Goal: Information Seeking & Learning: Learn about a topic

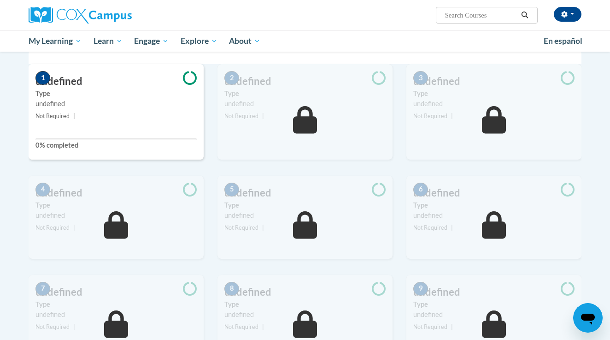
click at [100, 115] on small "Not Required |" at bounding box center [116, 116] width 175 height 10
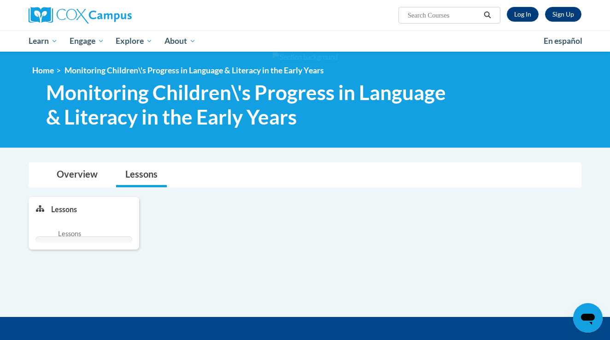
scroll to position [212, 0]
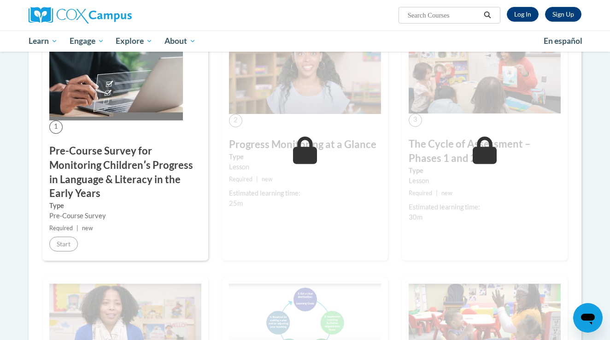
click at [534, 22] on div "Sign Up Log In Search Search..." at bounding box center [400, 11] width 378 height 23
click at [529, 19] on link "Log In" at bounding box center [523, 14] width 32 height 15
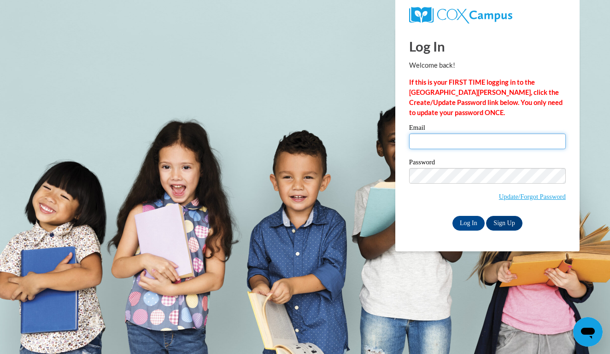
type input "incredikidz@gmail.com"
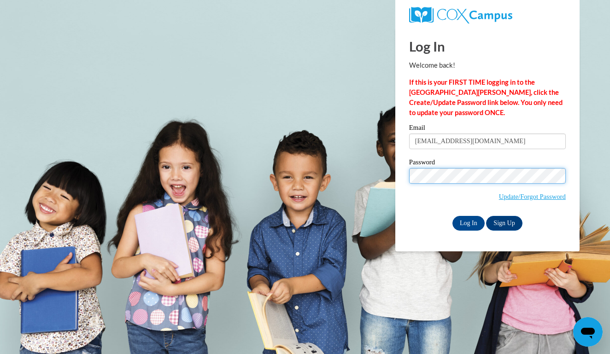
click at [468, 222] on input "Log In" at bounding box center [468, 223] width 32 height 15
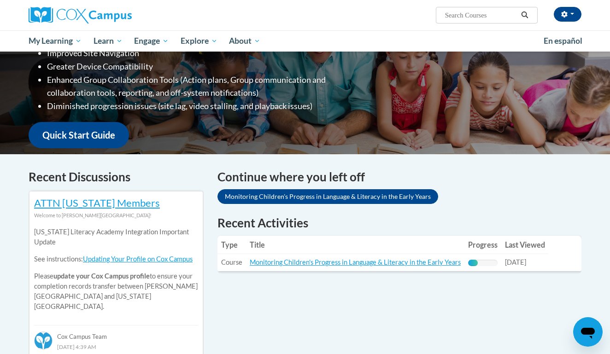
scroll to position [172, 0]
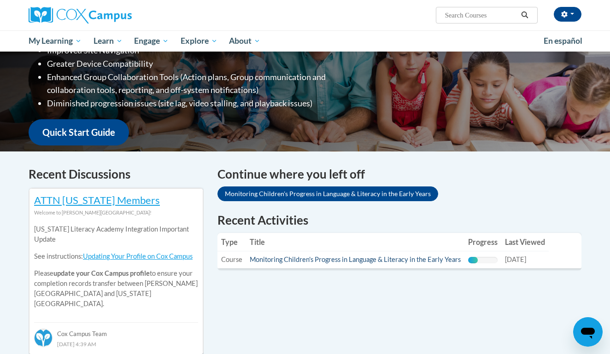
click at [423, 259] on link "Monitoring Children's Progress in Language & Literacy in the Early Years" at bounding box center [355, 260] width 211 height 8
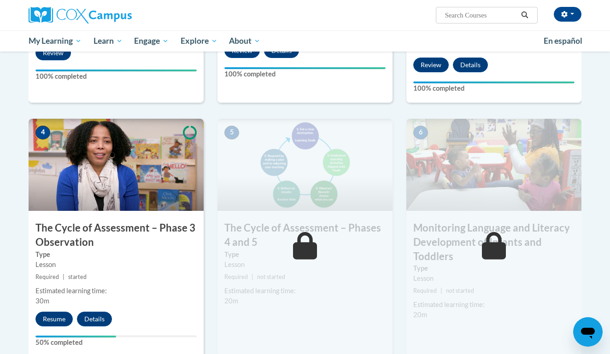
scroll to position [415, 0]
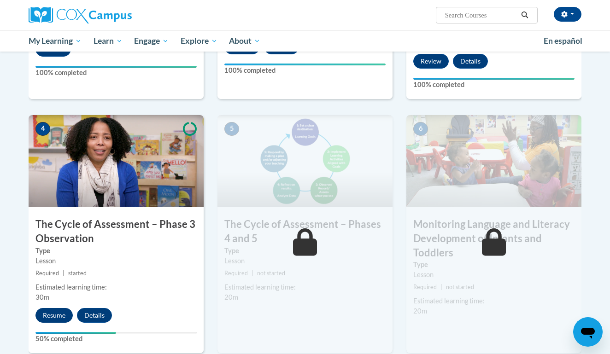
click at [56, 314] on button "Resume" at bounding box center [53, 315] width 37 height 15
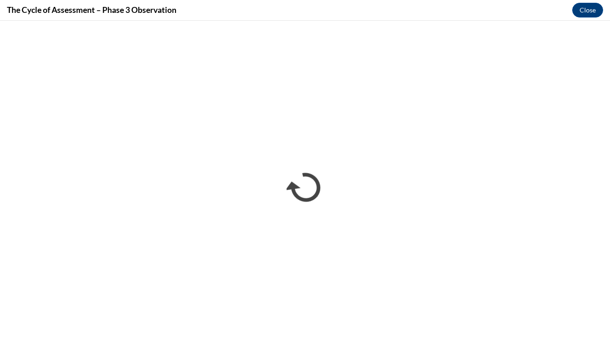
scroll to position [0, 0]
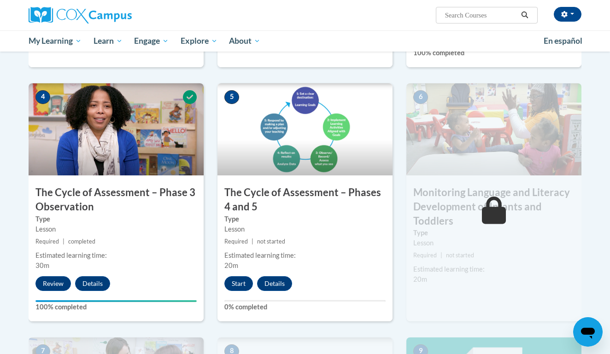
scroll to position [463, 0]
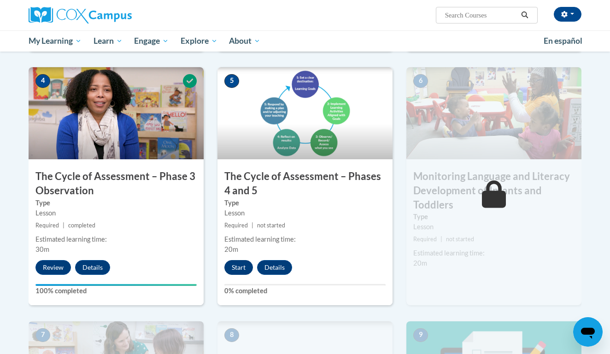
click at [244, 264] on button "Start" at bounding box center [238, 267] width 29 height 15
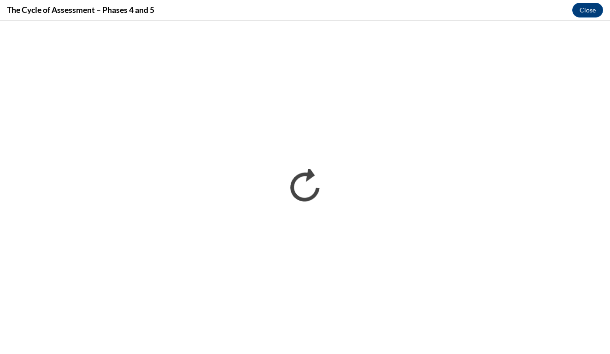
scroll to position [0, 0]
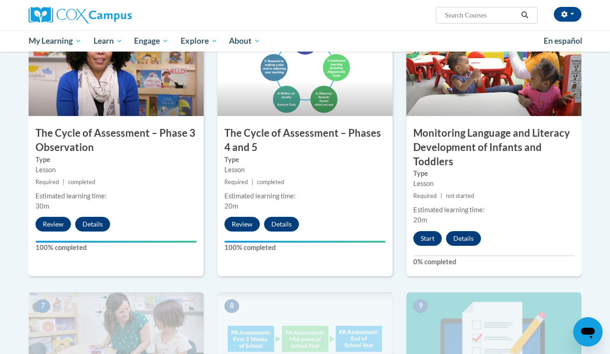
scroll to position [521, 0]
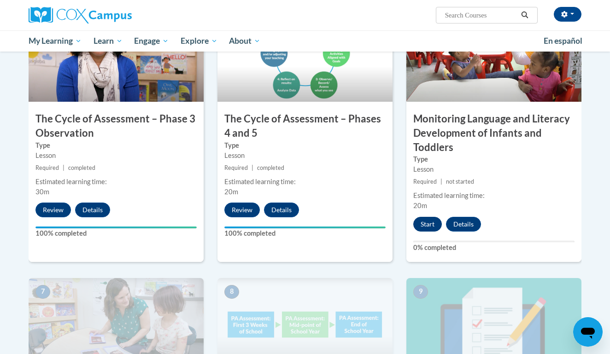
click at [420, 218] on button "Start" at bounding box center [427, 224] width 29 height 15
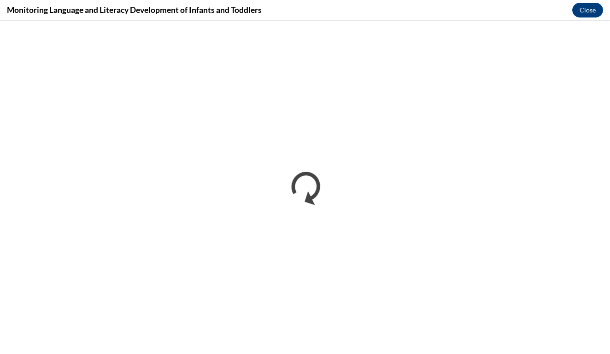
scroll to position [0, 0]
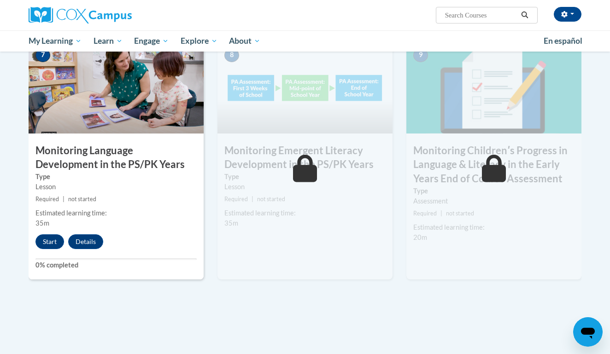
scroll to position [757, 0]
click at [59, 235] on button "Start" at bounding box center [49, 241] width 29 height 15
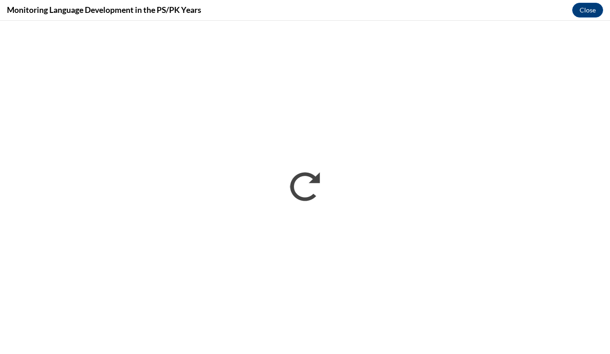
scroll to position [0, 0]
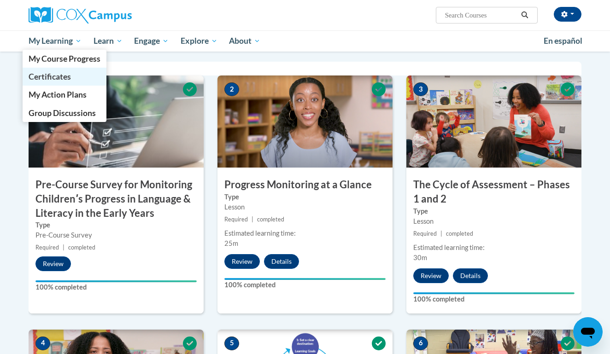
click at [68, 79] on span "Certificates" at bounding box center [50, 77] width 42 height 10
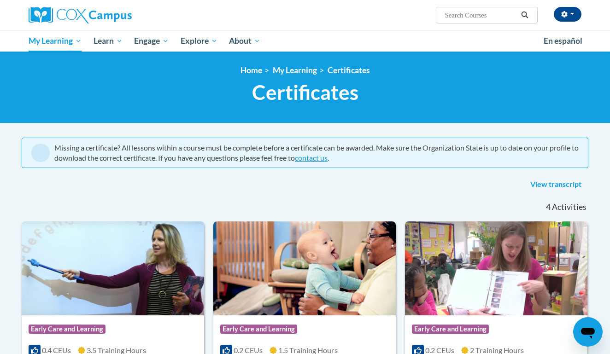
click at [548, 188] on link "View transcript" at bounding box center [555, 184] width 65 height 15
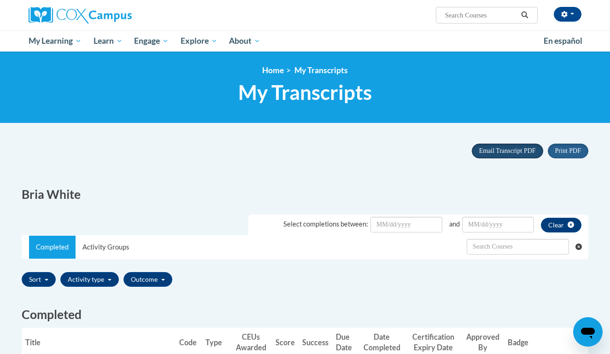
click at [480, 156] on button "Email Transcript PDF" at bounding box center [507, 151] width 71 height 15
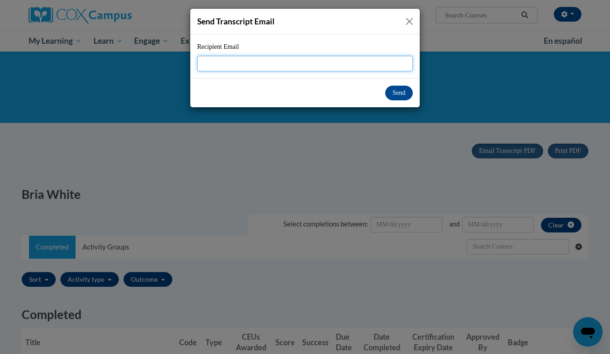
type input "b"
type input "briamwhite@icloud.com"
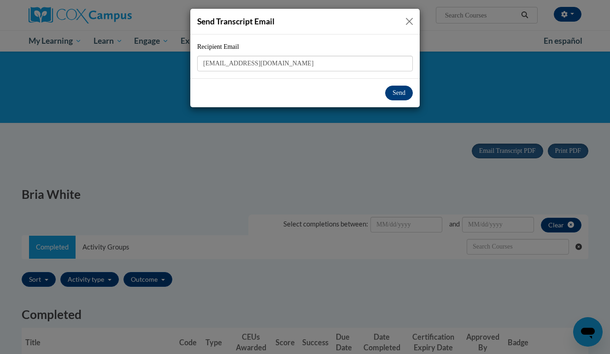
click at [405, 94] on button "Send" at bounding box center [399, 93] width 28 height 15
click at [394, 95] on button "Send" at bounding box center [399, 93] width 28 height 15
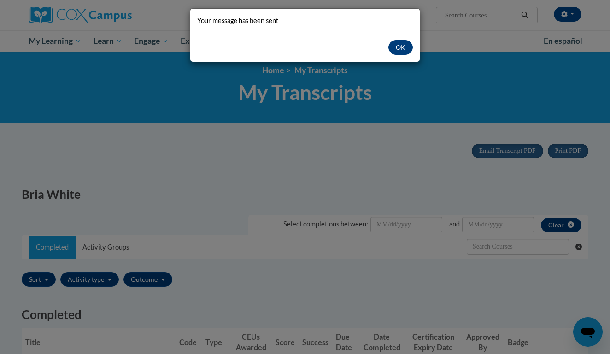
click at [395, 44] on button "OK" at bounding box center [400, 47] width 24 height 15
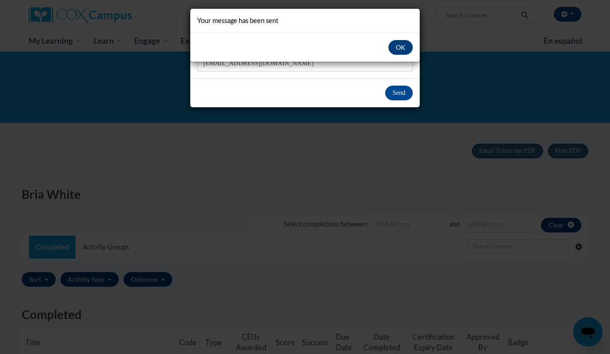
click at [393, 50] on button "OK" at bounding box center [400, 47] width 24 height 15
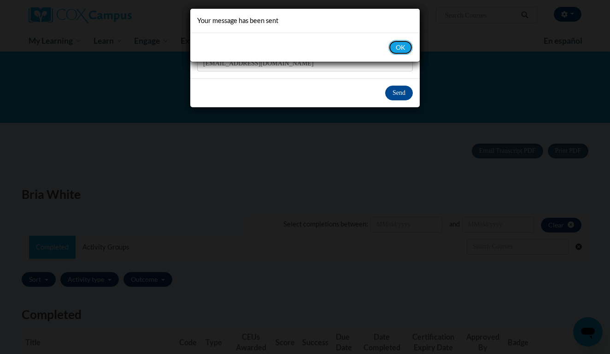
click at [400, 53] on div "OK" at bounding box center [304, 47] width 229 height 29
click at [400, 53] on button "OK" at bounding box center [400, 47] width 24 height 15
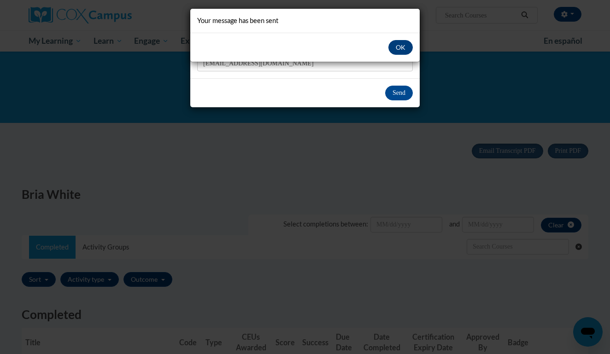
click at [400, 53] on button "OK" at bounding box center [400, 47] width 24 height 15
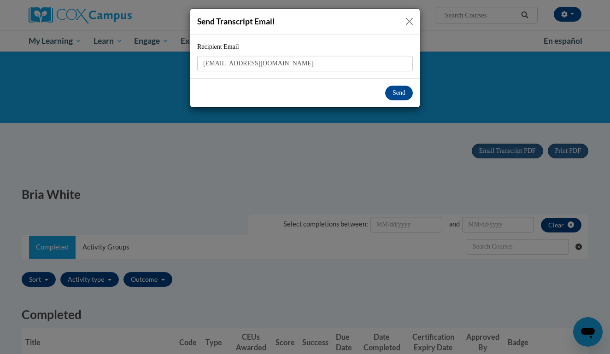
click at [407, 15] on div "Send Transcript Email" at bounding box center [304, 22] width 229 height 26
click at [407, 17] on button "Close" at bounding box center [410, 22] width 12 height 12
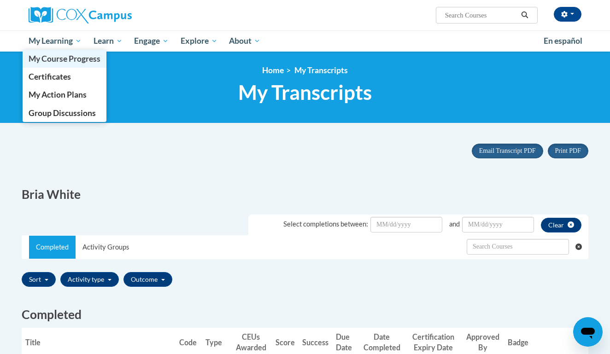
click at [58, 62] on span "My Course Progress" at bounding box center [65, 59] width 72 height 10
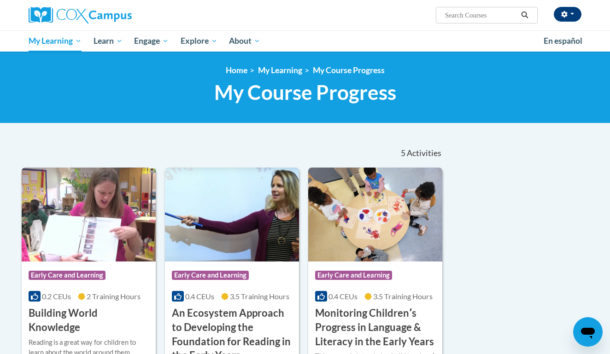
click at [569, 17] on button "button" at bounding box center [568, 14] width 28 height 15
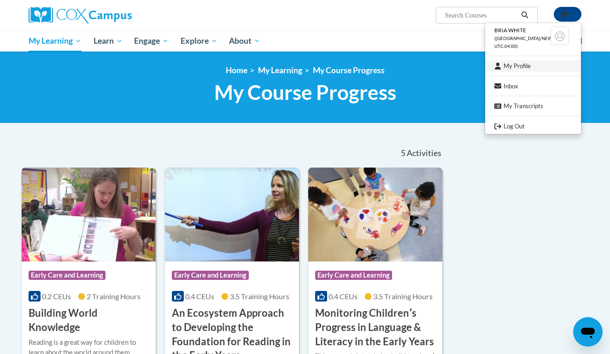
click at [526, 66] on link "My Profile" at bounding box center [533, 66] width 96 height 12
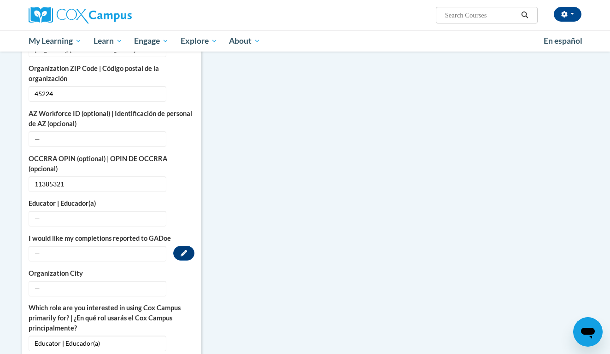
scroll to position [455, 0]
click at [176, 246] on button "Edit" at bounding box center [183, 253] width 21 height 15
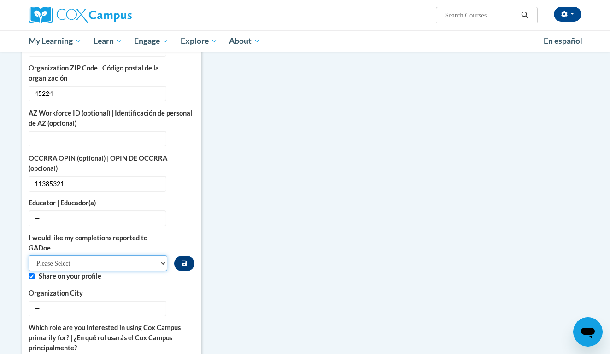
select select "603ba6f8-c7dd-435b-84cd-d4c8cfb77024"
click at [165, 288] on label "Organization City" at bounding box center [112, 293] width 166 height 10
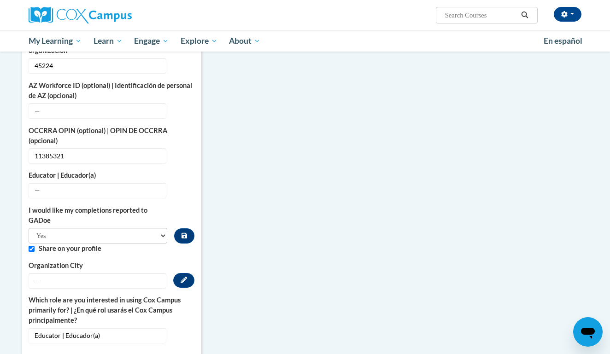
scroll to position [483, 0]
click at [127, 273] on span "—" at bounding box center [98, 281] width 138 height 16
click at [126, 275] on span "—" at bounding box center [98, 281] width 138 height 16
click at [174, 273] on button "Edit" at bounding box center [183, 280] width 21 height 15
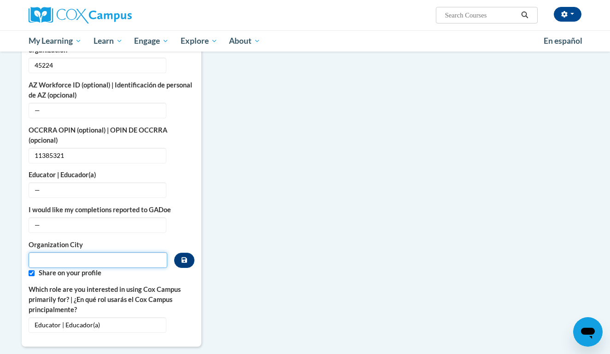
click at [128, 253] on input "Metadata input" at bounding box center [98, 260] width 139 height 16
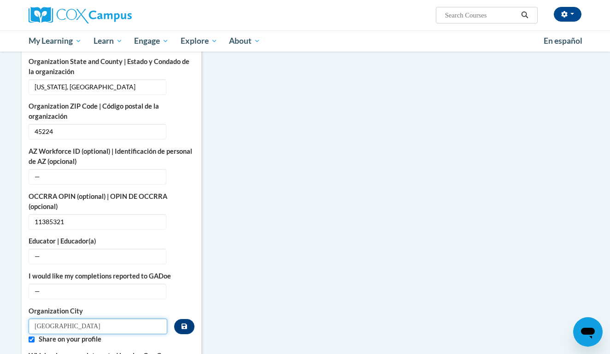
scroll to position [412, 0]
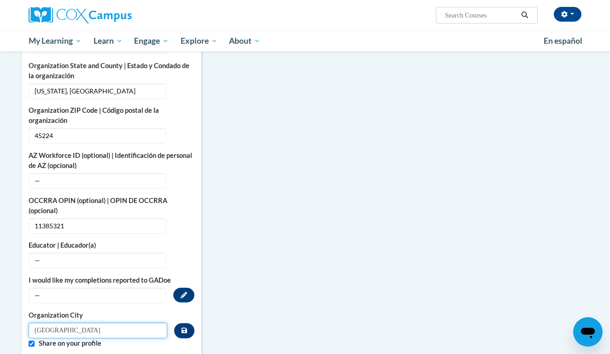
type input "Cincinnati"
drag, startPoint x: 149, startPoint y: 270, endPoint x: 171, endPoint y: 271, distance: 22.1
click at [171, 275] on label "I would like my completions reported to GADoe" at bounding box center [112, 280] width 166 height 10
copy label "GADoe"
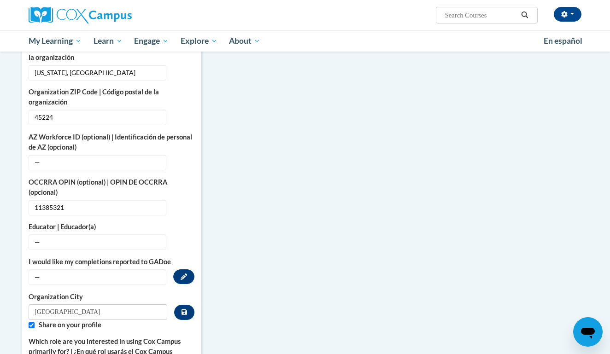
click at [87, 269] on span "—" at bounding box center [98, 277] width 138 height 16
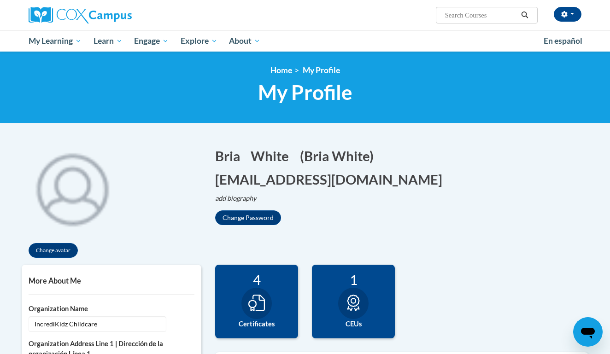
scroll to position [0, 0]
click at [568, 18] on button "button" at bounding box center [568, 14] width 28 height 15
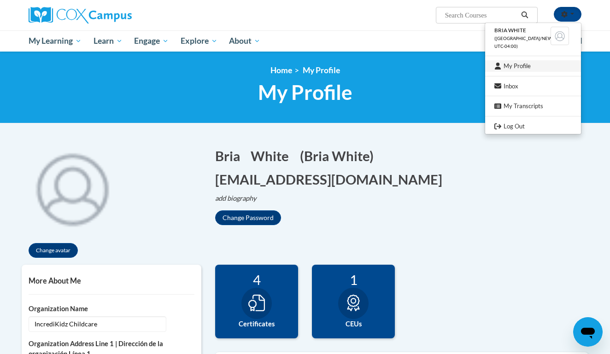
click at [529, 64] on link "My Profile" at bounding box center [533, 66] width 96 height 12
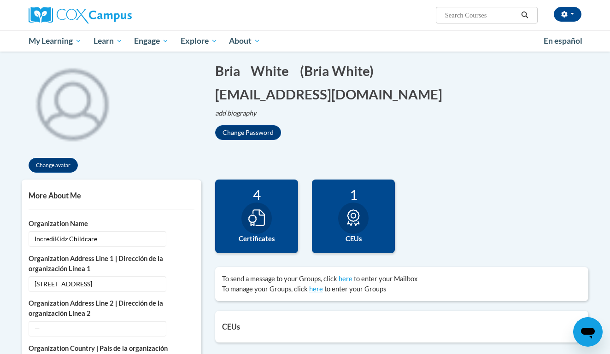
scroll to position [129, 0]
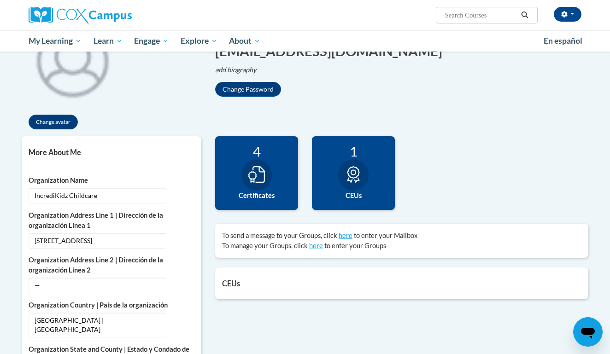
click at [344, 194] on label "CEUs" at bounding box center [353, 196] width 69 height 10
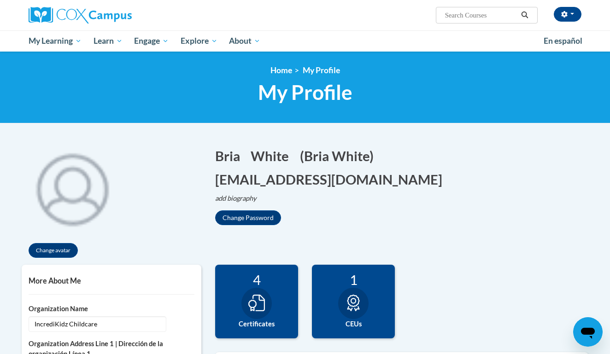
scroll to position [0, 0]
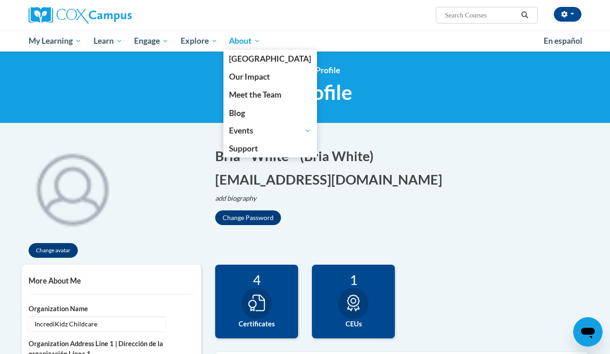
click span "About"
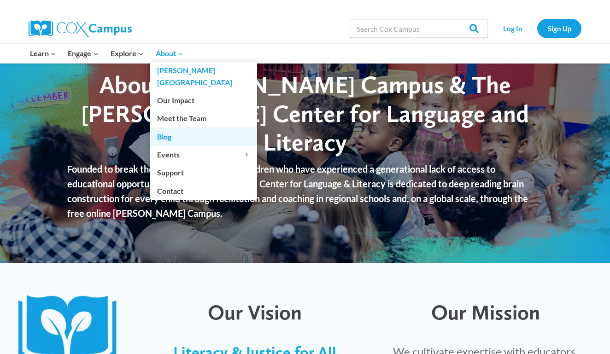
scroll to position [36, 0]
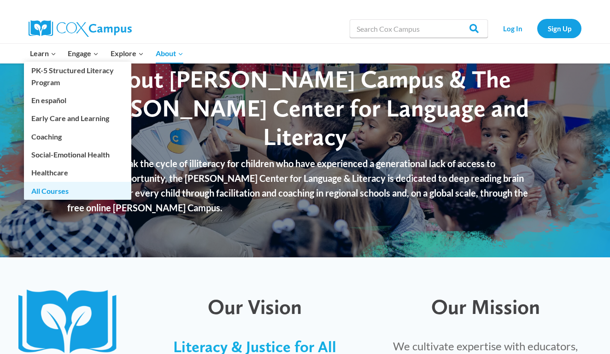
click at [58, 186] on link "All Courses" at bounding box center [77, 191] width 107 height 18
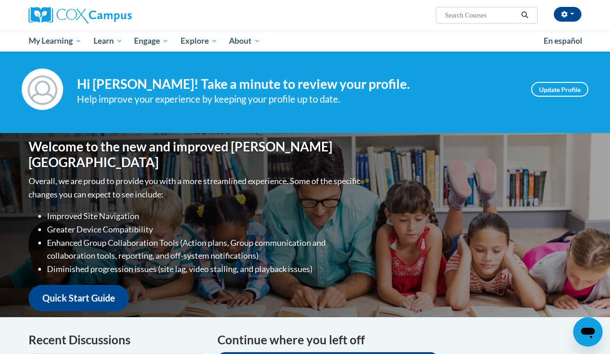
scroll to position [2, 0]
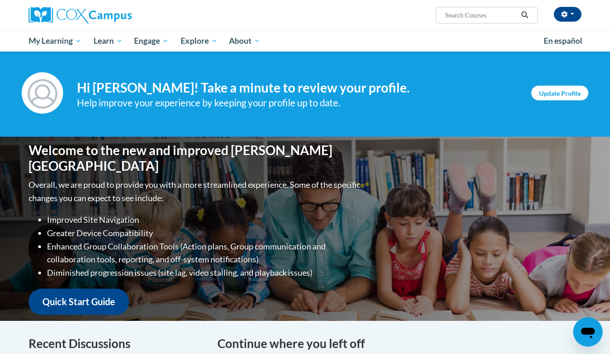
click at [545, 94] on link "Update Profile" at bounding box center [559, 93] width 57 height 15
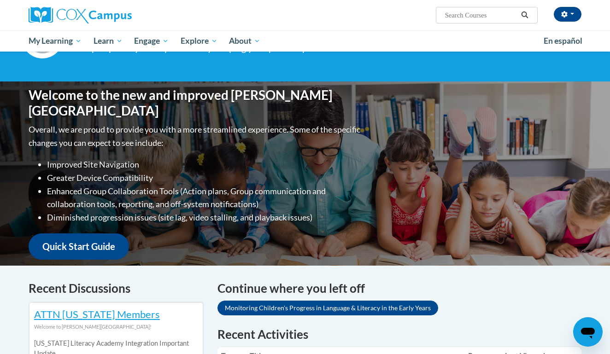
scroll to position [59, 0]
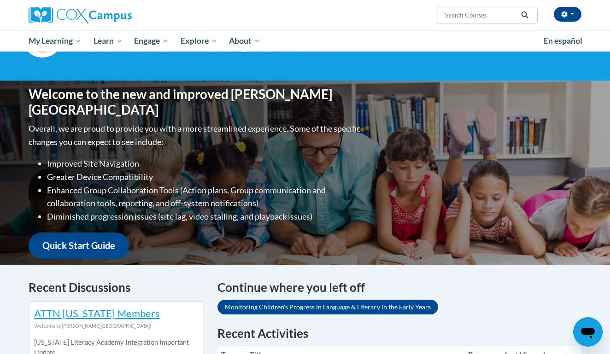
click at [100, 235] on link "Quick Start Guide" at bounding box center [79, 246] width 100 height 26
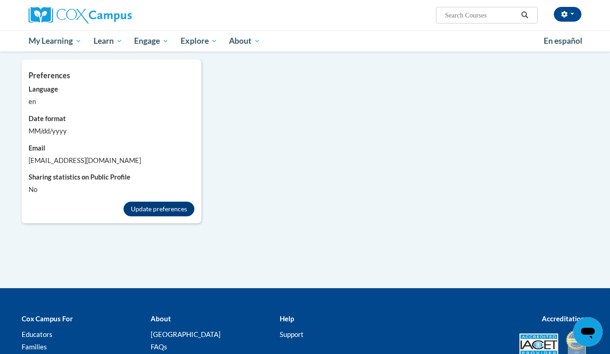
scroll to position [835, 0]
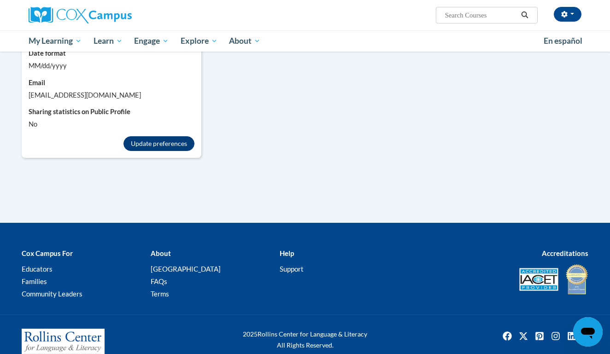
click at [165, 136] on button "Update preferences" at bounding box center [158, 143] width 71 height 15
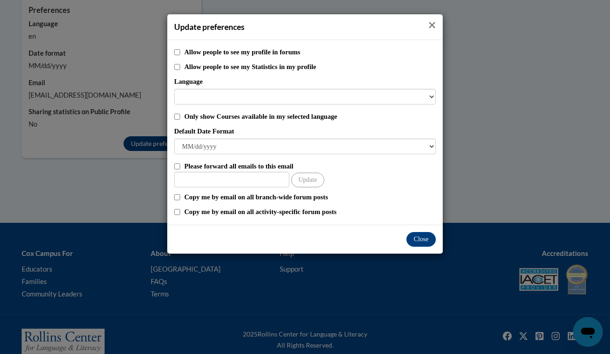
click at [434, 25] on icon "Close" at bounding box center [431, 25] width 7 height 10
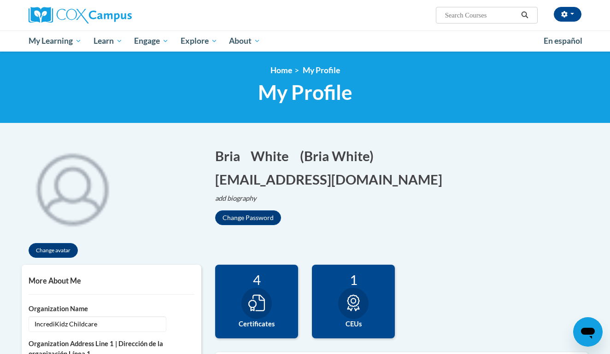
scroll to position [0, 0]
click at [114, 24] on div at bounding box center [116, 15] width 189 height 30
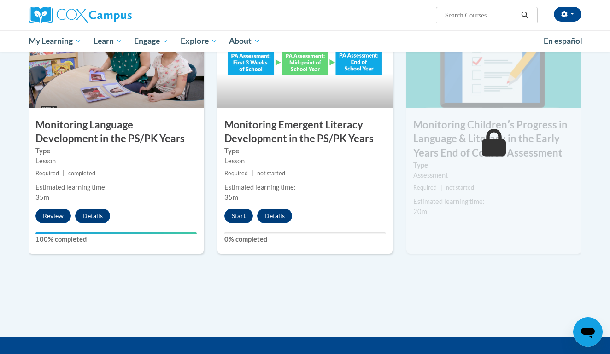
scroll to position [800, 0]
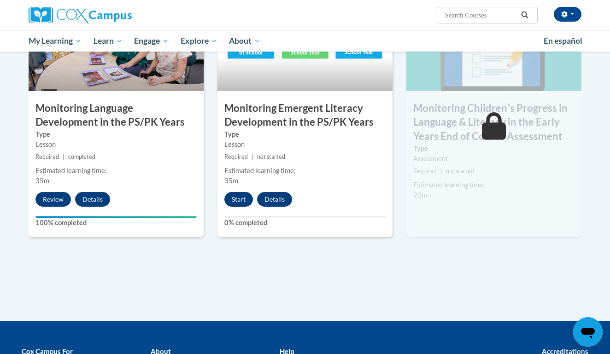
click at [232, 200] on button "Start" at bounding box center [238, 199] width 29 height 15
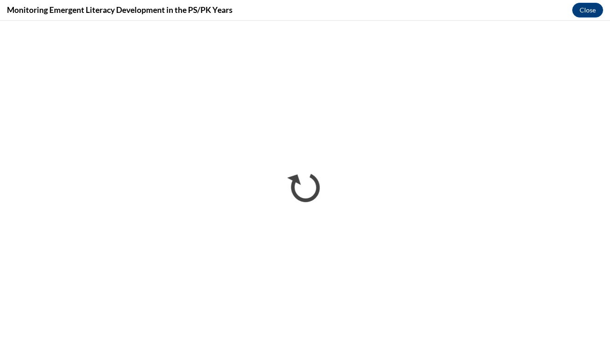
scroll to position [0, 0]
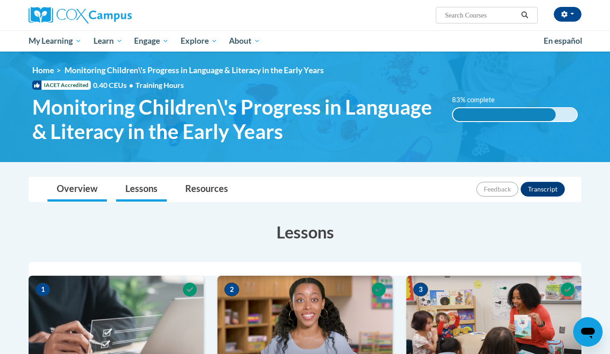
click at [87, 192] on link "Overview" at bounding box center [76, 189] width 59 height 24
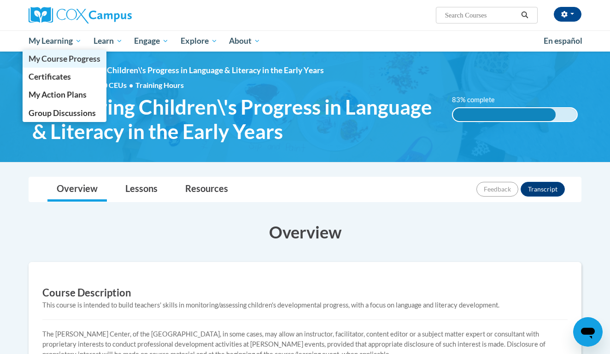
click at [71, 57] on span "My Course Progress" at bounding box center [65, 59] width 72 height 10
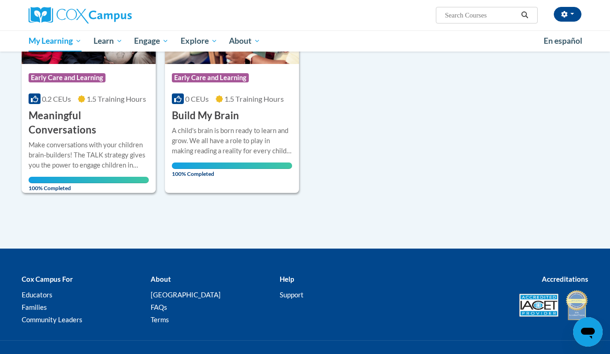
scroll to position [469, 0]
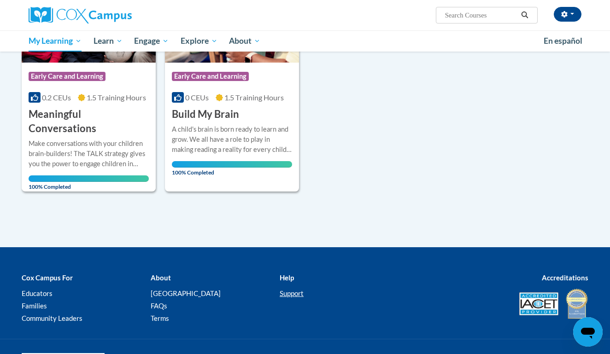
click at [294, 289] on link "Support" at bounding box center [292, 293] width 24 height 8
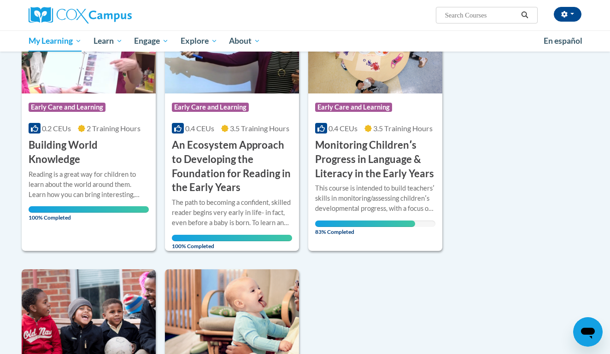
scroll to position [195, 0]
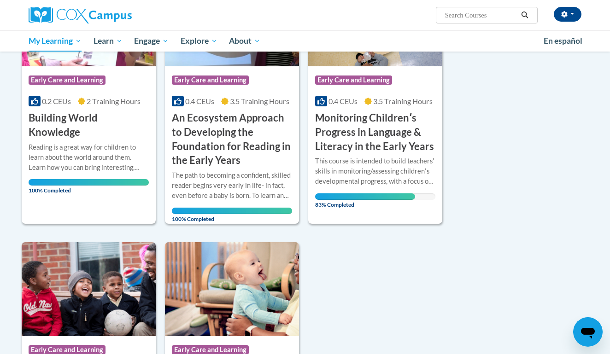
click at [351, 191] on div "This course is intended to build teachersʹ skills in monitoring/assessing child…" at bounding box center [375, 178] width 120 height 44
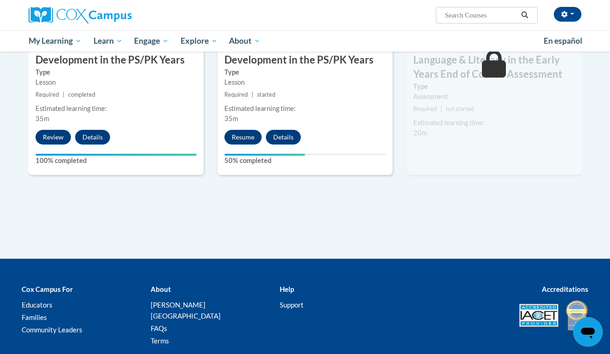
scroll to position [855, 0]
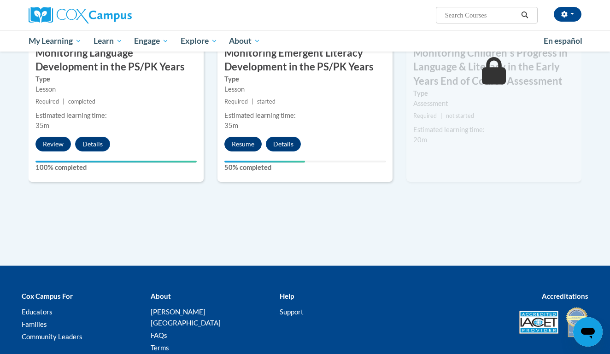
click at [237, 143] on button "Resume" at bounding box center [242, 144] width 37 height 15
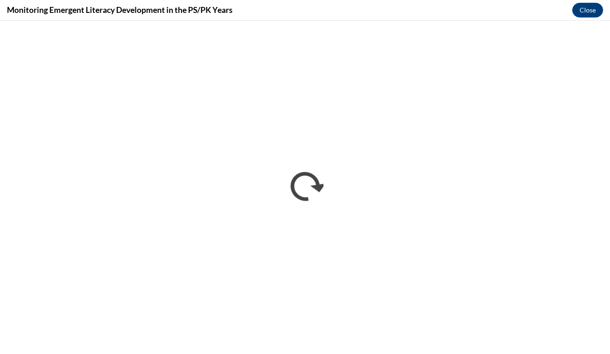
scroll to position [0, 0]
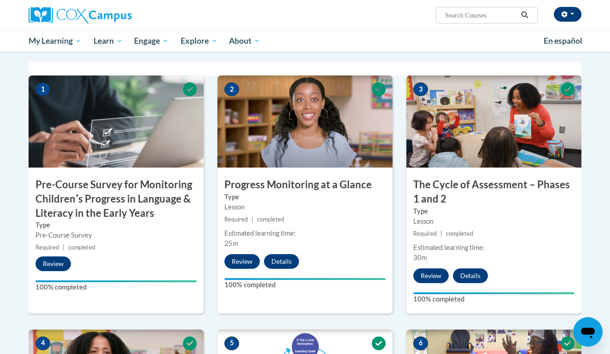
click at [569, 18] on button "button" at bounding box center [568, 14] width 28 height 15
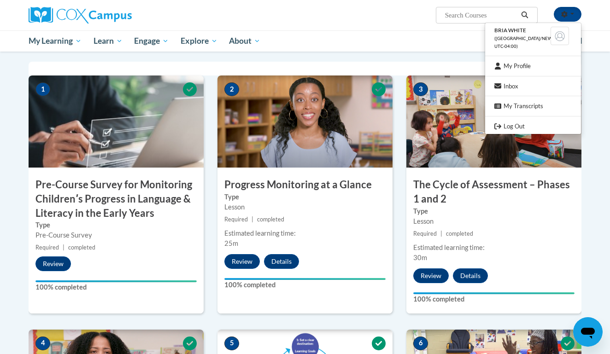
click at [561, 39] on img at bounding box center [560, 36] width 18 height 18
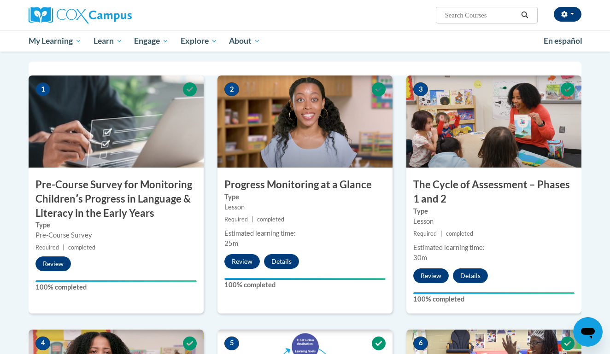
click at [572, 17] on button "button" at bounding box center [568, 14] width 28 height 15
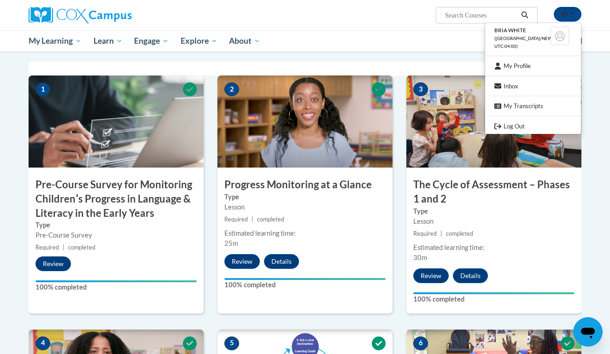
click at [525, 41] on li "Bria White (America/New_York UTC-04:00)" at bounding box center [533, 38] width 96 height 26
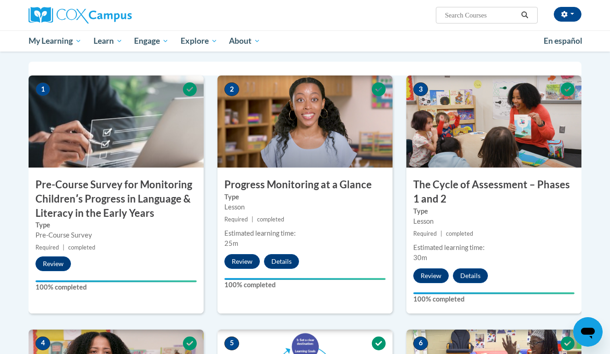
click at [568, 3] on div "Bria White (America/New_York UTC-04:00) My Profile Inbox My Transcripts Log Out…" at bounding box center [400, 11] width 378 height 23
click at [568, 11] on button "button" at bounding box center [568, 14] width 28 height 15
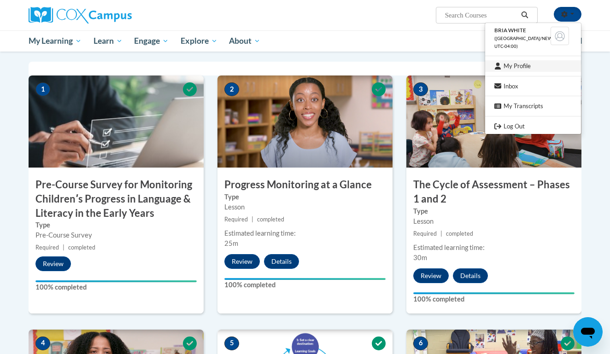
click at [534, 62] on link "My Profile" at bounding box center [533, 66] width 96 height 12
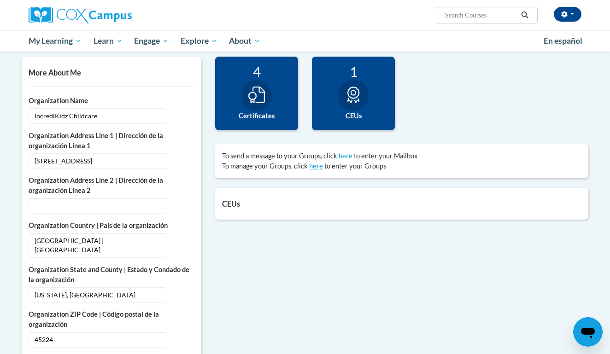
scroll to position [219, 0]
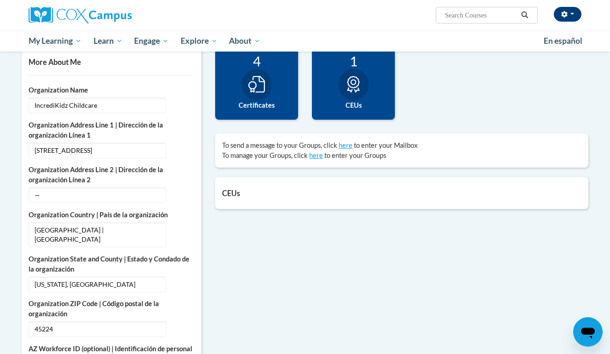
click at [573, 16] on button "button" at bounding box center [568, 14] width 28 height 15
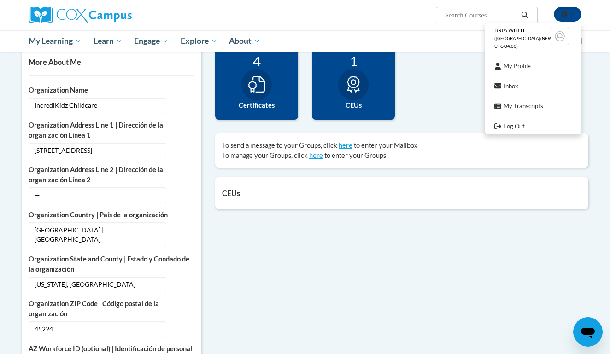
click at [529, 58] on ul "Bria White (America/New_York UTC-04:00) My Profile Inbox My Transcripts Log Out" at bounding box center [533, 79] width 97 height 112
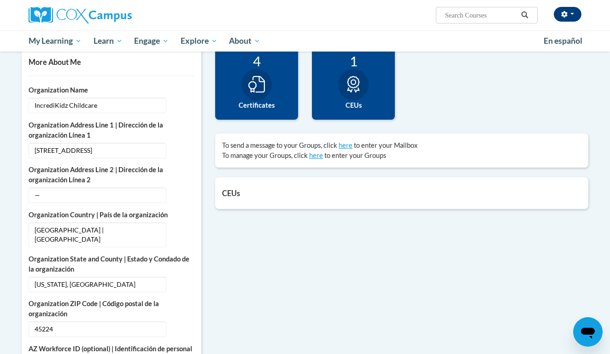
click at [572, 17] on button "button" at bounding box center [568, 14] width 28 height 15
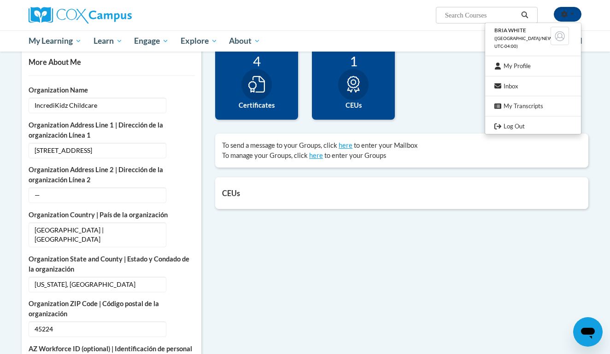
click at [522, 70] on ul "Bria White (America/New_York UTC-04:00) My Profile Inbox My Transcripts Log Out" at bounding box center [533, 79] width 97 height 112
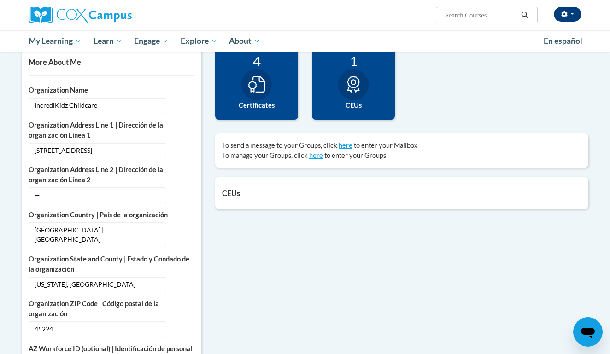
click at [574, 18] on button "button" at bounding box center [568, 14] width 28 height 15
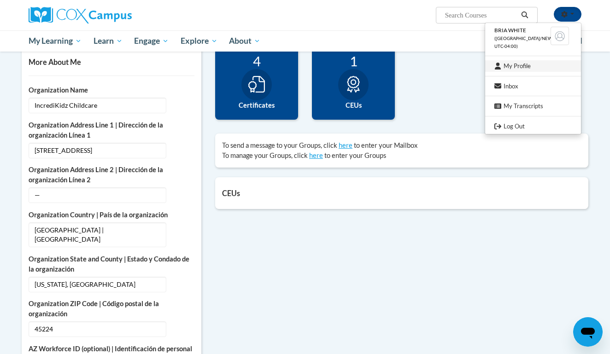
click at [512, 60] on link "My Profile" at bounding box center [533, 66] width 96 height 12
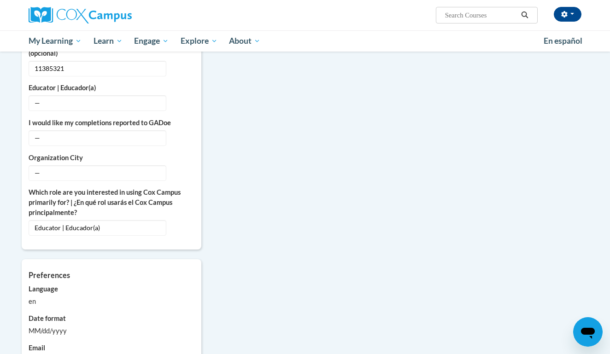
scroll to position [570, 0]
click at [96, 167] on span "—" at bounding box center [98, 173] width 138 height 16
click at [94, 165] on span "—" at bounding box center [98, 173] width 138 height 16
click at [175, 165] on button "Edit" at bounding box center [183, 172] width 21 height 15
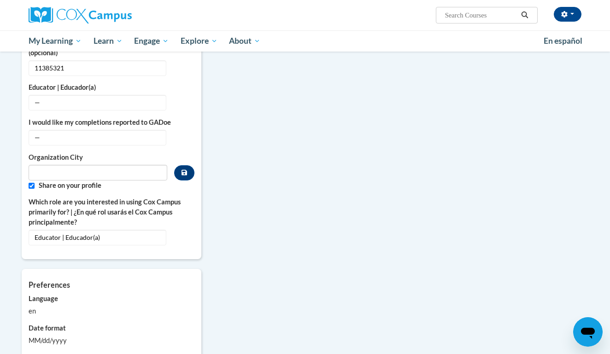
click at [96, 181] on label "Share on your profile" at bounding box center [117, 186] width 156 height 10
click at [96, 167] on input "Metadata input" at bounding box center [98, 173] width 139 height 16
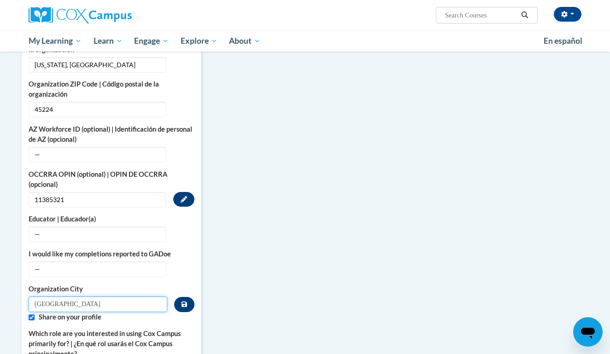
scroll to position [433, 0]
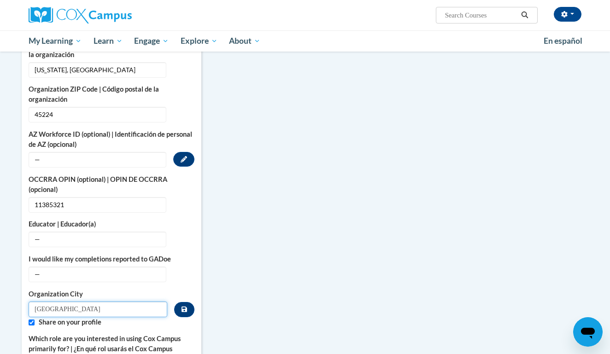
type input "Cincinnati"
click at [51, 152] on span "—" at bounding box center [98, 160] width 138 height 16
click at [175, 152] on button "Edit" at bounding box center [183, 159] width 21 height 15
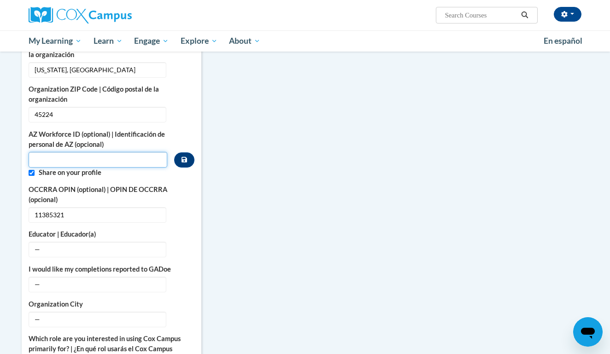
click at [140, 154] on input "Custom profile fields" at bounding box center [98, 160] width 139 height 16
click at [179, 129] on div "AZ Workforce ID (optional) | Identificación de personal de AZ (opcional)" at bounding box center [112, 148] width 166 height 38
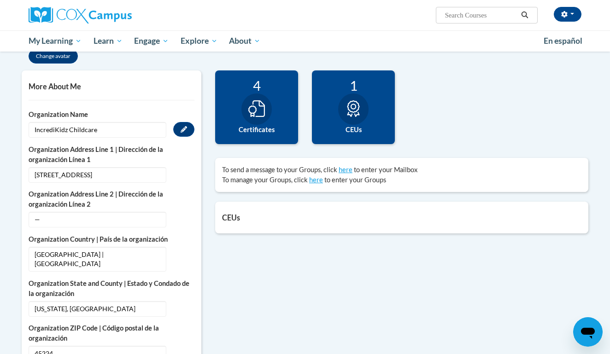
scroll to position [188, 0]
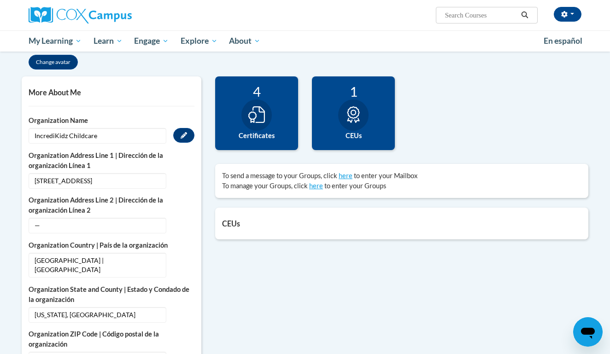
click at [123, 140] on span "IncrediKidz Childcare" at bounding box center [98, 136] width 138 height 16
click at [179, 134] on button "Edit" at bounding box center [183, 135] width 21 height 15
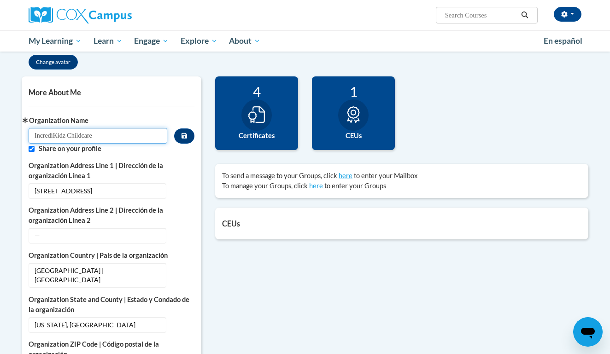
click at [132, 139] on input "IncrediKidz Childcare" at bounding box center [98, 136] width 139 height 16
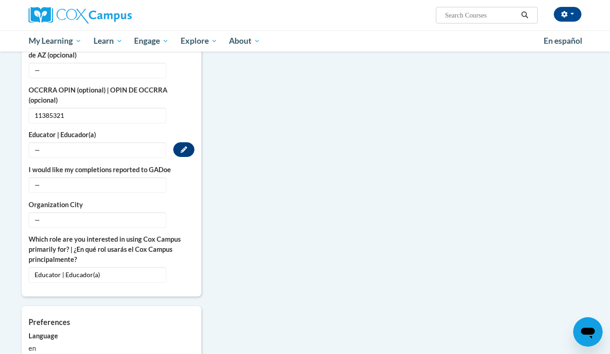
scroll to position [533, 0]
type input "IncrediKidz Childcare LLC"
click at [64, 212] on span "—" at bounding box center [98, 220] width 138 height 16
click at [40, 212] on span "—" at bounding box center [98, 220] width 138 height 16
click at [175, 201] on div "Organization City — Edit" at bounding box center [112, 214] width 166 height 28
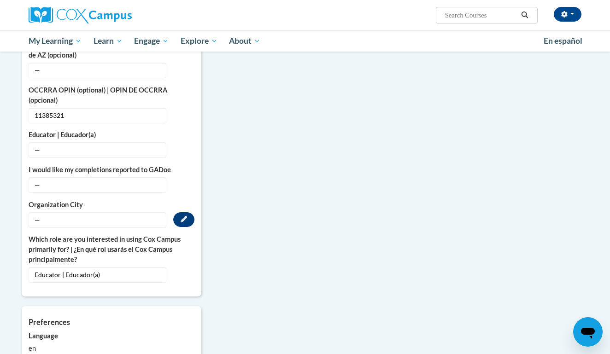
click at [179, 212] on button "Edit" at bounding box center [183, 219] width 21 height 15
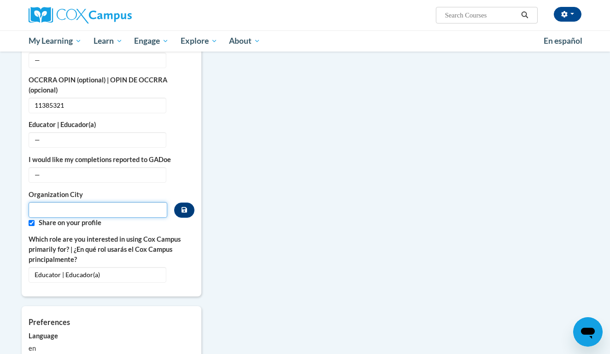
click at [117, 204] on input "Metadata input" at bounding box center [98, 210] width 139 height 16
type input "Cincinnati"
click at [179, 203] on button "Custom profile fields" at bounding box center [184, 210] width 20 height 15
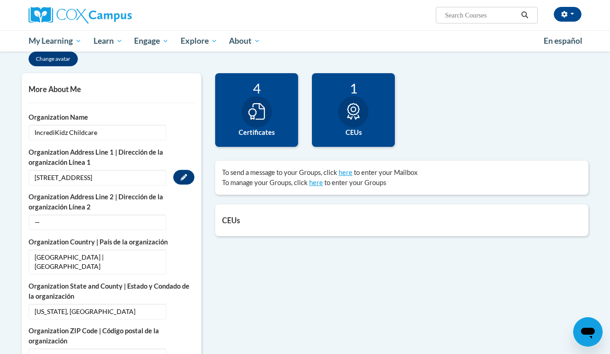
scroll to position [179, 0]
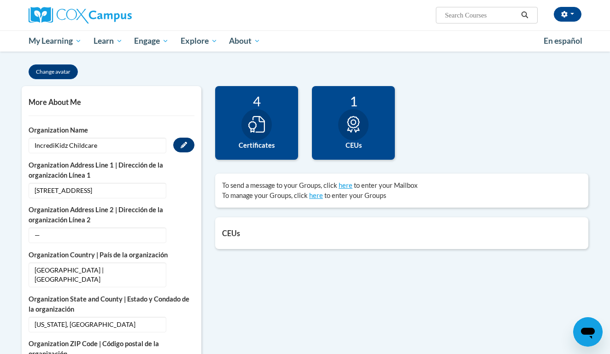
click at [179, 145] on button "Edit" at bounding box center [183, 145] width 21 height 15
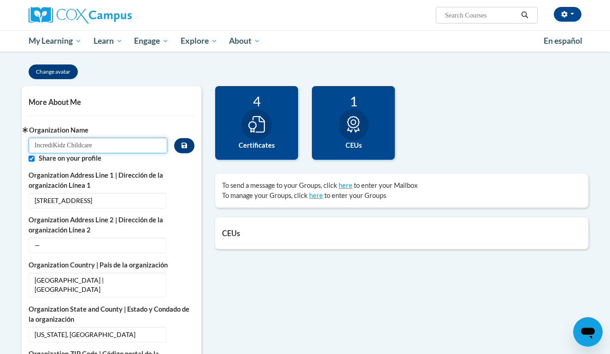
click at [140, 143] on input "IncrediKidz Childcare" at bounding box center [98, 146] width 139 height 16
type input "IncrediKidz Childcare LLC"
click at [176, 149] on button "Custom profile fields" at bounding box center [184, 145] width 20 height 15
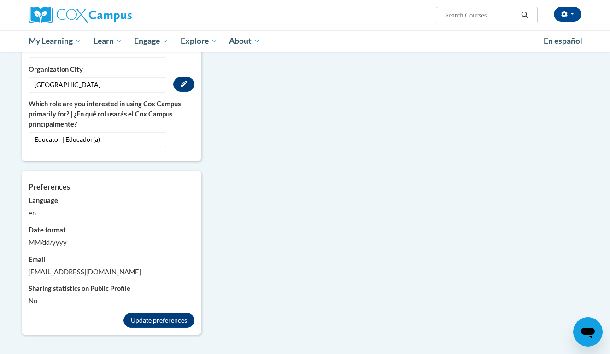
scroll to position [659, 0]
click at [143, 312] on button "Update preferences" at bounding box center [158, 319] width 71 height 15
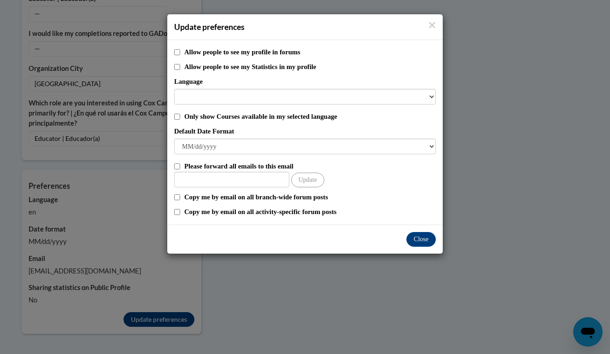
click at [176, 117] on input "Only show Courses available in my selected language" at bounding box center [177, 117] width 6 height 6
checkbox input "true"
click at [409, 244] on button "Close" at bounding box center [420, 239] width 29 height 15
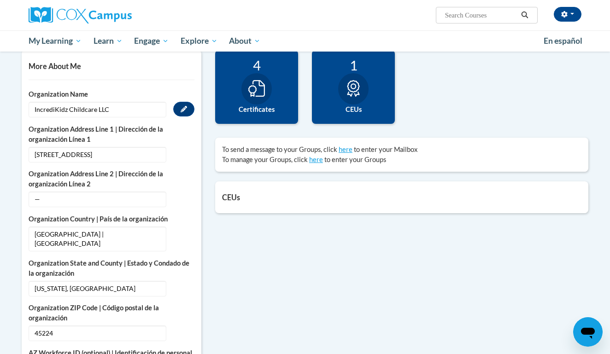
scroll to position [215, 0]
click at [180, 194] on button "Edit" at bounding box center [183, 199] width 21 height 15
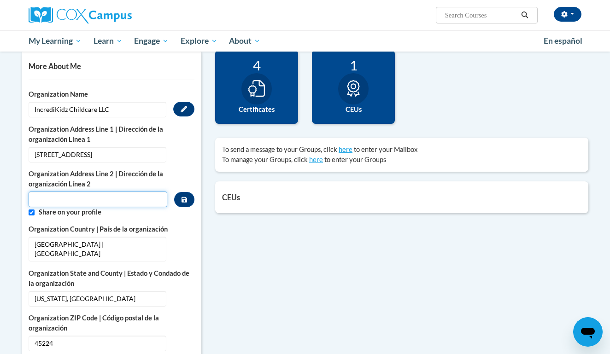
click at [124, 200] on input "Metadata input" at bounding box center [98, 200] width 139 height 16
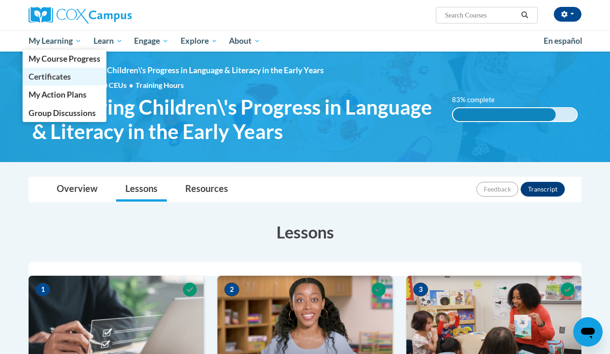
click at [62, 79] on span "Certificates" at bounding box center [50, 77] width 42 height 10
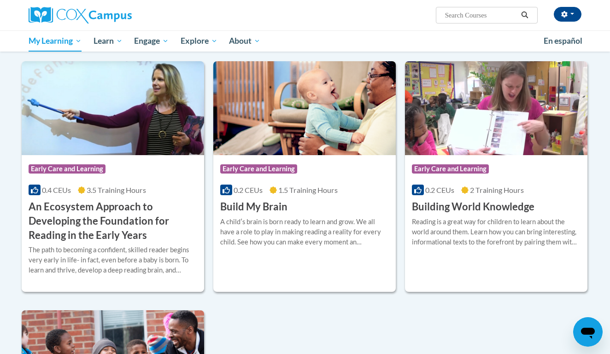
scroll to position [161, 0]
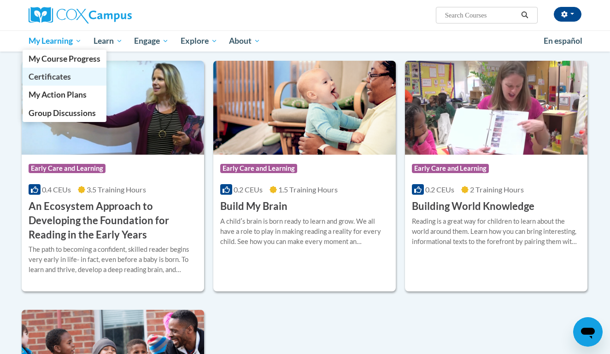
click at [56, 75] on span "Certificates" at bounding box center [50, 77] width 42 height 10
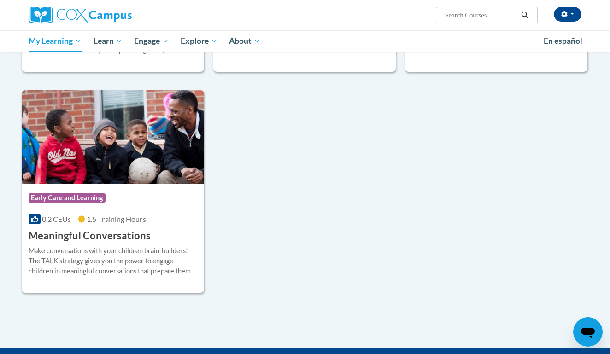
scroll to position [381, 0]
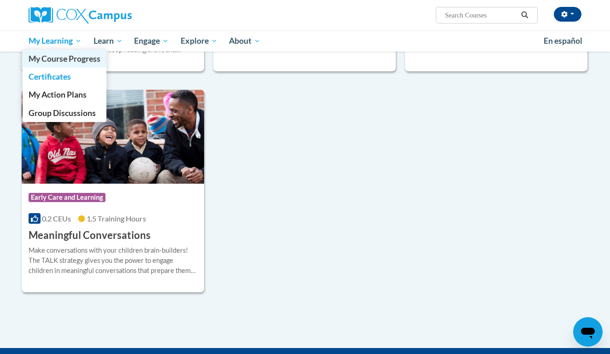
click at [69, 59] on span "My Course Progress" at bounding box center [65, 59] width 72 height 10
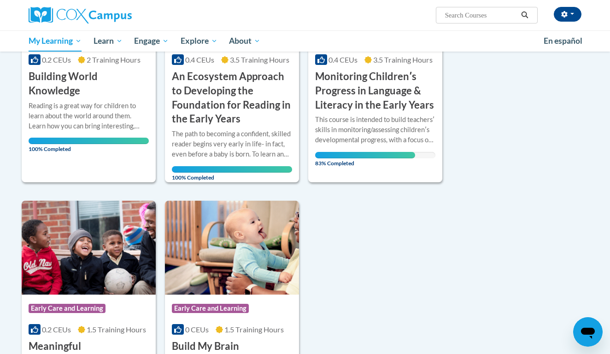
scroll to position [231, 0]
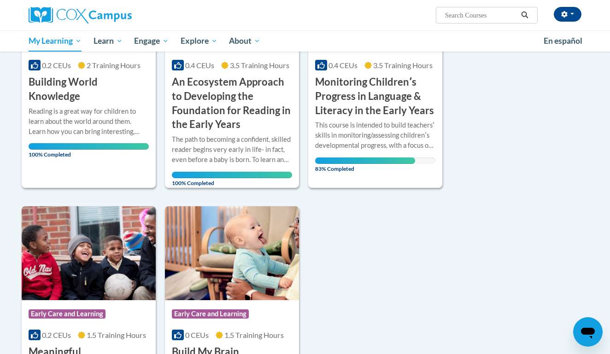
click at [358, 161] on span "83% Completed" at bounding box center [365, 165] width 100 height 15
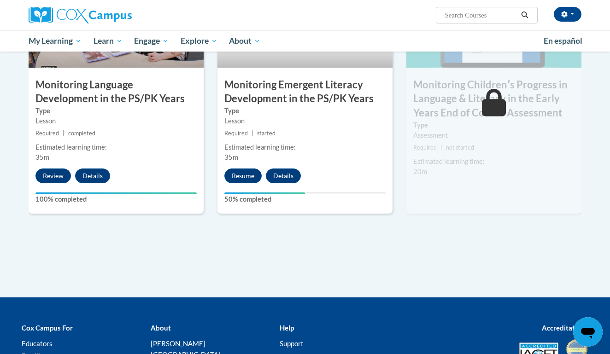
scroll to position [824, 0]
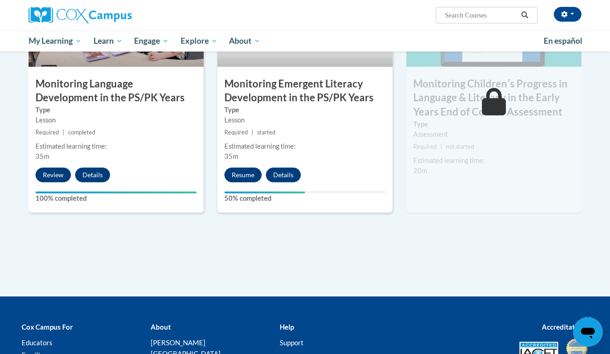
click at [244, 170] on button "Resume" at bounding box center [242, 175] width 37 height 15
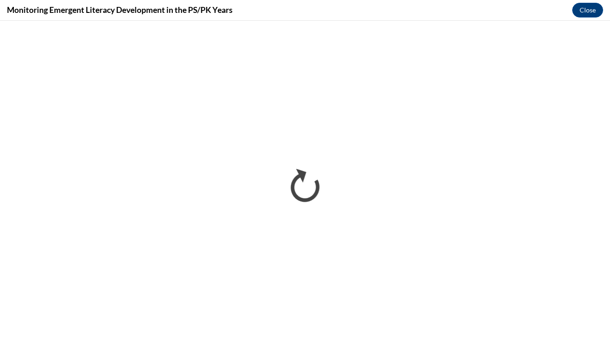
scroll to position [0, 0]
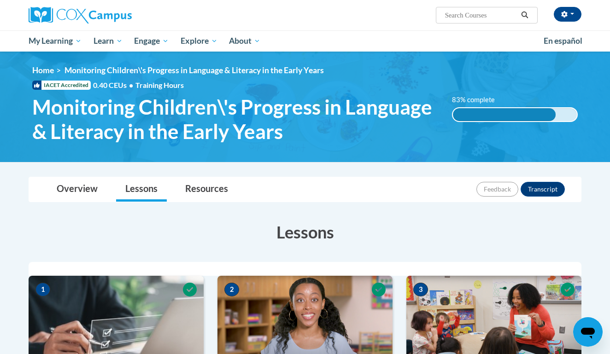
click at [488, 21] on span "Search Search..." at bounding box center [487, 15] width 102 height 17
click at [488, 18] on input "Search..." at bounding box center [481, 15] width 74 height 11
type input "EXPLORING"
click at [526, 14] on icon "Search" at bounding box center [525, 15] width 8 height 7
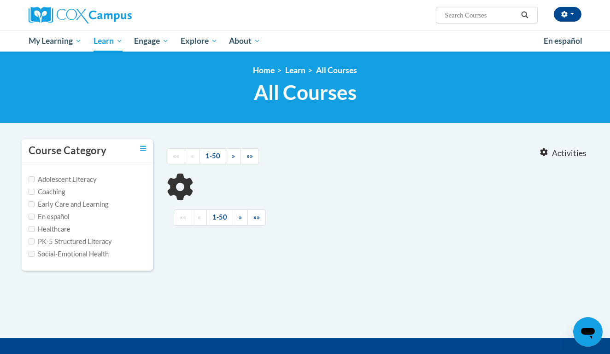
type input "EXPLORING"
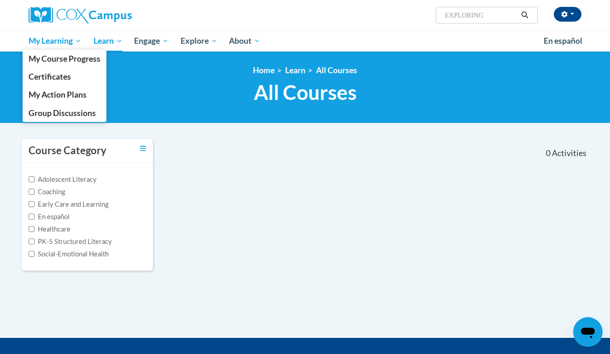
click at [64, 42] on span "My Learning" at bounding box center [55, 40] width 53 height 11
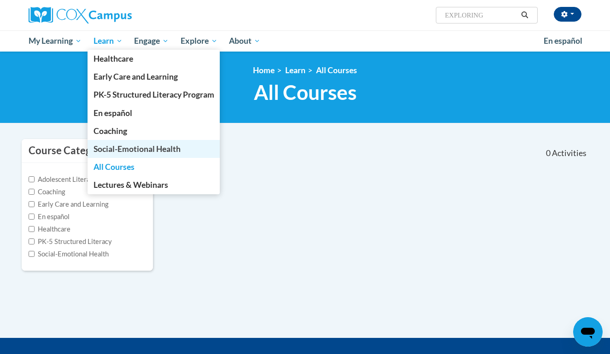
click at [114, 157] on link "Social-Emotional Health" at bounding box center [154, 149] width 133 height 18
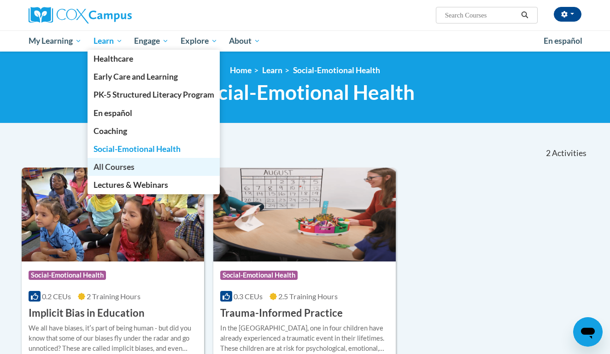
click at [123, 162] on span "All Courses" at bounding box center [114, 167] width 41 height 10
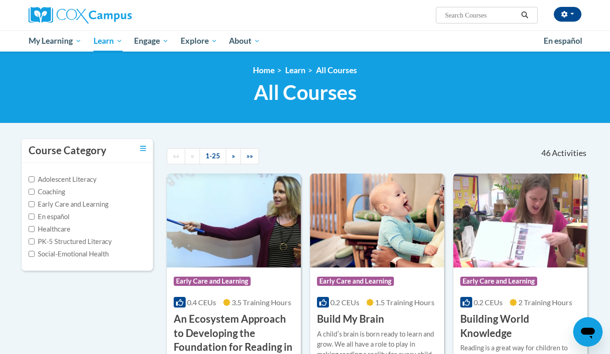
click at [467, 21] on span "Search Search..." at bounding box center [487, 15] width 102 height 17
click at [465, 18] on input "Search..." at bounding box center [481, 15] width 74 height 11
type input "EXPLORING BEHAVIOR"
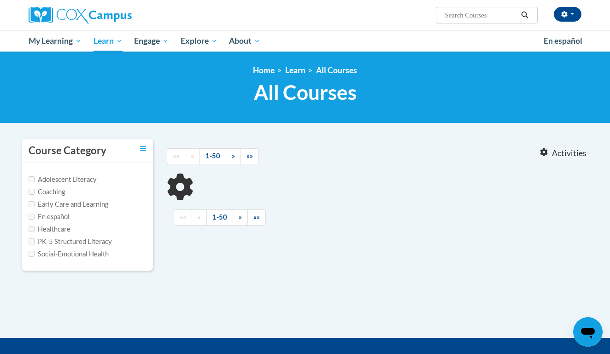
type input "EXPLORING BEHAVIOR"
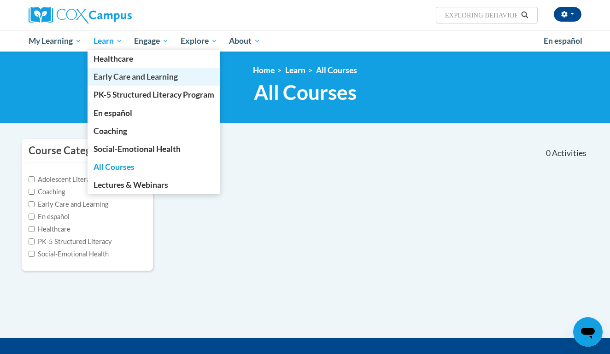
click span "Early Care and Learning"
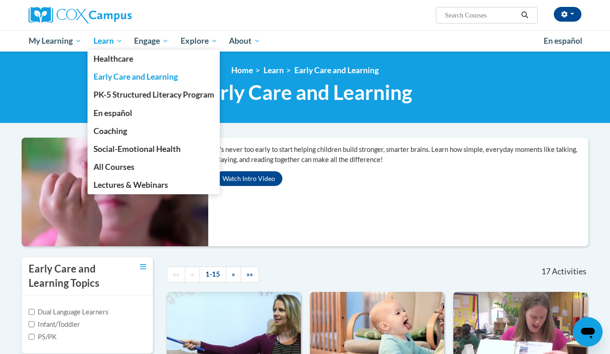
click at [100, 47] on link "Learn" at bounding box center [108, 40] width 41 height 21
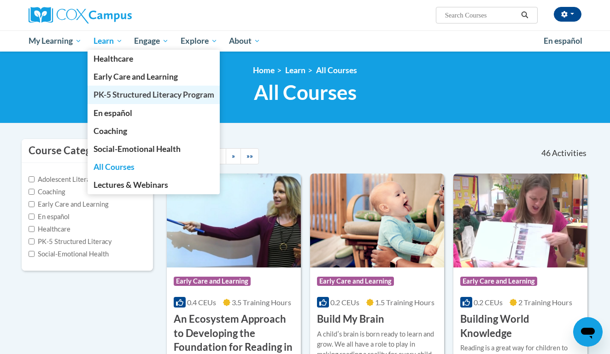
click at [117, 90] on span "PK-5 Structured Literacy Program" at bounding box center [154, 95] width 121 height 10
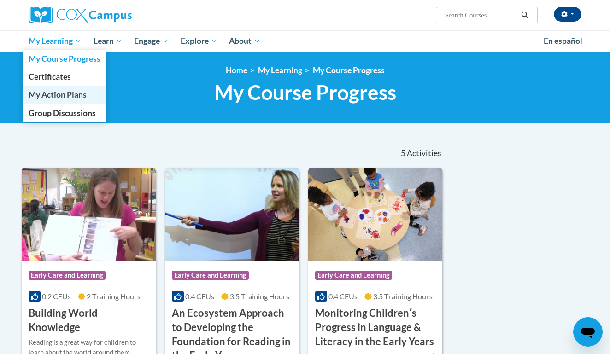
click at [77, 88] on link "My Action Plans" at bounding box center [65, 95] width 84 height 18
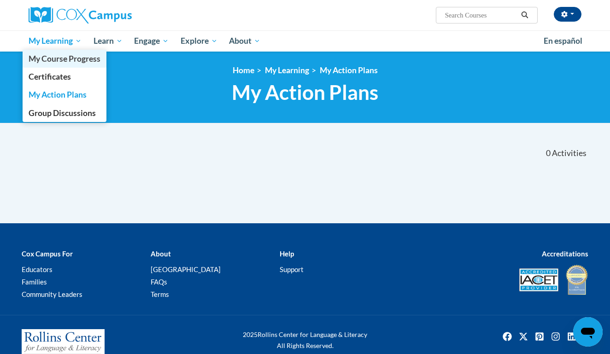
click at [76, 61] on span "My Course Progress" at bounding box center [65, 59] width 72 height 10
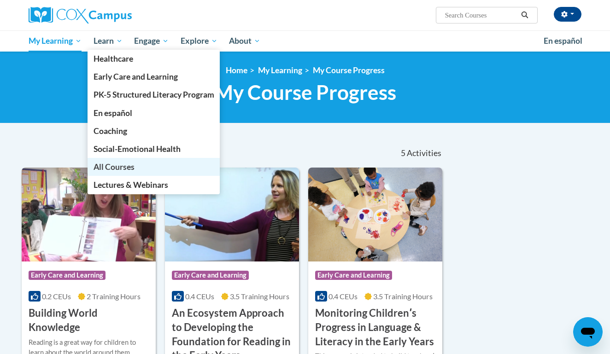
click at [129, 173] on link "All Courses" at bounding box center [154, 167] width 133 height 18
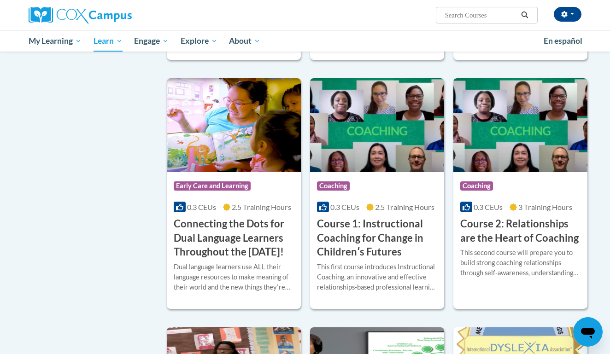
scroll to position [359, 0]
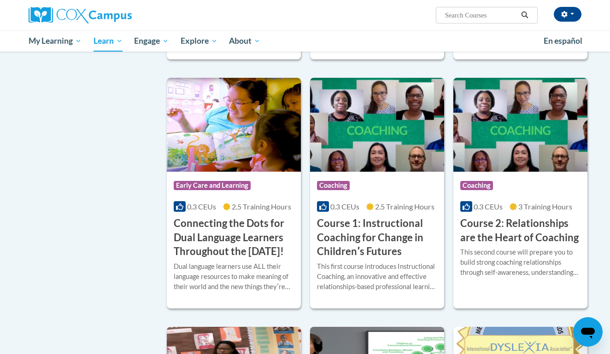
click at [231, 225] on h3 "Connecting the Dots for Dual Language Learners Throughout the Preschool Day!" at bounding box center [234, 238] width 120 height 42
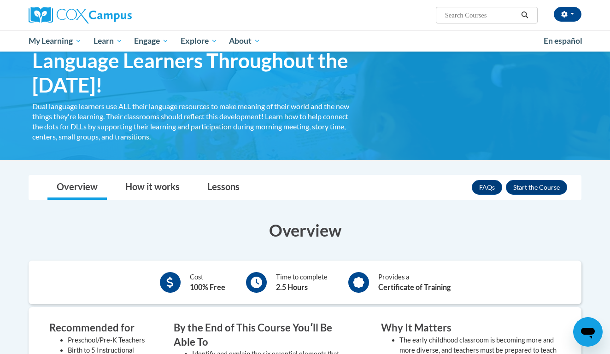
scroll to position [67, 0]
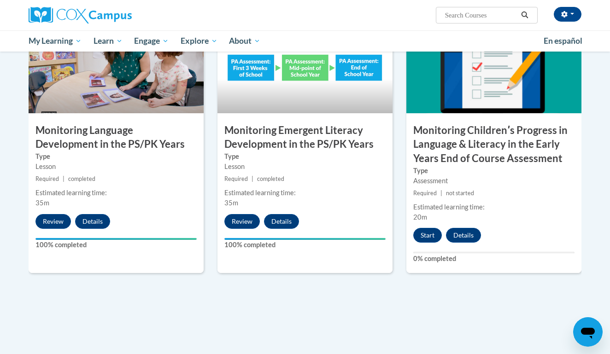
scroll to position [775, 0]
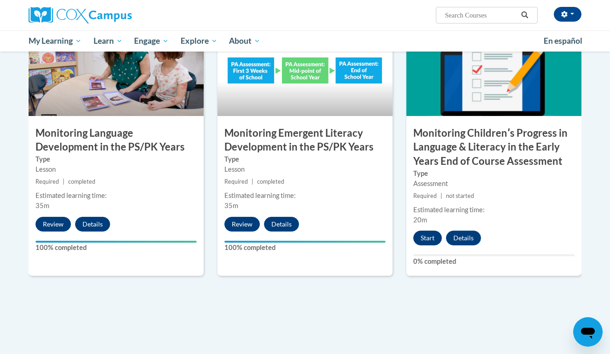
click at [423, 235] on button "Start" at bounding box center [427, 238] width 29 height 15
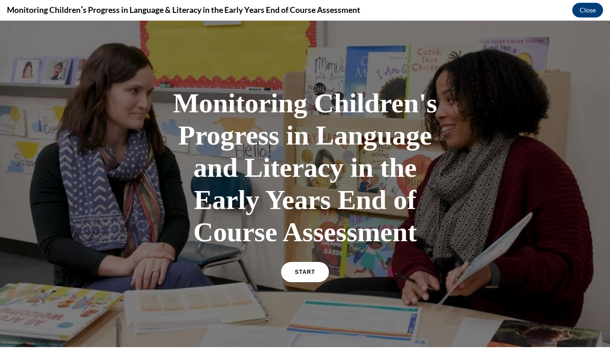
scroll to position [0, 0]
click at [317, 270] on link "START" at bounding box center [305, 272] width 50 height 21
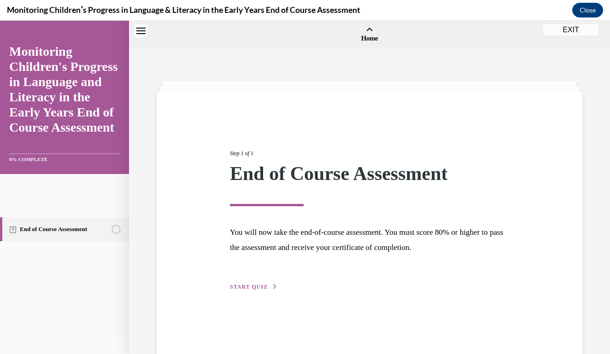
scroll to position [29, 0]
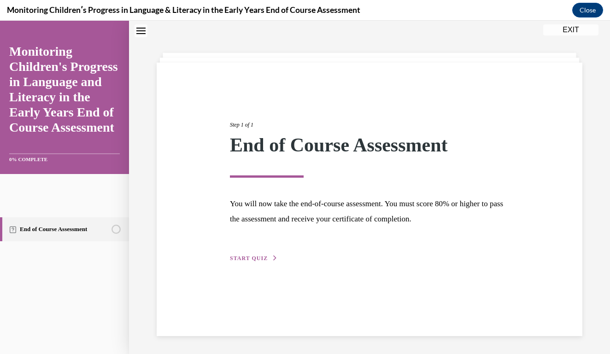
click at [249, 258] on span "START QUIZ" at bounding box center [249, 258] width 38 height 6
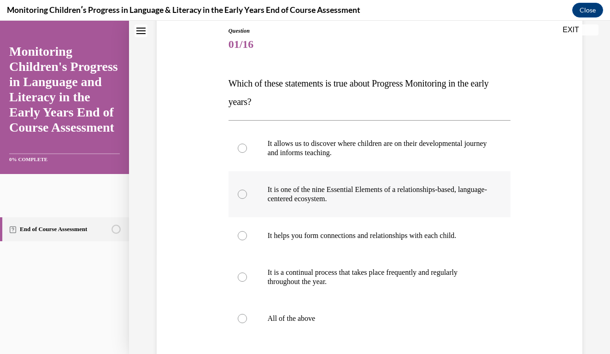
scroll to position [115, 0]
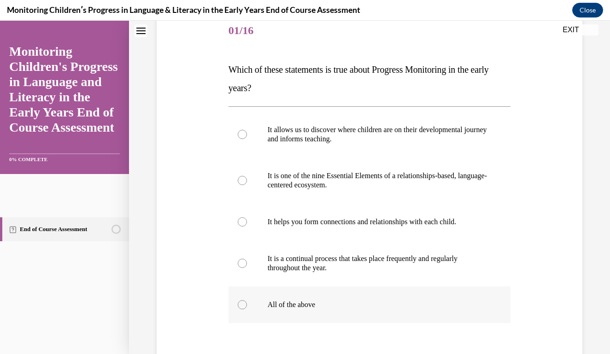
click at [239, 299] on label "All of the above" at bounding box center [369, 305] width 282 height 37
click at [239, 300] on input "All of the above" at bounding box center [242, 304] width 9 height 9
radio input "true"
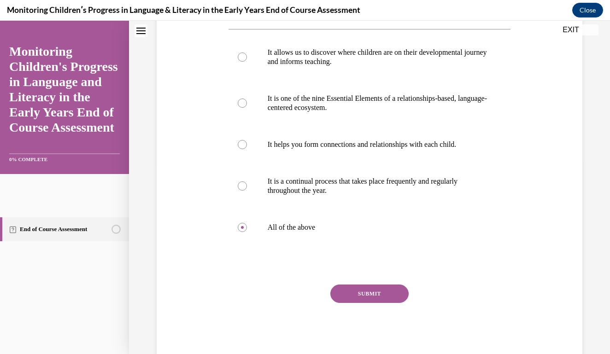
click at [343, 302] on button "SUBMIT" at bounding box center [369, 294] width 78 height 18
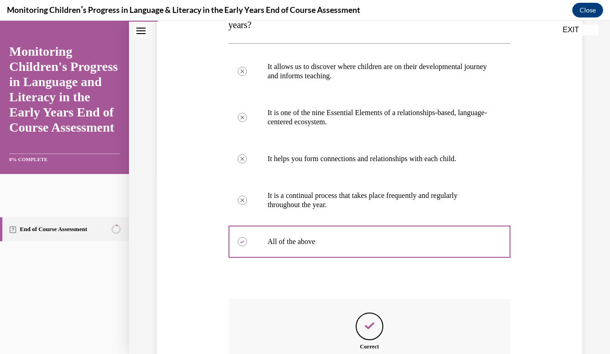
scroll to position [280, 0]
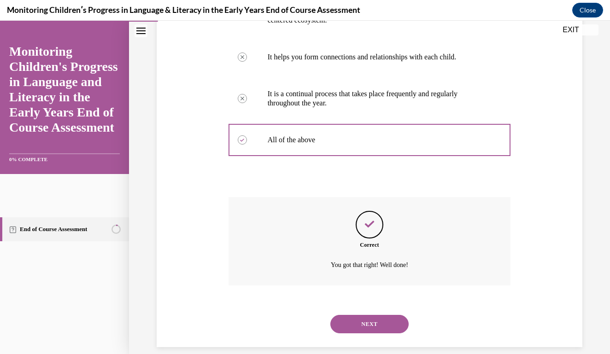
click at [347, 315] on button "NEXT" at bounding box center [369, 324] width 78 height 18
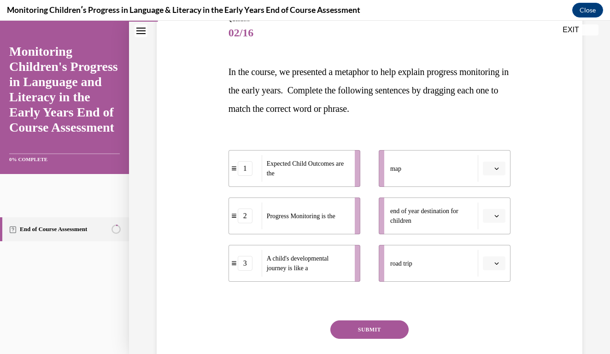
scroll to position [118, 0]
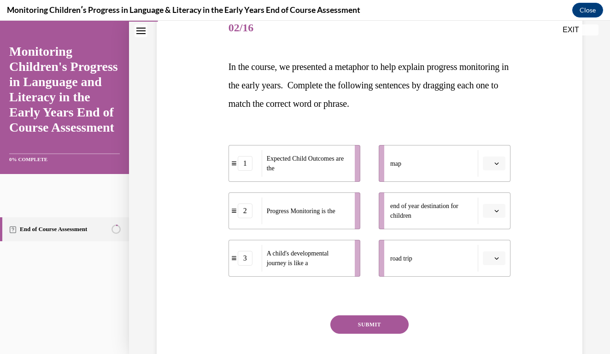
click at [495, 215] on button "button" at bounding box center [494, 211] width 23 height 14
click at [493, 248] on div "1" at bounding box center [492, 250] width 23 height 18
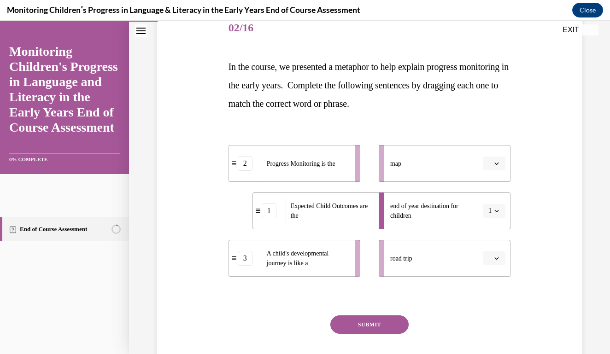
click at [243, 164] on div "2" at bounding box center [245, 163] width 15 height 15
click at [492, 216] on button "1" at bounding box center [494, 211] width 23 height 14
click at [486, 264] on div "2" at bounding box center [491, 268] width 23 height 18
click at [483, 213] on button "2" at bounding box center [494, 211] width 23 height 14
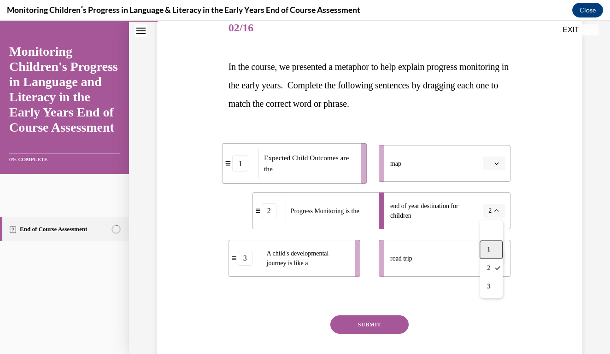
click at [484, 246] on div "1" at bounding box center [491, 250] width 23 height 18
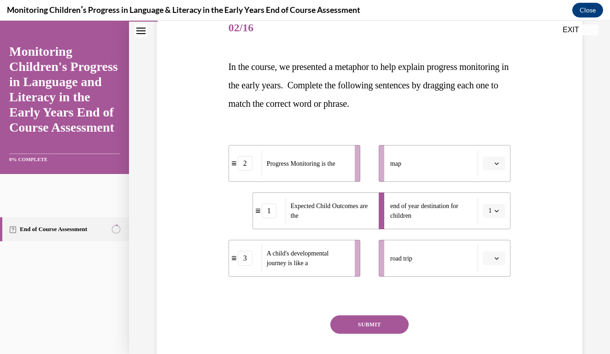
click at [491, 256] on span "Please select an option" at bounding box center [489, 258] width 3 height 9
click at [495, 330] on div "3" at bounding box center [492, 334] width 23 height 18
click at [496, 158] on button "button" at bounding box center [494, 164] width 23 height 14
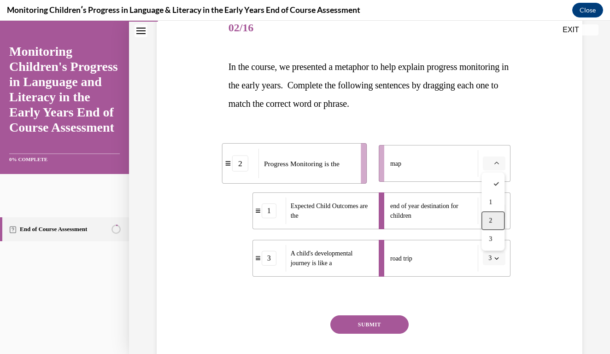
click at [491, 219] on span "2" at bounding box center [490, 220] width 3 height 7
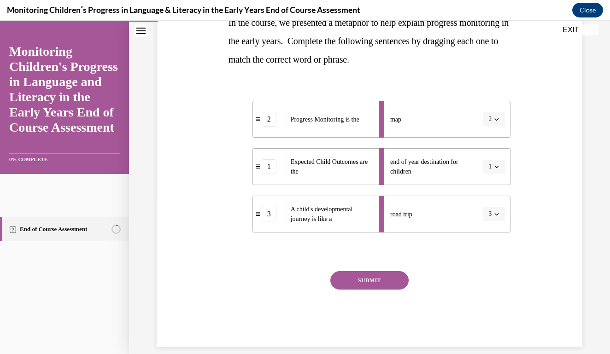
click at [368, 282] on button "SUBMIT" at bounding box center [369, 280] width 78 height 18
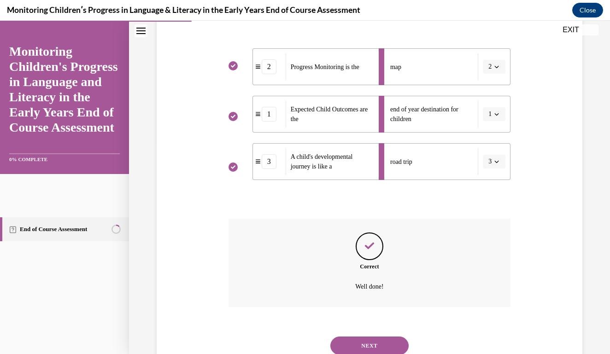
scroll to position [236, 0]
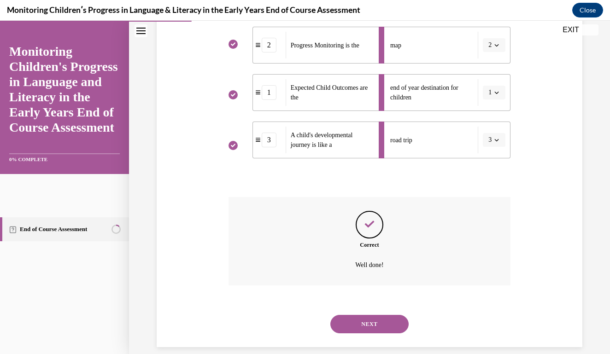
click at [366, 315] on button "NEXT" at bounding box center [369, 324] width 78 height 18
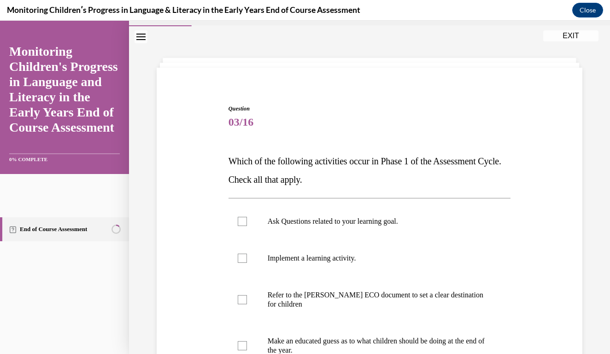
scroll to position [23, 0]
click at [338, 231] on label "Ask Questions related to your learning goal." at bounding box center [369, 221] width 282 height 37
click at [247, 226] on input "Ask Questions related to your learning goal." at bounding box center [242, 221] width 9 height 9
checkbox input "true"
click at [317, 293] on p "Refer to the Rollins ECO document to set a clear destination for children" at bounding box center [378, 300] width 220 height 18
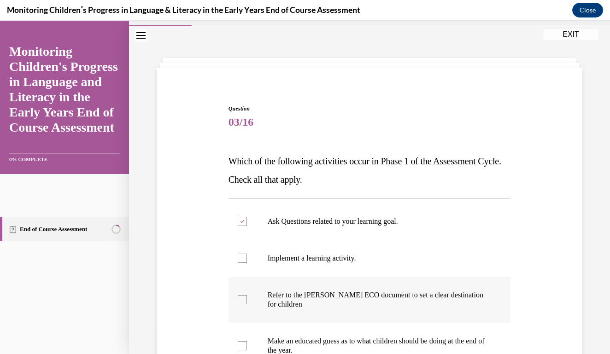
click at [247, 295] on input "Refer to the Rollins ECO document to set a clear destination for children" at bounding box center [242, 299] width 9 height 9
checkbox input "true"
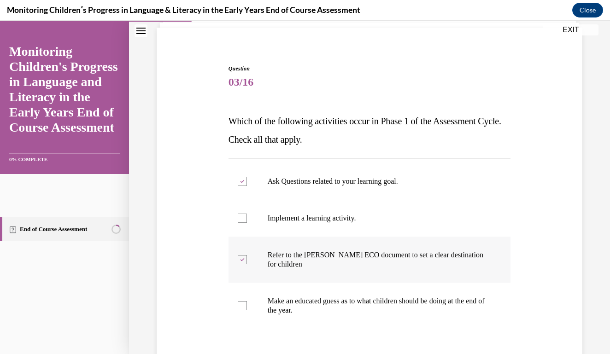
scroll to position [65, 0]
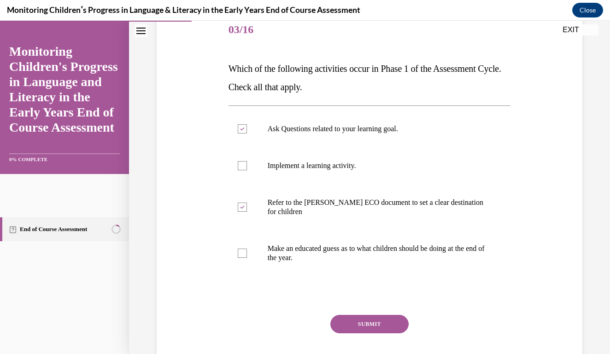
click at [345, 326] on button "SUBMIT" at bounding box center [369, 324] width 78 height 18
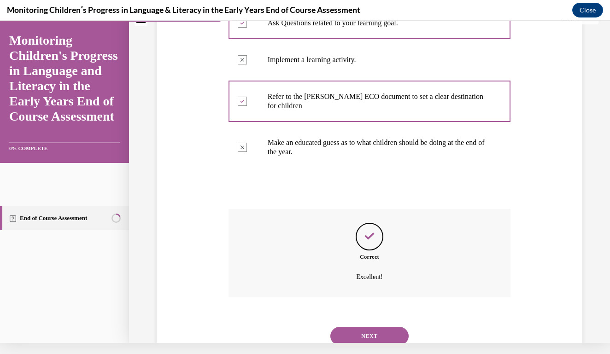
scroll to position [234, 0]
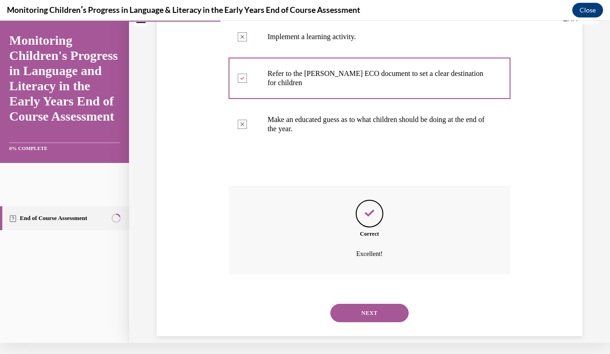
click at [375, 306] on button "NEXT" at bounding box center [369, 313] width 78 height 18
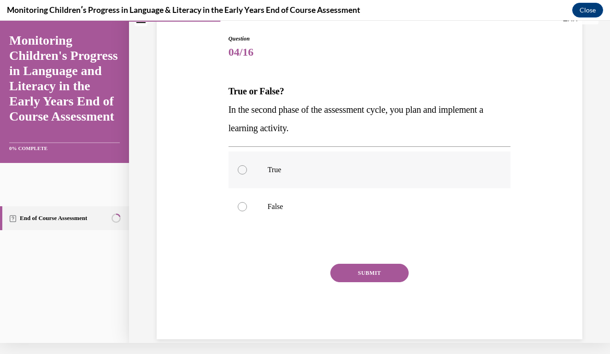
click at [284, 178] on label "True" at bounding box center [369, 170] width 282 height 37
click at [247, 175] on input "True" at bounding box center [242, 169] width 9 height 9
radio input "true"
click at [370, 272] on button "SUBMIT" at bounding box center [369, 273] width 78 height 18
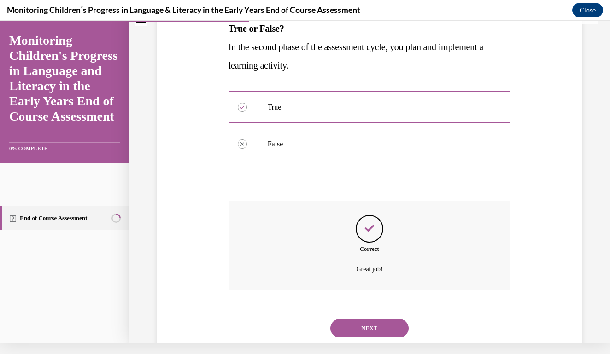
scroll to position [160, 0]
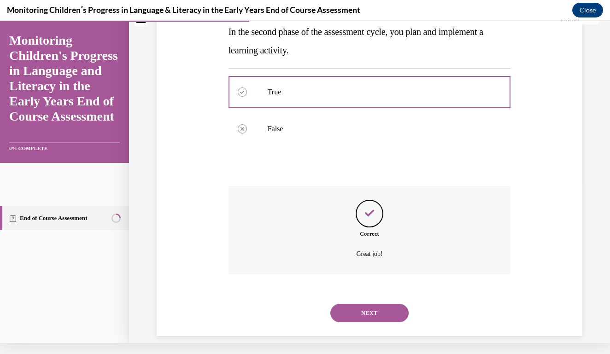
click at [380, 304] on button "NEXT" at bounding box center [369, 313] width 78 height 18
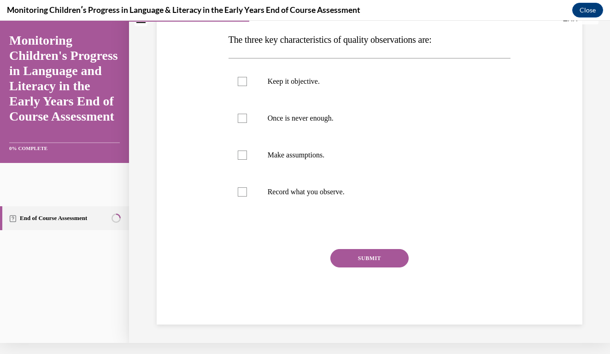
scroll to position [0, 0]
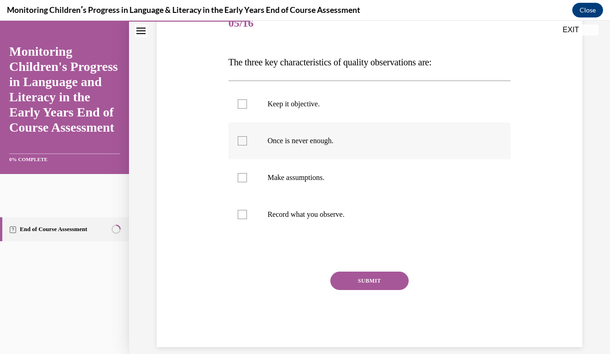
click at [243, 129] on label "Once is never enough." at bounding box center [369, 141] width 282 height 37
click at [243, 136] on input "Once is never enough." at bounding box center [242, 140] width 9 height 9
click at [242, 124] on label "Once is never enough." at bounding box center [369, 141] width 282 height 37
click at [242, 136] on input "Once is never enough." at bounding box center [242, 140] width 9 height 9
checkbox input "false"
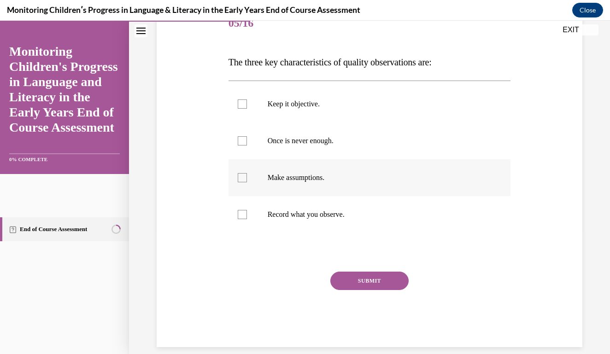
click at [244, 164] on label "Make assumptions." at bounding box center [369, 177] width 282 height 37
click at [244, 173] on input "Make assumptions." at bounding box center [242, 177] width 9 height 9
click at [245, 161] on label "Make assumptions." at bounding box center [369, 177] width 282 height 37
click at [245, 173] on input "Make assumptions." at bounding box center [242, 177] width 9 height 9
click at [245, 161] on label "Make assumptions." at bounding box center [369, 177] width 282 height 37
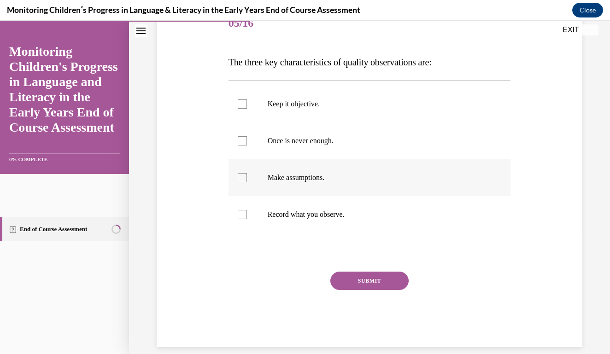
click at [245, 173] on input "Make assumptions." at bounding box center [242, 177] width 9 height 9
click at [244, 161] on label "Make assumptions." at bounding box center [369, 177] width 282 height 37
click at [244, 173] on input "Make assumptions." at bounding box center [242, 177] width 9 height 9
checkbox input "false"
click at [246, 245] on div "Question 05/16 The three key characteristics of quality observations are: Keep …" at bounding box center [369, 177] width 282 height 342
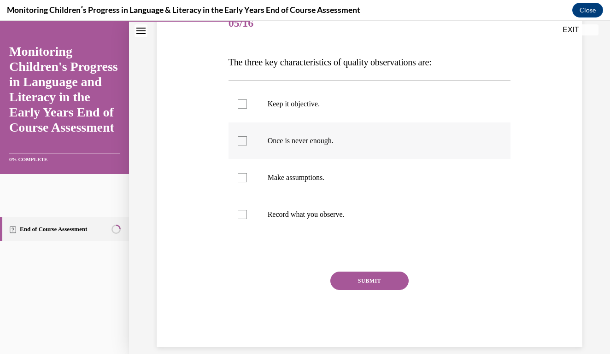
click at [242, 124] on label "Once is never enough." at bounding box center [369, 141] width 282 height 37
click at [242, 136] on input "Once is never enough." at bounding box center [242, 140] width 9 height 9
checkbox input "true"
click at [246, 229] on label "Record what you observe." at bounding box center [369, 214] width 282 height 37
click at [246, 219] on input "Record what you observe." at bounding box center [242, 214] width 9 height 9
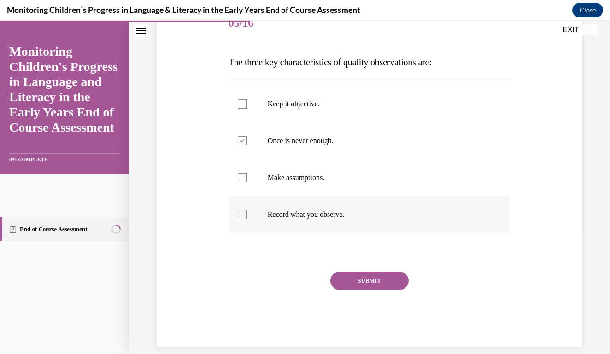
checkbox input "true"
click at [240, 127] on label "Once is never enough." at bounding box center [369, 141] width 282 height 37
click at [240, 136] on input "Once is never enough." at bounding box center [242, 140] width 9 height 9
checkbox input "false"
click at [240, 122] on label "Keep it objective." at bounding box center [369, 104] width 282 height 37
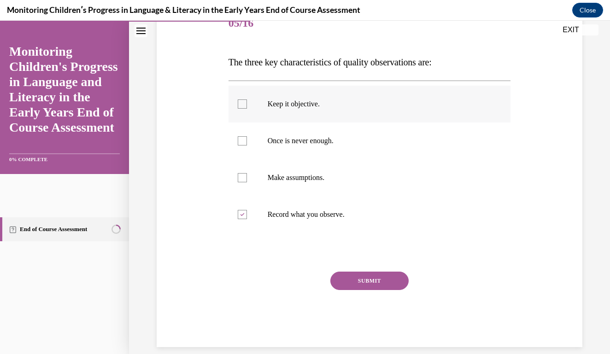
click at [240, 109] on input "Keep it objective." at bounding box center [242, 104] width 9 height 9
checkbox input "true"
click at [245, 160] on label "Make assumptions." at bounding box center [369, 177] width 282 height 37
click at [245, 173] on input "Make assumptions." at bounding box center [242, 177] width 9 height 9
click at [241, 164] on label "Make assumptions." at bounding box center [369, 177] width 282 height 37
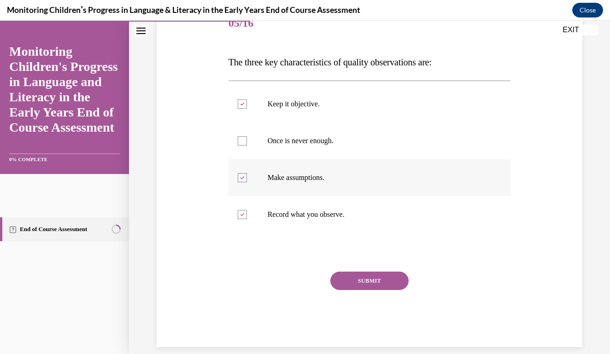
click at [241, 173] on input "Make assumptions." at bounding box center [242, 177] width 9 height 9
click at [241, 164] on label "Make assumptions." at bounding box center [369, 177] width 282 height 37
click at [241, 173] on input "Make assumptions." at bounding box center [242, 177] width 9 height 9
click at [241, 164] on label "Make assumptions." at bounding box center [369, 177] width 282 height 37
click at [241, 173] on input "Make assumptions." at bounding box center [242, 177] width 9 height 9
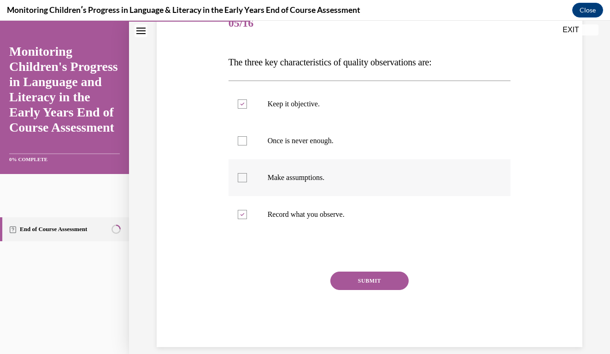
click at [274, 162] on label "Make assumptions." at bounding box center [369, 177] width 282 height 37
click at [247, 173] on input "Make assumptions." at bounding box center [242, 177] width 9 height 9
checkbox input "true"
click at [249, 199] on label "Record what you observe." at bounding box center [369, 214] width 282 height 37
click at [247, 210] on input "Record what you observe." at bounding box center [242, 214] width 9 height 9
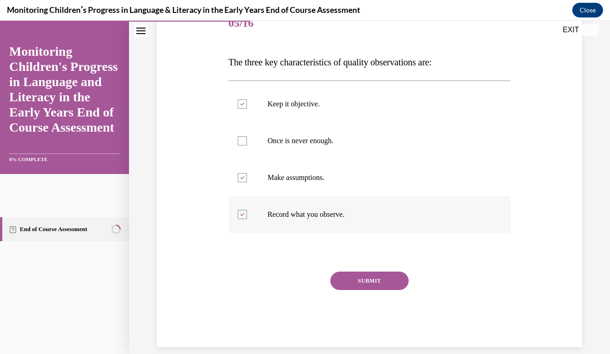
checkbox input "false"
click at [239, 194] on label "Make assumptions." at bounding box center [369, 177] width 282 height 37
click at [239, 182] on input "Make assumptions." at bounding box center [242, 177] width 9 height 9
checkbox input "false"
click at [242, 153] on label "Once is never enough." at bounding box center [369, 141] width 282 height 37
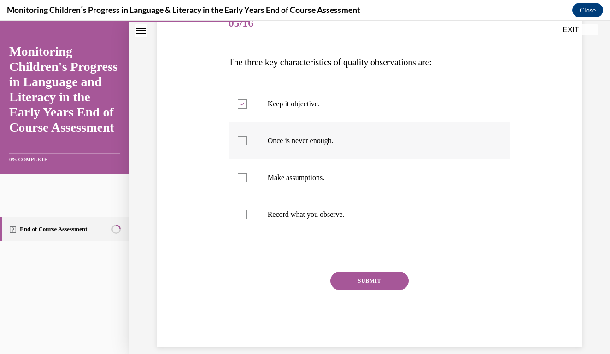
click at [242, 146] on input "Once is never enough." at bounding box center [242, 140] width 9 height 9
checkbox input "true"
click at [241, 238] on div "Question 05/16 The three key characteristics of quality observations are: Keep …" at bounding box center [369, 177] width 282 height 342
click at [241, 237] on div "Keep it objective. Once is never enough. Make assumptions. Record what you obse…" at bounding box center [369, 159] width 282 height 157
click at [241, 234] on div "Keep it objective. Once is never enough. Make assumptions. Record what you obse…" at bounding box center [369, 159] width 282 height 157
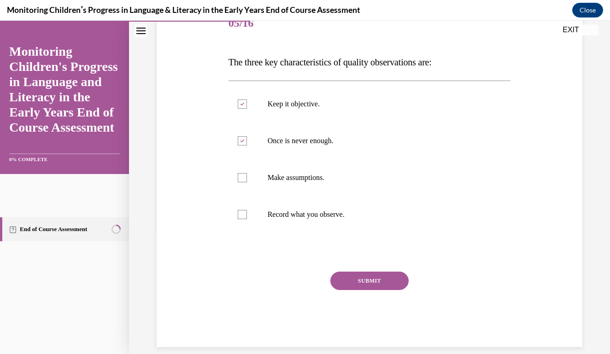
click at [260, 235] on div "Keep it objective. Once is never enough. Make assumptions. Record what you obse…" at bounding box center [369, 159] width 282 height 157
click at [273, 229] on label "Record what you observe." at bounding box center [369, 214] width 282 height 37
click at [247, 219] on input "Record what you observe." at bounding box center [242, 214] width 9 height 9
checkbox input "true"
click at [349, 295] on div "SUBMIT" at bounding box center [369, 295] width 282 height 46
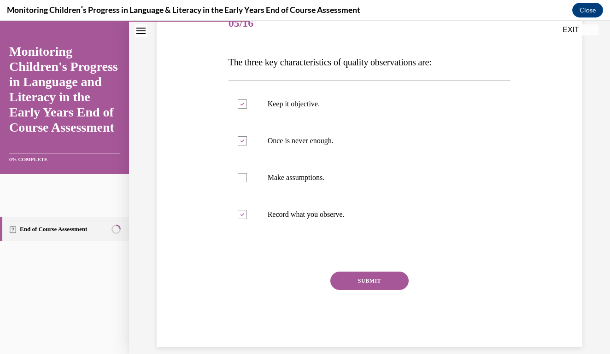
click at [353, 305] on div "SUBMIT" at bounding box center [369, 295] width 282 height 46
click at [387, 279] on button "SUBMIT" at bounding box center [369, 280] width 78 height 18
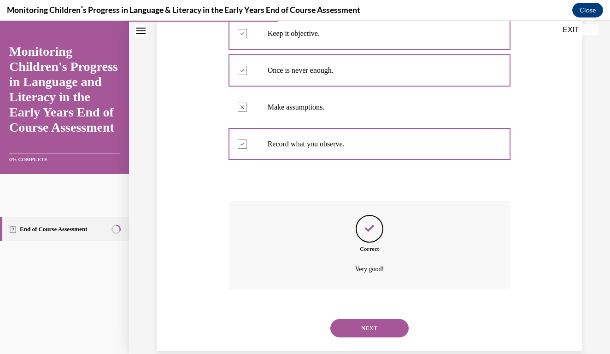
scroll to position [197, 0]
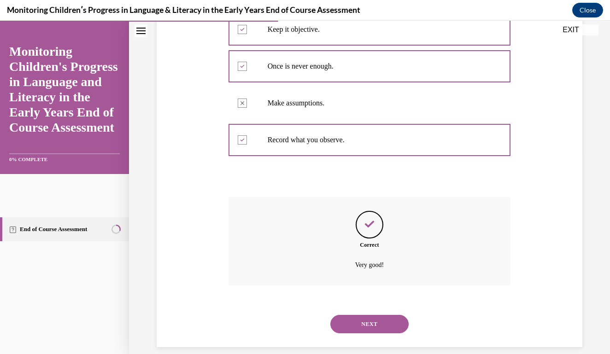
click at [381, 315] on button "NEXT" at bounding box center [369, 324] width 78 height 18
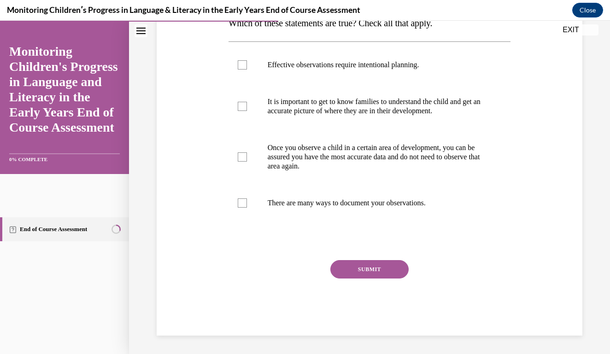
scroll to position [151, 0]
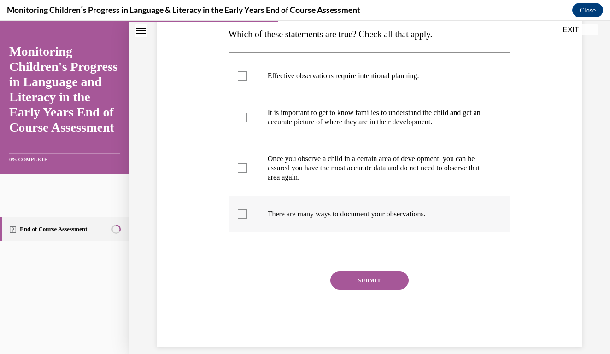
click at [242, 229] on label "There are many ways to document your observations." at bounding box center [369, 214] width 282 height 37
click at [242, 219] on input "There are many ways to document your observations." at bounding box center [242, 214] width 9 height 9
click at [241, 224] on label "There are many ways to document your observations." at bounding box center [369, 214] width 282 height 37
click at [241, 219] on input "There are many ways to document your observations." at bounding box center [242, 214] width 9 height 9
click at [285, 230] on label "There are many ways to document your observations." at bounding box center [369, 214] width 282 height 37
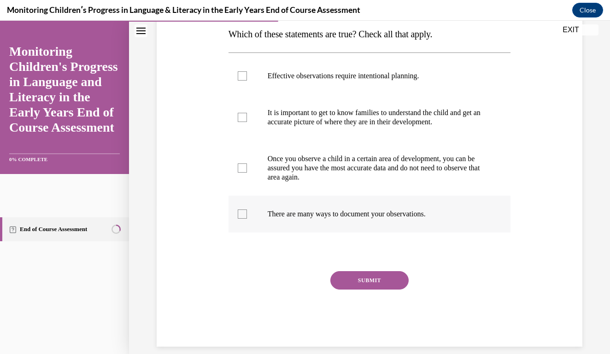
click at [247, 219] on input "There are many ways to document your observations." at bounding box center [242, 214] width 9 height 9
click at [285, 226] on label "There are many ways to document your observations." at bounding box center [369, 214] width 282 height 37
click at [247, 219] on input "There are many ways to document your observations." at bounding box center [242, 214] width 9 height 9
checkbox input "false"
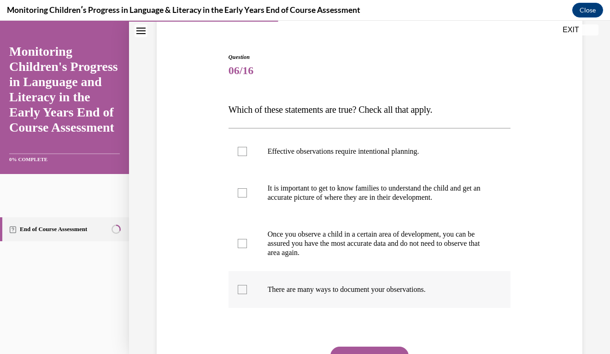
scroll to position [81, 0]
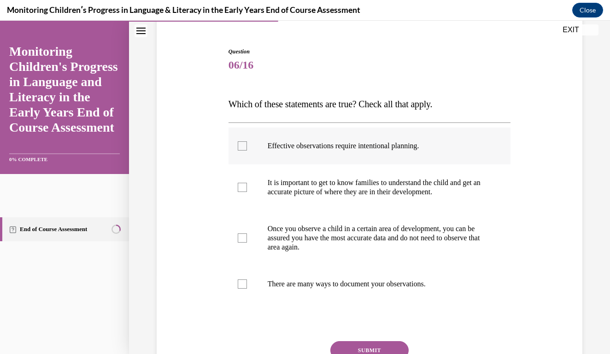
click at [287, 148] on p "Effective observations require intentional planning." at bounding box center [378, 145] width 220 height 9
click at [247, 148] on input "Effective observations require intentional planning." at bounding box center [242, 145] width 9 height 9
checkbox input "true"
click at [292, 190] on p "It is important to get to know families to understand the child and get an accu…" at bounding box center [378, 187] width 220 height 18
click at [247, 190] on input "It is important to get to know families to understand the child and get an accu…" at bounding box center [242, 187] width 9 height 9
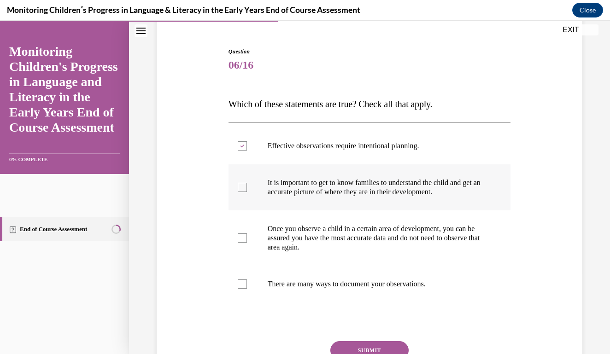
checkbox input "true"
click at [300, 280] on p "There are many ways to document your observations." at bounding box center [378, 284] width 220 height 9
click at [247, 280] on input "There are many ways to document your observations." at bounding box center [242, 284] width 9 height 9
checkbox input "true"
click at [352, 346] on button "SUBMIT" at bounding box center [369, 350] width 78 height 18
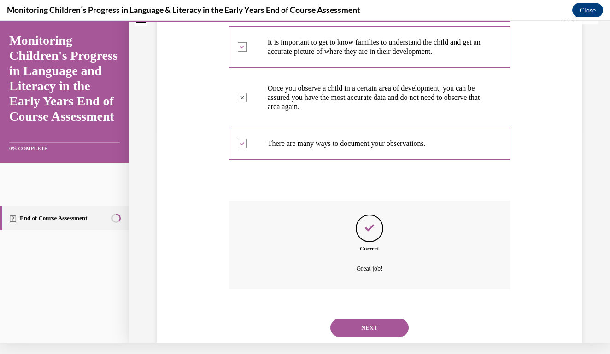
scroll to position [225, 0]
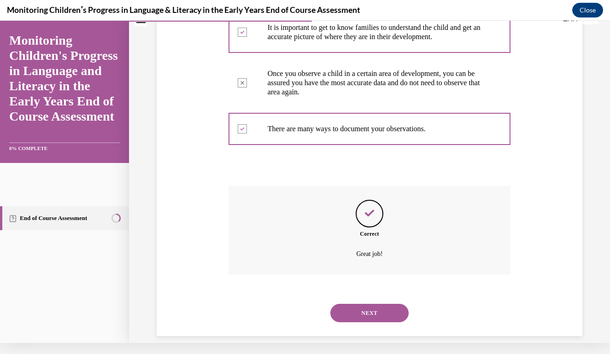
click at [369, 304] on button "NEXT" at bounding box center [369, 313] width 78 height 18
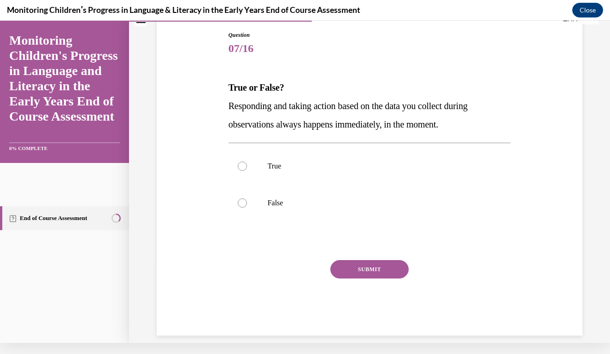
click at [267, 67] on div "Question 07/16 True or False? Responding and taking action based on the data yo…" at bounding box center [369, 183] width 282 height 305
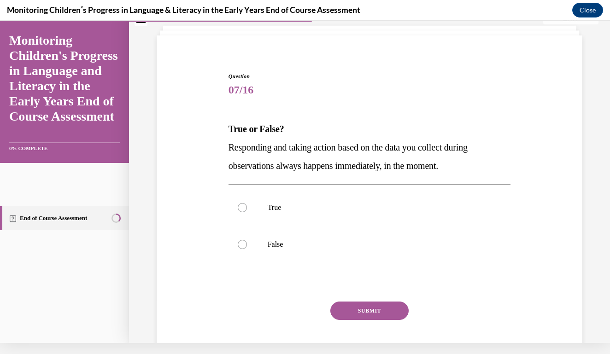
scroll to position [44, 0]
click at [262, 247] on label "False" at bounding box center [369, 245] width 282 height 37
click at [247, 247] on input "False" at bounding box center [242, 245] width 9 height 9
radio input "true"
click at [350, 309] on button "SUBMIT" at bounding box center [369, 312] width 78 height 18
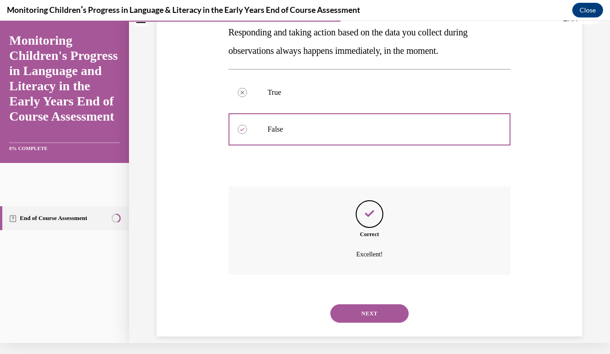
scroll to position [160, 0]
click at [372, 304] on button "NEXT" at bounding box center [369, 313] width 78 height 18
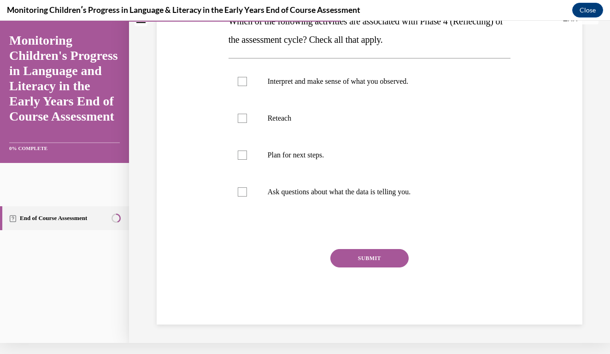
scroll to position [0, 0]
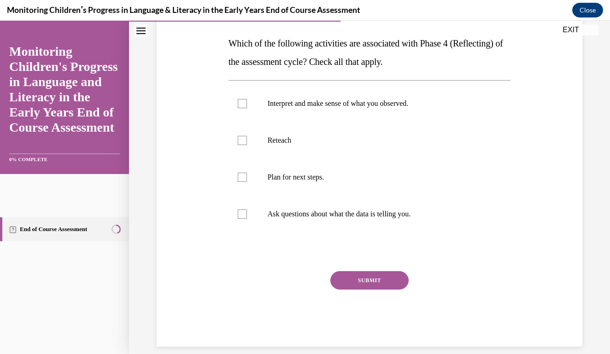
click at [306, 243] on div "Question 08/16 Which of the following activities are associated with Phase 4 (R…" at bounding box center [369, 167] width 282 height 360
click at [294, 246] on div "Question 08/16 Which of the following activities are associated with Phase 4 (R…" at bounding box center [369, 167] width 282 height 360
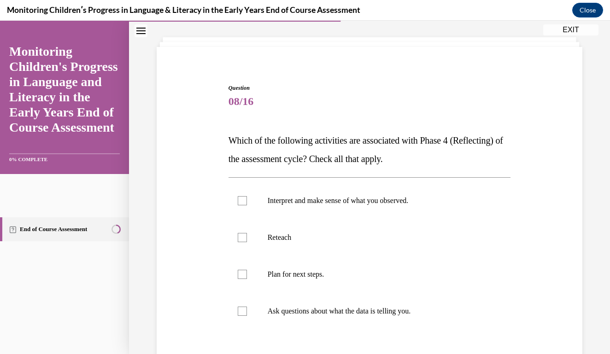
scroll to position [55, 0]
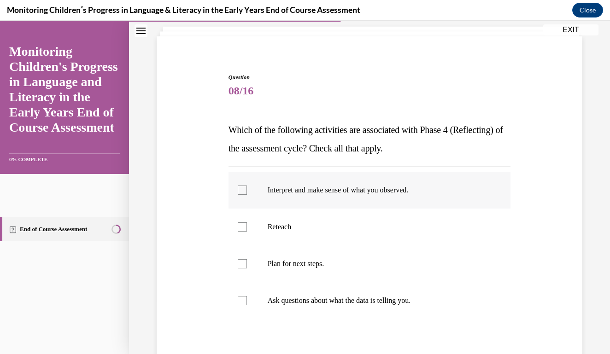
click at [256, 195] on label "Interpret and make sense of what you observed." at bounding box center [369, 190] width 282 height 37
click at [247, 195] on input "Interpret and make sense of what you observed." at bounding box center [242, 190] width 9 height 9
checkbox input "true"
click at [289, 307] on label "Ask questions about what the data is telling you." at bounding box center [369, 300] width 282 height 37
click at [247, 305] on input "Ask questions about what the data is telling you." at bounding box center [242, 300] width 9 height 9
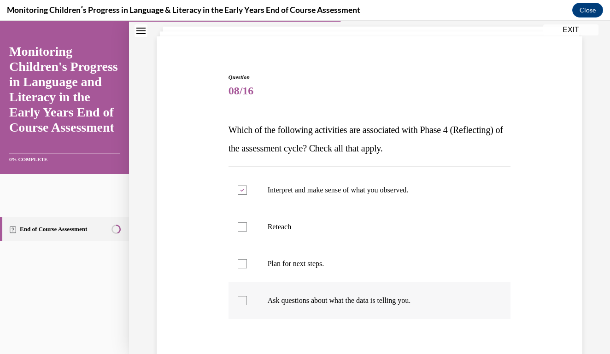
checkbox input "true"
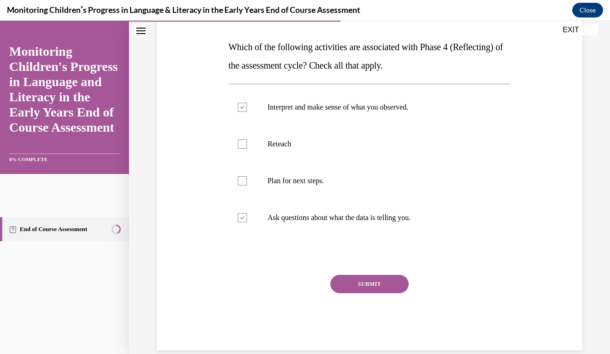
click at [365, 284] on button "SUBMIT" at bounding box center [369, 284] width 78 height 18
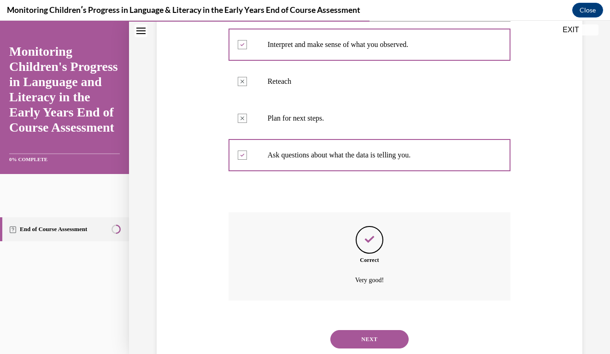
scroll to position [216, 0]
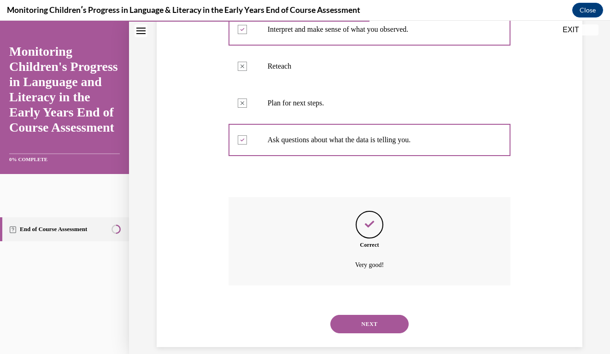
click at [365, 315] on button "NEXT" at bounding box center [369, 324] width 78 height 18
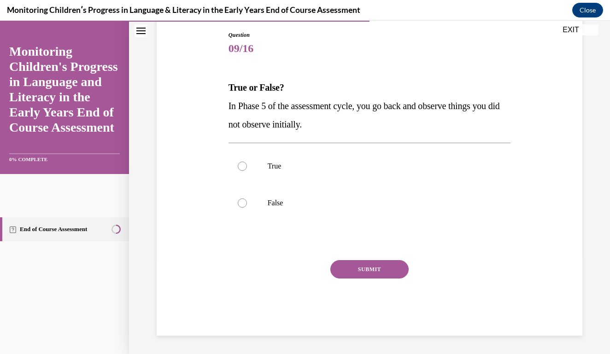
scroll to position [86, 0]
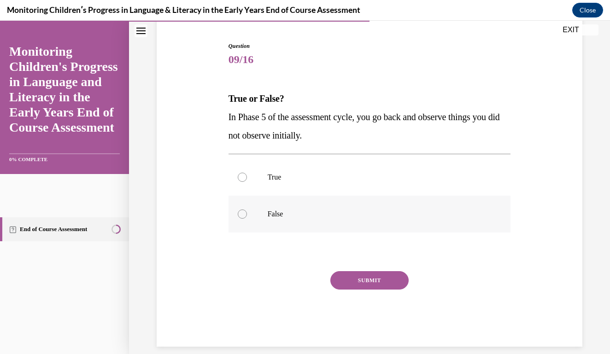
click at [272, 203] on label "False" at bounding box center [369, 214] width 282 height 37
click at [247, 210] on input "False" at bounding box center [242, 214] width 9 height 9
radio input "true"
click at [346, 280] on button "SUBMIT" at bounding box center [369, 280] width 78 height 18
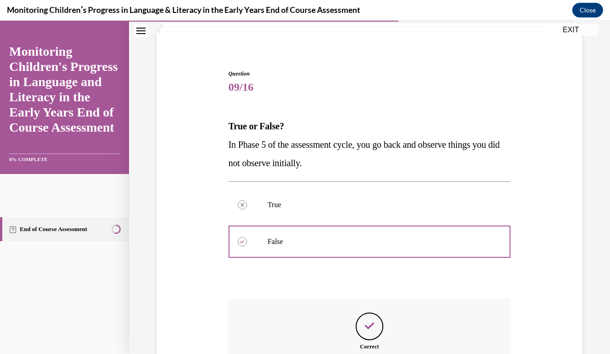
scroll to position [160, 0]
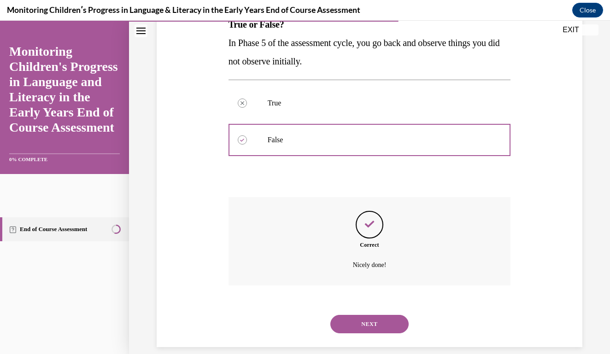
click at [366, 315] on button "NEXT" at bounding box center [369, 324] width 78 height 18
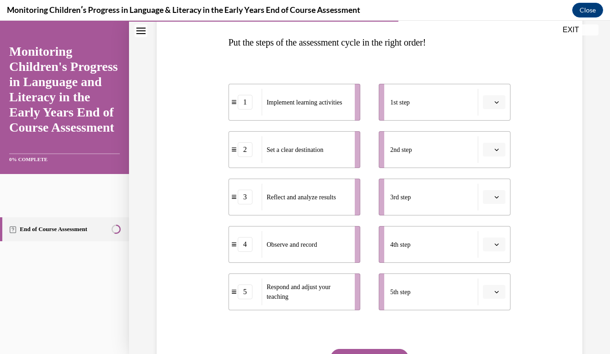
scroll to position [144, 0]
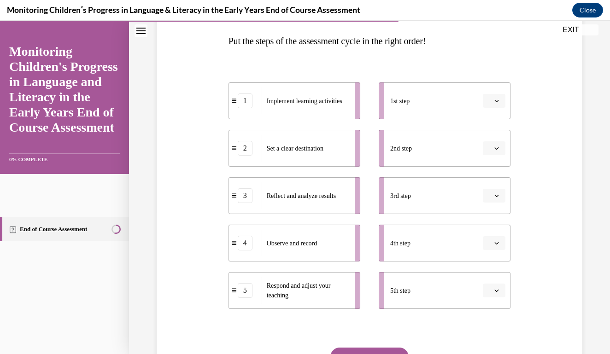
click at [492, 242] on span "Please select an option" at bounding box center [489, 243] width 3 height 9
click at [491, 190] on div "3" at bounding box center [492, 186] width 23 height 18
click at [491, 149] on span "Please select an option" at bounding box center [489, 148] width 3 height 9
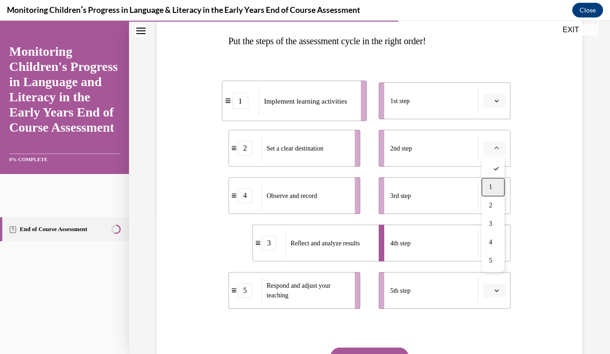
click at [492, 184] on span "1" at bounding box center [490, 187] width 3 height 7
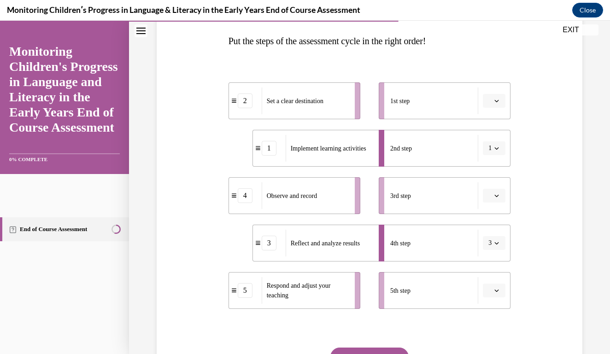
click at [501, 148] on button "1" at bounding box center [494, 148] width 23 height 14
click at [488, 203] on span "2" at bounding box center [488, 205] width 3 height 7
click at [496, 293] on span "button" at bounding box center [496, 290] width 6 height 6
click at [495, 272] on div "5" at bounding box center [492, 270] width 23 height 18
click at [490, 245] on span "3" at bounding box center [489, 243] width 3 height 9
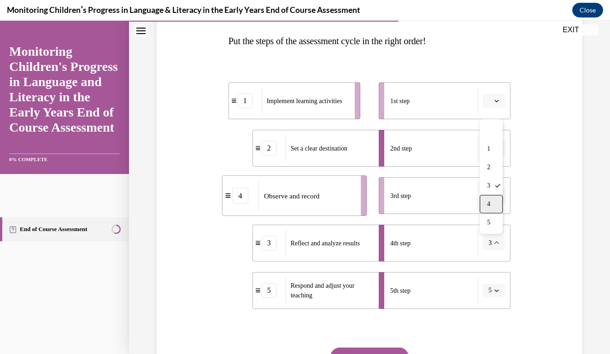
click at [489, 211] on div "4" at bounding box center [491, 204] width 23 height 18
click at [494, 245] on span "button" at bounding box center [496, 243] width 6 height 6
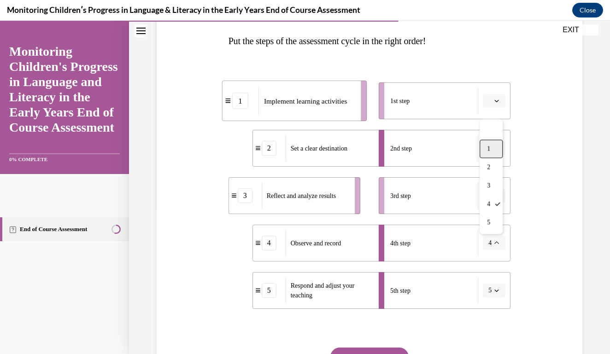
click at [494, 140] on div "1" at bounding box center [491, 149] width 23 height 18
click at [496, 102] on icon "button" at bounding box center [496, 101] width 5 height 5
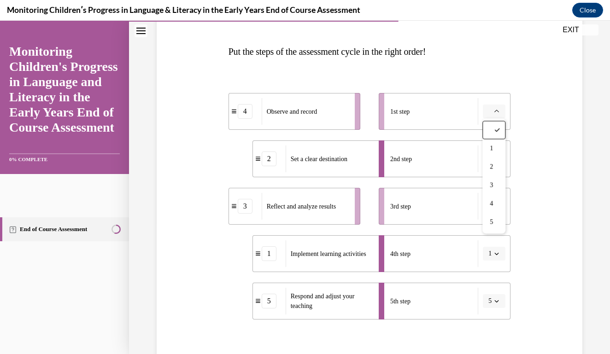
scroll to position [138, 0]
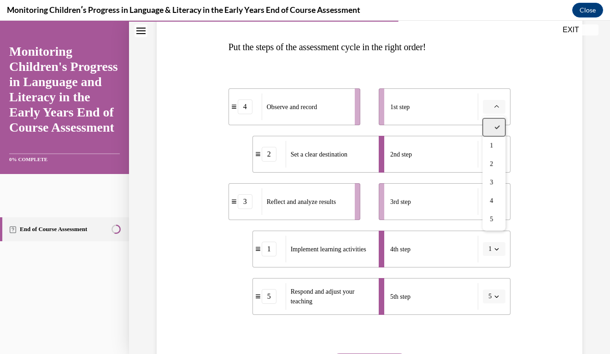
click at [493, 131] on div at bounding box center [493, 127] width 23 height 18
click at [501, 152] on button "2" at bounding box center [494, 154] width 23 height 14
click at [495, 173] on div at bounding box center [491, 175] width 23 height 18
click at [493, 200] on button "button" at bounding box center [494, 202] width 23 height 14
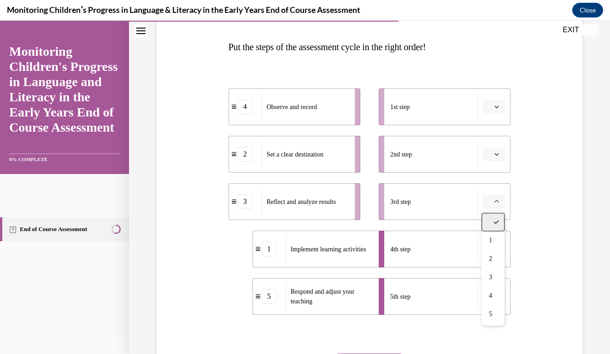
click at [491, 221] on div at bounding box center [492, 222] width 23 height 18
click at [492, 245] on button "1" at bounding box center [494, 249] width 23 height 14
click at [491, 141] on div at bounding box center [491, 137] width 23 height 18
click at [501, 302] on button "5" at bounding box center [494, 297] width 23 height 14
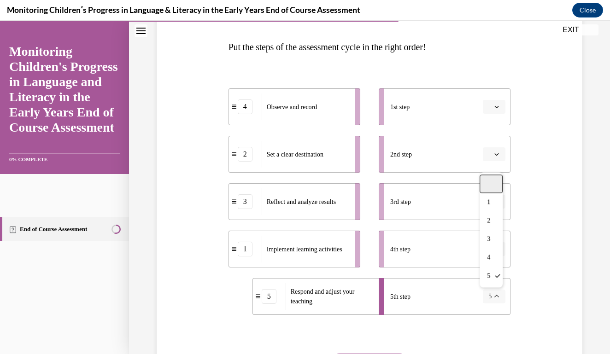
click at [497, 188] on div at bounding box center [491, 184] width 23 height 18
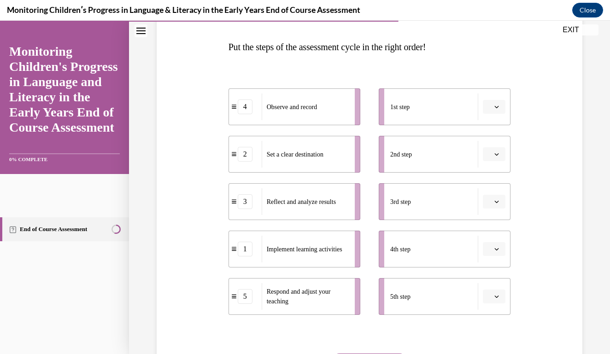
click at [293, 152] on span "Set a clear destination" at bounding box center [295, 154] width 57 height 7
click at [243, 157] on div "2" at bounding box center [245, 154] width 15 height 15
drag, startPoint x: 232, startPoint y: 154, endPoint x: 232, endPoint y: 98, distance: 56.2
click at [232, 98] on icon at bounding box center [234, 98] width 5 height 4
drag, startPoint x: 243, startPoint y: 147, endPoint x: 245, endPoint y: 76, distance: 71.0
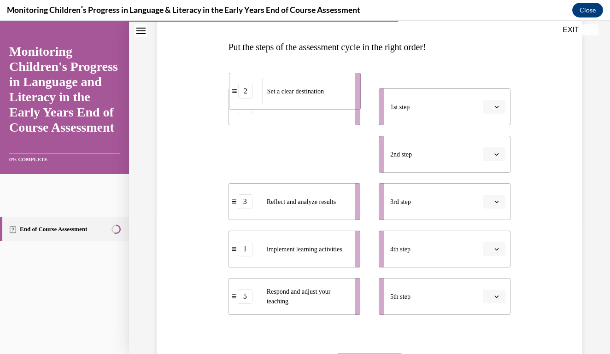
click at [245, 84] on div "2" at bounding box center [245, 91] width 15 height 15
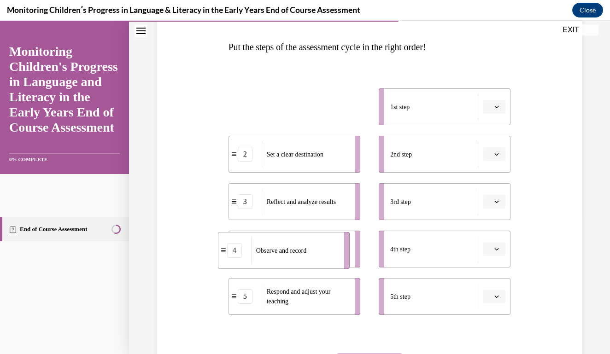
drag, startPoint x: 262, startPoint y: 99, endPoint x: 252, endPoint y: 242, distance: 144.1
click at [252, 242] on div "Observe and record" at bounding box center [294, 250] width 87 height 27
click at [491, 152] on span "Please select an option" at bounding box center [489, 154] width 3 height 9
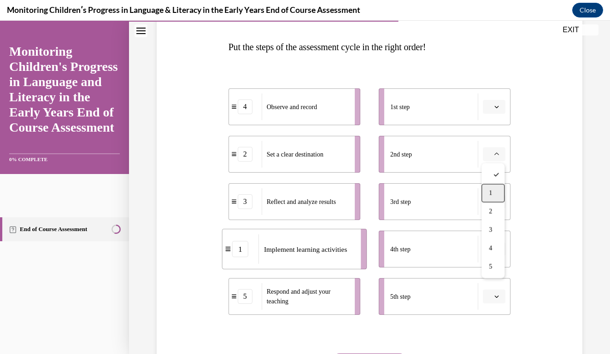
click at [489, 185] on div "1" at bounding box center [492, 193] width 23 height 18
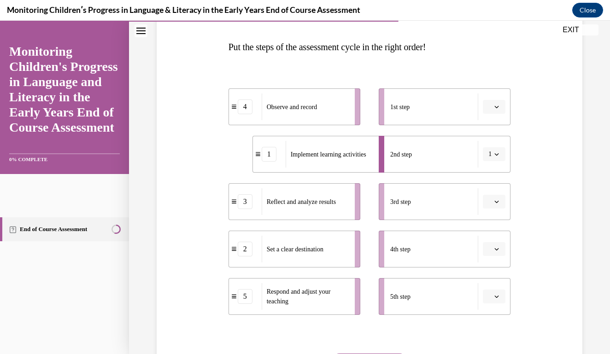
click at [499, 110] on span "button" at bounding box center [496, 107] width 6 height 6
click at [492, 178] on div "3" at bounding box center [492, 183] width 23 height 18
click at [497, 156] on icon "button" at bounding box center [497, 154] width 4 height 2
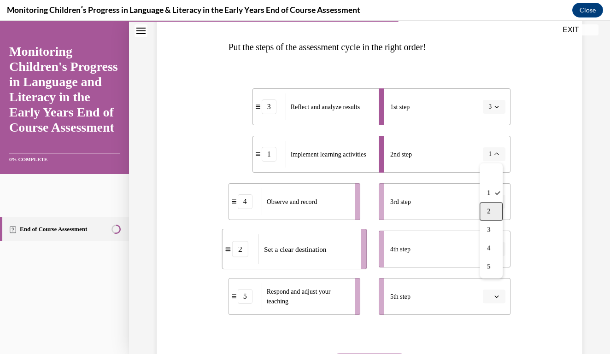
click at [492, 207] on div "2" at bounding box center [491, 212] width 23 height 18
click at [493, 200] on span "button" at bounding box center [496, 202] width 6 height 6
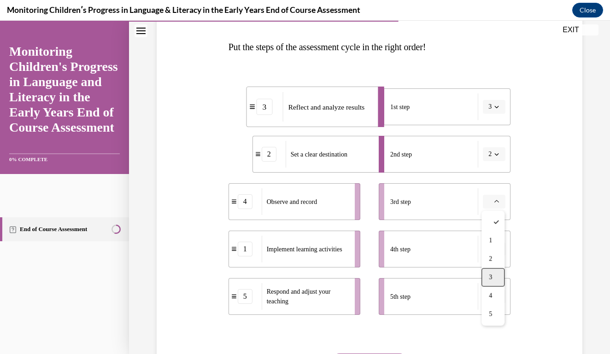
click at [495, 281] on div "3" at bounding box center [492, 278] width 23 height 18
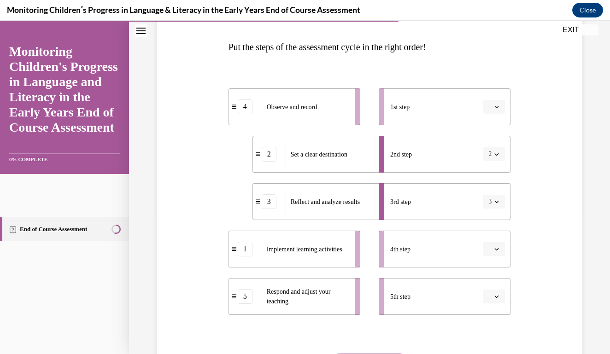
click at [495, 250] on icon "button" at bounding box center [496, 249] width 5 height 5
click at [489, 223] on div "5" at bounding box center [492, 229] width 23 height 18
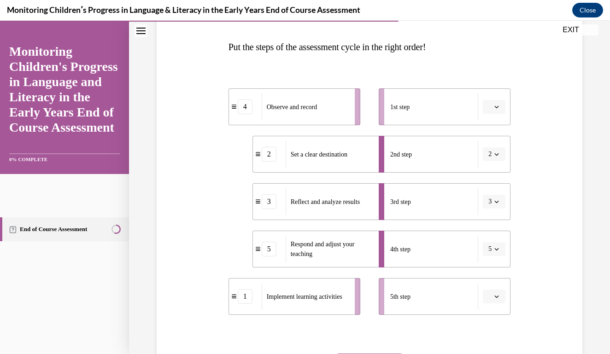
click at [492, 293] on button "button" at bounding box center [494, 297] width 23 height 14
click at [493, 262] on div "4" at bounding box center [492, 258] width 23 height 18
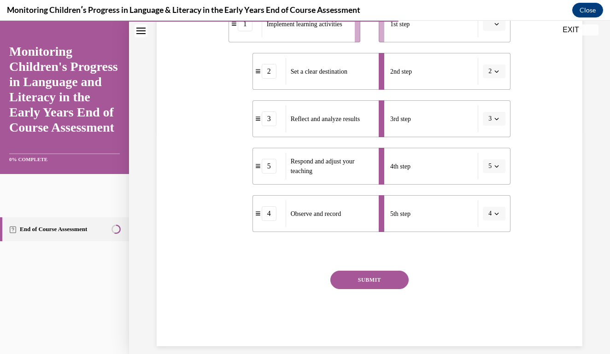
scroll to position [220, 0]
click at [384, 281] on button "SUBMIT" at bounding box center [369, 280] width 78 height 18
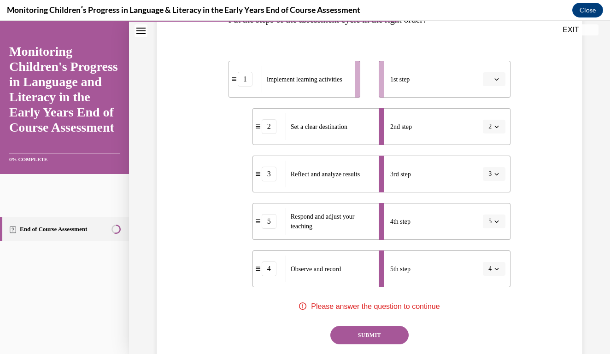
scroll to position [137, 0]
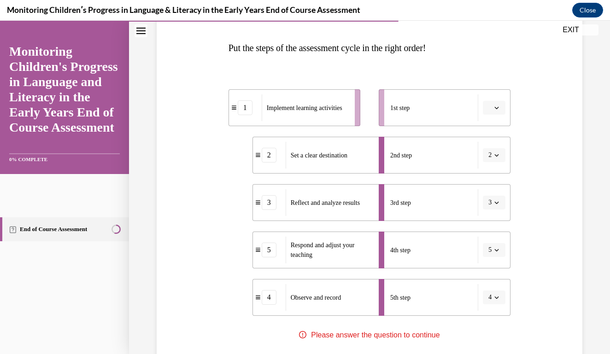
click at [494, 111] on button "button" at bounding box center [494, 108] width 23 height 14
click at [494, 160] on div "2" at bounding box center [492, 165] width 23 height 18
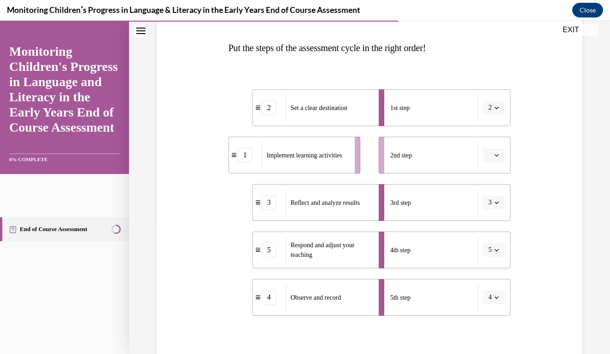
click at [498, 155] on icon "button" at bounding box center [497, 155] width 4 height 2
click at [503, 185] on div "1" at bounding box center [492, 194] width 23 height 18
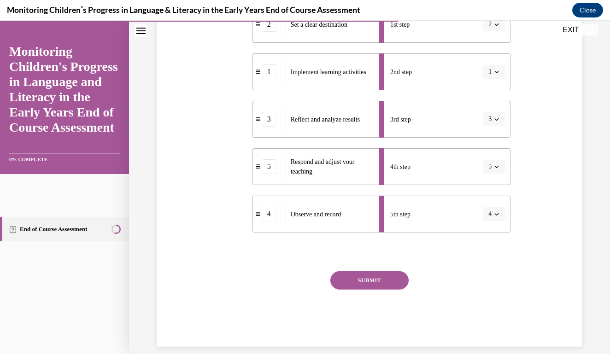
click at [362, 275] on button "SUBMIT" at bounding box center [369, 280] width 78 height 18
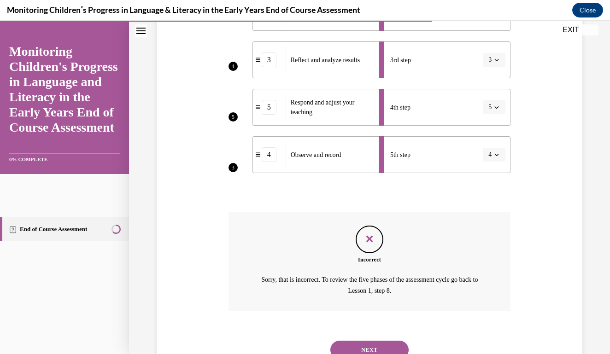
scroll to position [305, 0]
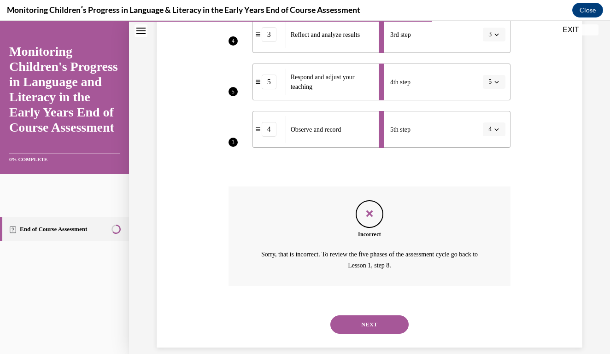
click at [381, 316] on button "NEXT" at bounding box center [369, 325] width 78 height 18
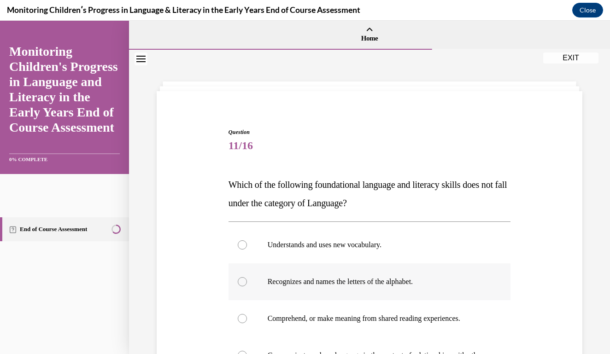
click at [285, 281] on p "Recognizes and names the letters of the alphabet." at bounding box center [378, 281] width 220 height 9
click at [247, 281] on input "Recognizes and names the letters of the alphabet." at bounding box center [242, 281] width 9 height 9
radio input "true"
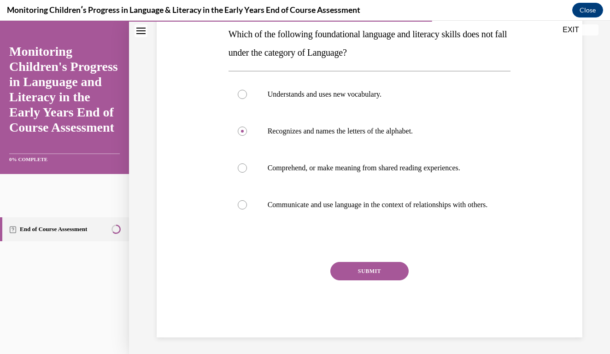
click at [365, 281] on button "SUBMIT" at bounding box center [369, 271] width 78 height 18
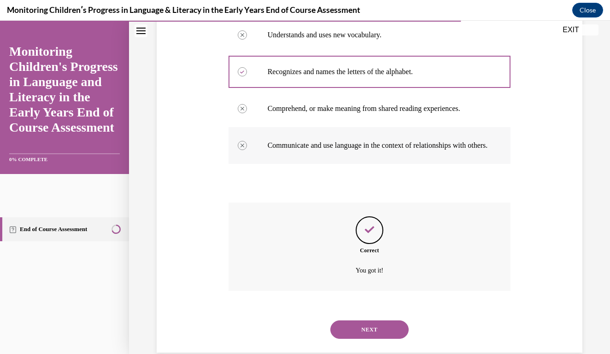
scroll to position [225, 0]
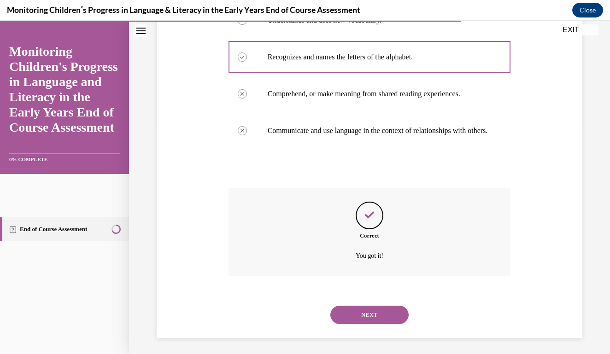
click at [386, 309] on button "NEXT" at bounding box center [369, 315] width 78 height 18
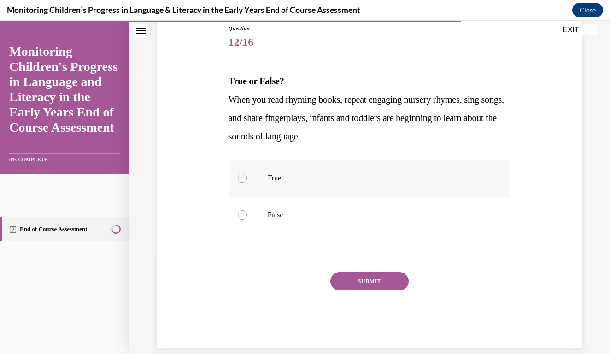
click at [264, 176] on label "True" at bounding box center [369, 178] width 282 height 37
click at [247, 176] on input "True" at bounding box center [242, 178] width 9 height 9
radio input "true"
click at [343, 277] on button "SUBMIT" at bounding box center [369, 281] width 78 height 18
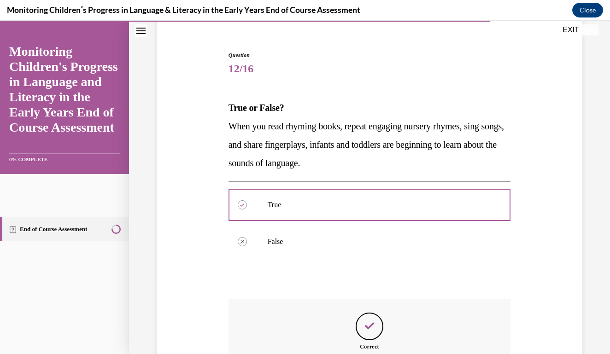
scroll to position [179, 0]
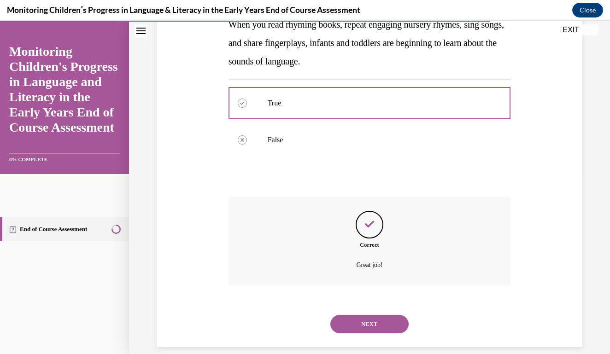
click at [374, 306] on div "NEXT" at bounding box center [369, 324] width 282 height 37
click at [375, 315] on button "NEXT" at bounding box center [369, 324] width 78 height 18
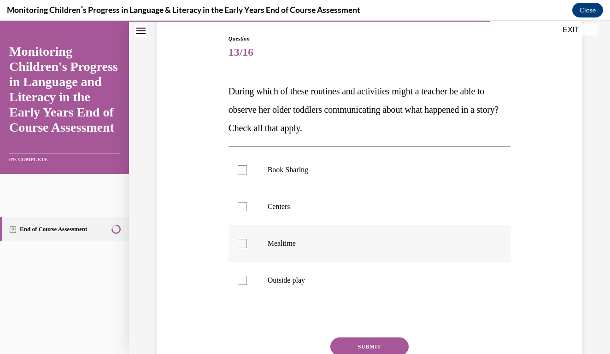
scroll to position [94, 0]
click at [280, 276] on p "Outside play" at bounding box center [378, 279] width 220 height 9
click at [247, 276] on input "Outside play" at bounding box center [242, 279] width 9 height 9
checkbox input "true"
click at [262, 244] on label "Mealtime" at bounding box center [369, 242] width 282 height 37
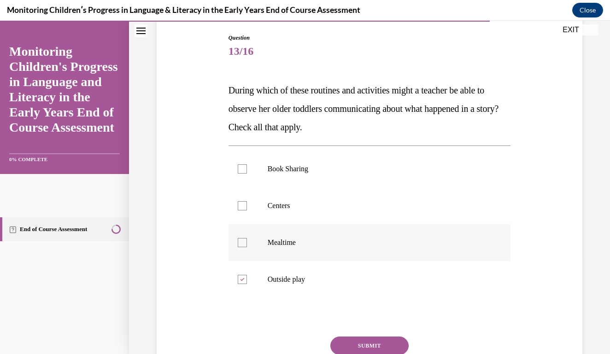
click at [247, 244] on input "Mealtime" at bounding box center [242, 242] width 9 height 9
checkbox input "true"
click at [252, 211] on label "Centers" at bounding box center [369, 205] width 282 height 37
click at [247, 211] on input "Centers" at bounding box center [242, 205] width 9 height 9
checkbox input "true"
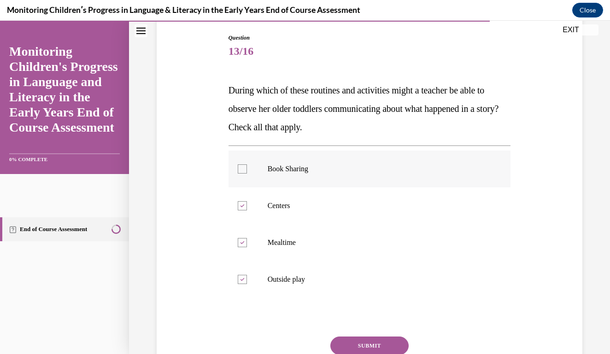
click at [244, 174] on label "Book Sharing" at bounding box center [369, 169] width 282 height 37
click at [244, 174] on input "Book Sharing" at bounding box center [242, 168] width 9 height 9
checkbox input "true"
click at [370, 343] on button "SUBMIT" at bounding box center [369, 346] width 78 height 18
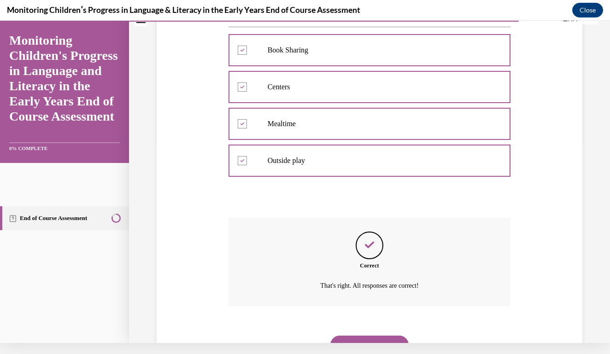
scroll to position [234, 0]
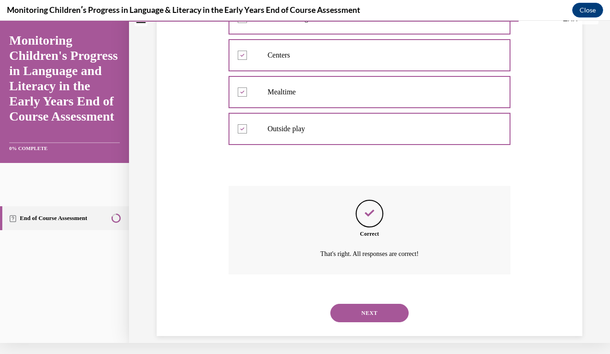
click at [376, 304] on button "NEXT" at bounding box center [369, 313] width 78 height 18
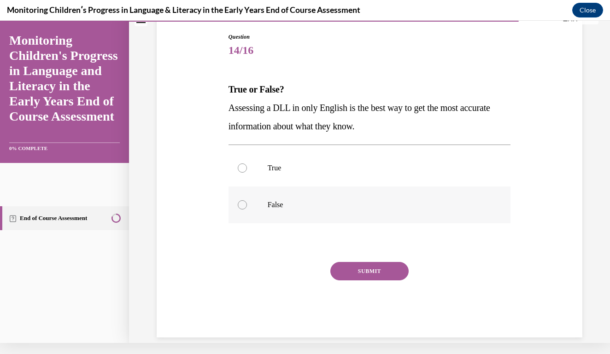
click at [273, 207] on p "False" at bounding box center [378, 204] width 220 height 9
click at [247, 207] on input "False" at bounding box center [242, 204] width 9 height 9
radio input "true"
click at [364, 283] on div "SUBMIT" at bounding box center [369, 285] width 282 height 46
click at [364, 276] on button "SUBMIT" at bounding box center [369, 271] width 78 height 18
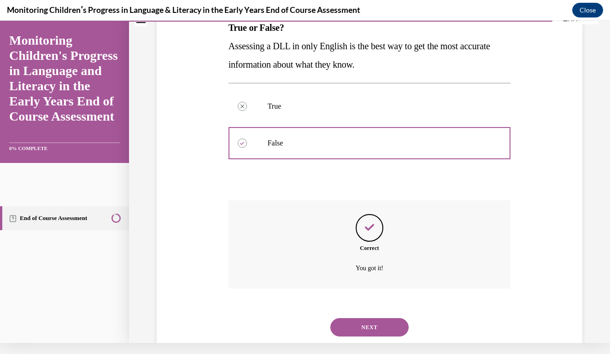
scroll to position [160, 0]
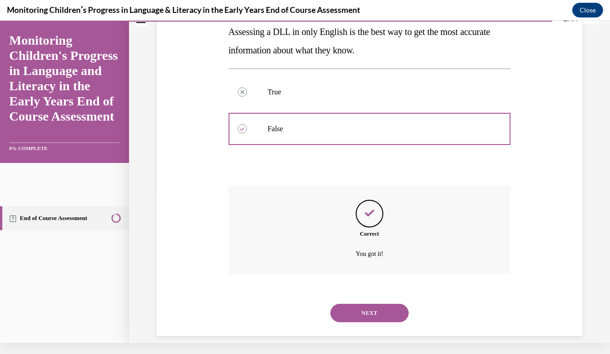
click at [383, 304] on button "NEXT" at bounding box center [369, 313] width 78 height 18
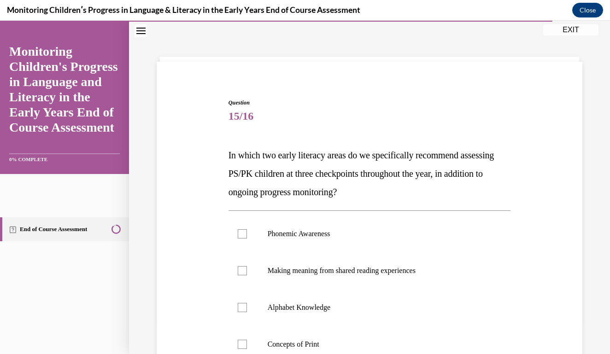
scroll to position [32, 0]
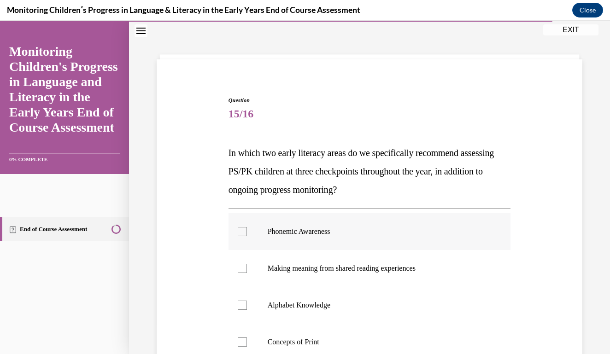
click at [322, 237] on label "Phonemic Awareness" at bounding box center [369, 231] width 282 height 37
click at [247, 236] on input "Phonemic Awareness" at bounding box center [242, 231] width 9 height 9
checkbox input "true"
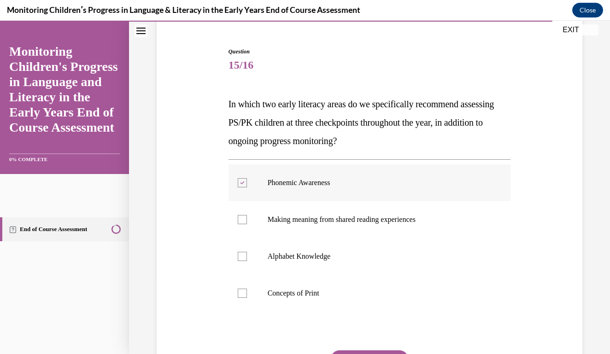
scroll to position [94, 0]
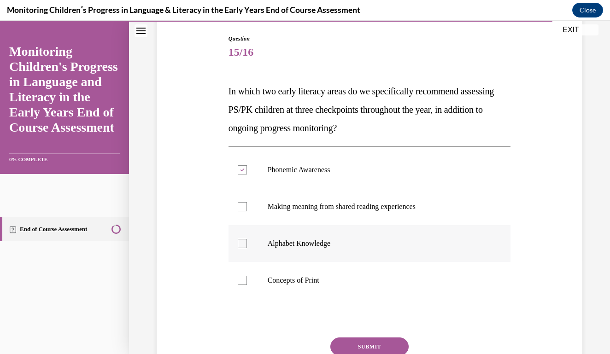
click at [305, 247] on p "Alphabet Knowledge" at bounding box center [378, 243] width 220 height 9
click at [247, 247] on input "Alphabet Knowledge" at bounding box center [242, 243] width 9 height 9
checkbox input "true"
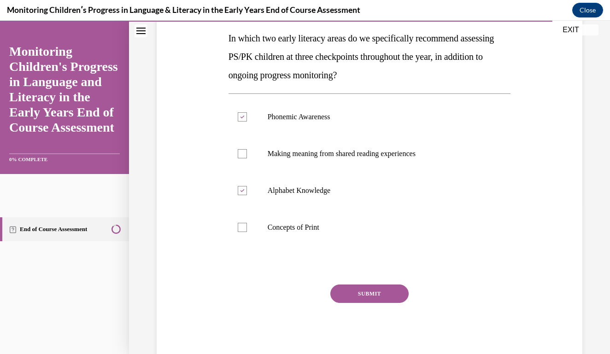
click at [379, 292] on button "SUBMIT" at bounding box center [369, 294] width 78 height 18
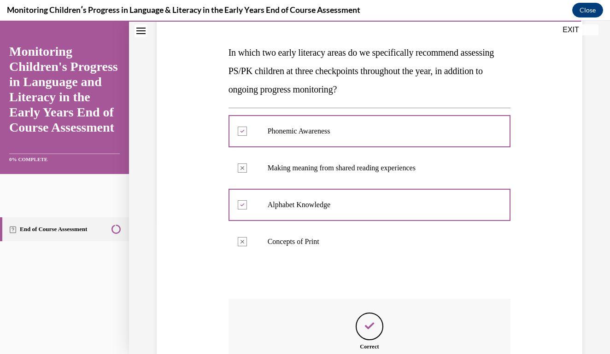
scroll to position [234, 0]
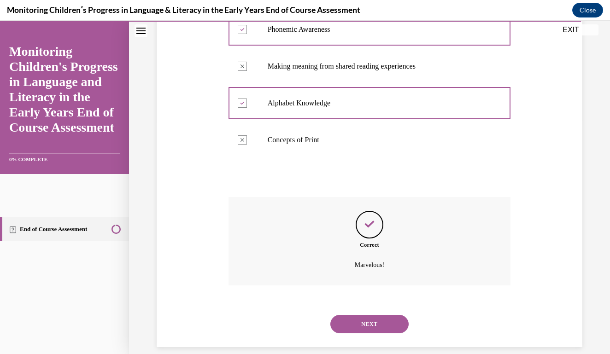
click at [373, 315] on button "NEXT" at bounding box center [369, 324] width 78 height 18
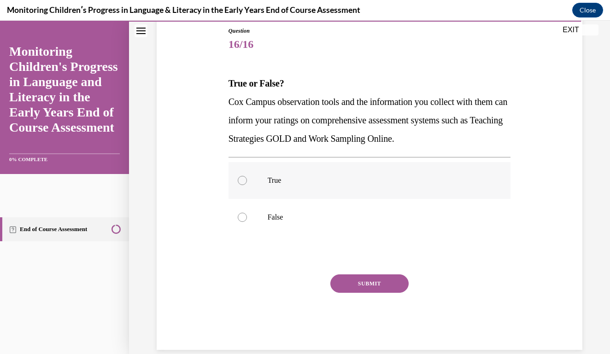
click at [298, 182] on p "True" at bounding box center [378, 180] width 220 height 9
click at [247, 182] on input "True" at bounding box center [242, 180] width 9 height 9
radio input "true"
click at [364, 283] on button "SUBMIT" at bounding box center [369, 284] width 78 height 18
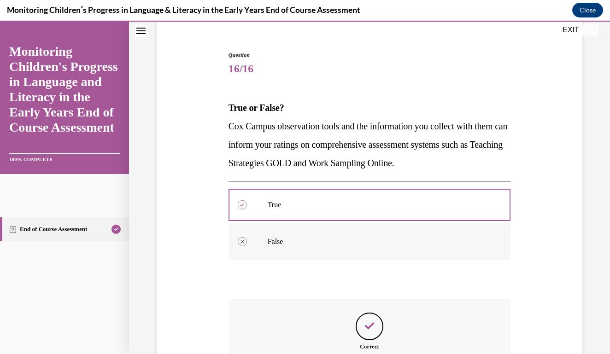
scroll to position [179, 0]
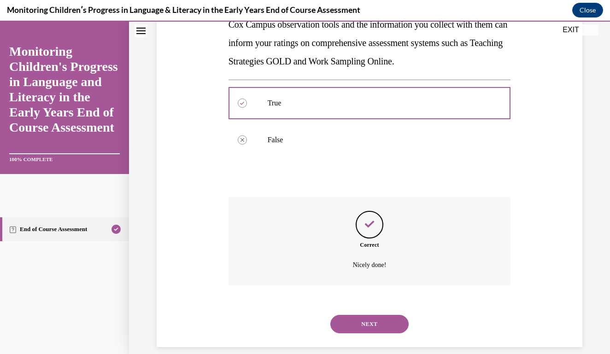
click at [385, 315] on button "NEXT" at bounding box center [369, 324] width 78 height 18
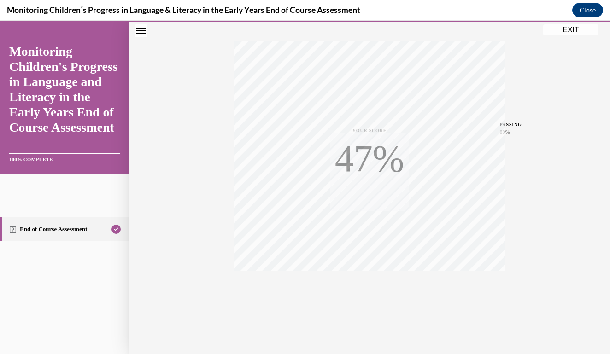
scroll to position [139, 0]
click at [565, 30] on button "EXIT" at bounding box center [570, 29] width 55 height 11
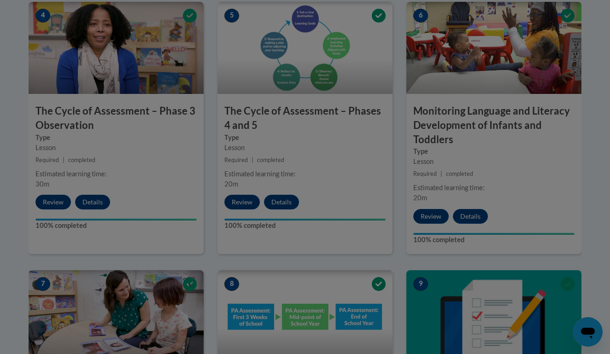
scroll to position [520, 0]
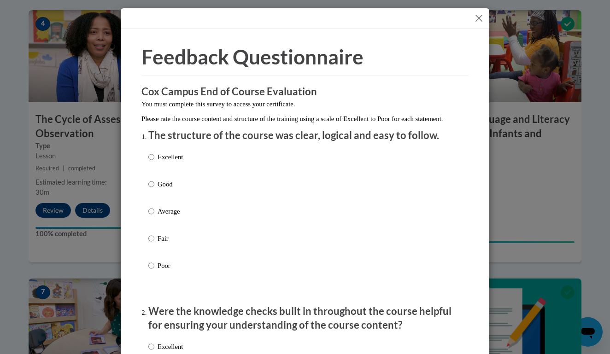
click at [214, 187] on div "Excellent Good Average Fair Poor" at bounding box center [304, 222] width 313 height 150
click at [215, 180] on div "Excellent Good Average Fair Poor" at bounding box center [304, 222] width 313 height 150
click at [219, 170] on div "Excellent Good Average Fair Poor" at bounding box center [304, 222] width 313 height 150
click at [148, 162] on input "Excellent" at bounding box center [151, 157] width 6 height 10
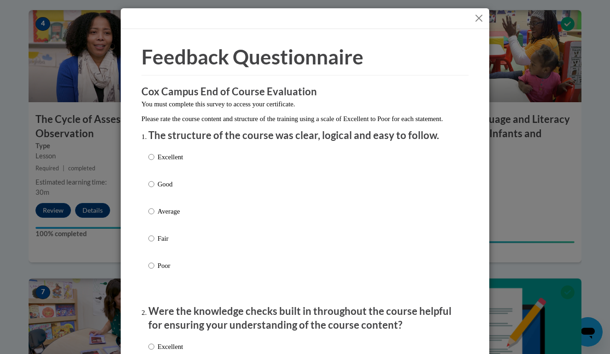
radio input "true"
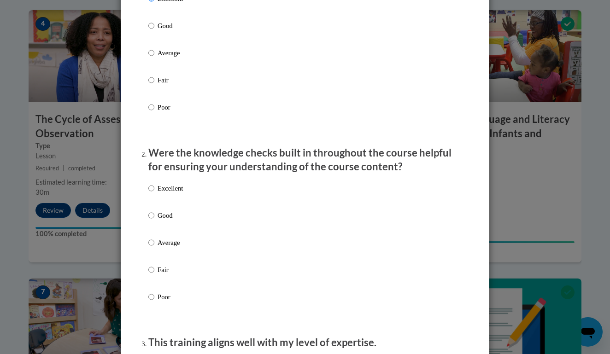
scroll to position [193, 0]
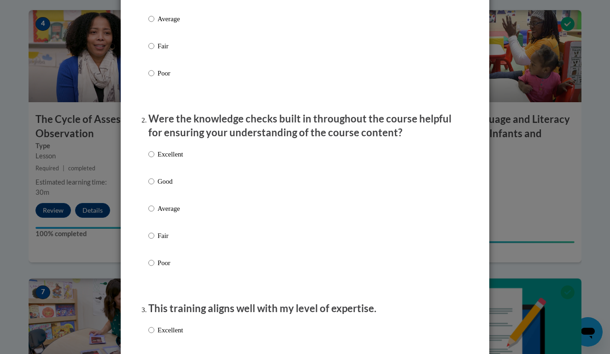
click at [156, 171] on label "Excellent" at bounding box center [165, 161] width 35 height 25
click at [154, 159] on input "Excellent" at bounding box center [151, 154] width 6 height 10
radio input "true"
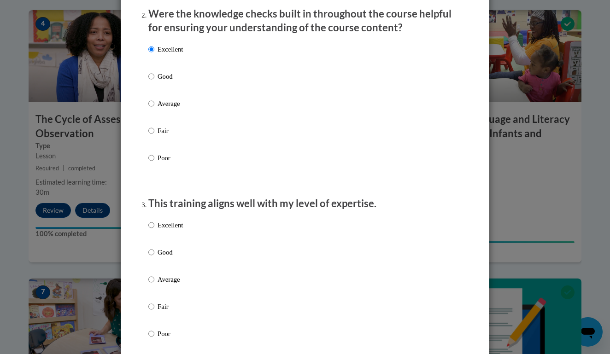
scroll to position [335, 0]
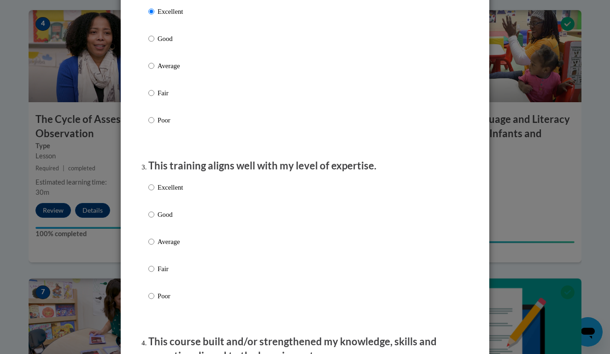
click at [158, 193] on p "Excellent" at bounding box center [170, 187] width 25 height 10
click at [154, 193] on input "Excellent" at bounding box center [151, 187] width 6 height 10
radio input "true"
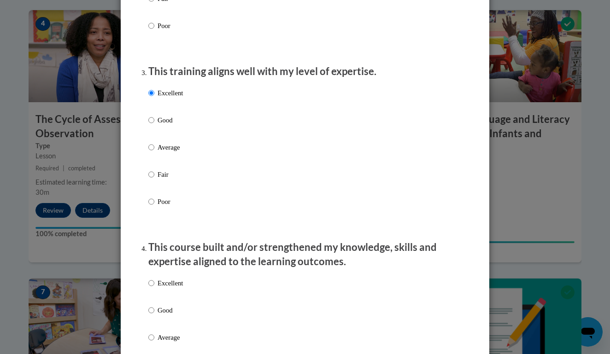
scroll to position [509, 0]
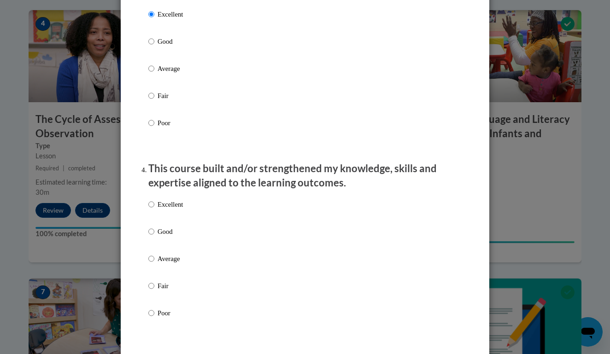
click at [152, 217] on label "Excellent" at bounding box center [165, 211] width 35 height 25
click at [152, 210] on input "Excellent" at bounding box center [151, 204] width 6 height 10
radio input "true"
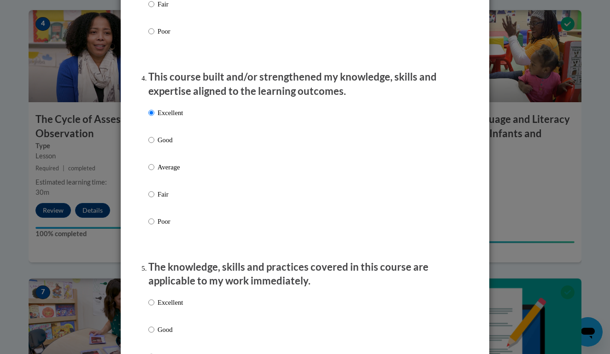
scroll to position [635, 0]
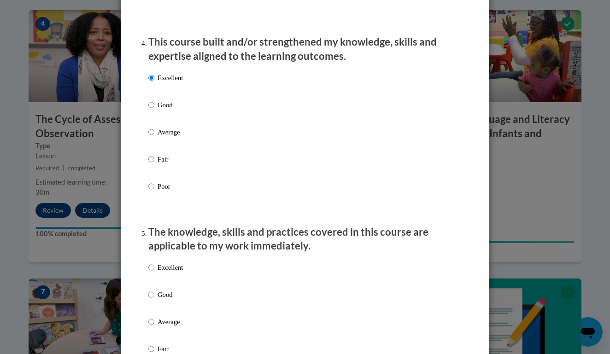
click at [157, 275] on label "Excellent" at bounding box center [165, 275] width 35 height 25
click at [154, 273] on input "Excellent" at bounding box center [151, 268] width 6 height 10
radio input "true"
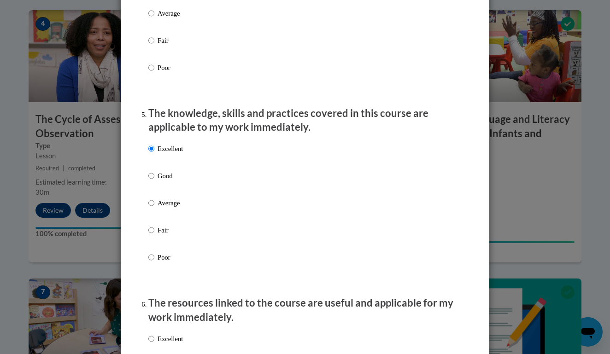
scroll to position [774, 0]
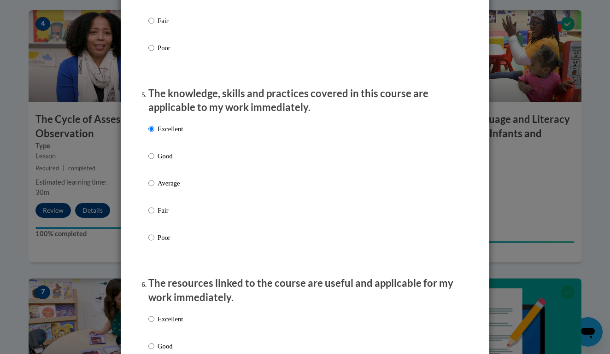
click at [150, 320] on input "Excellent" at bounding box center [151, 319] width 6 height 10
radio input "true"
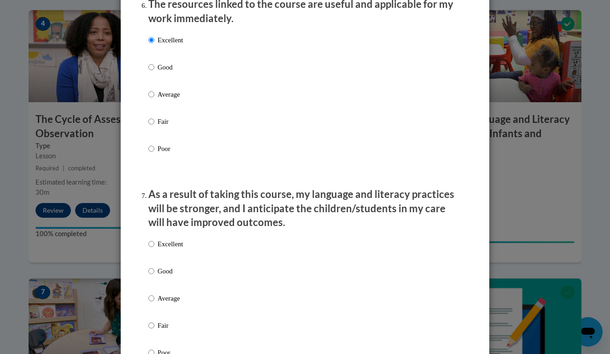
scroll to position [1076, 0]
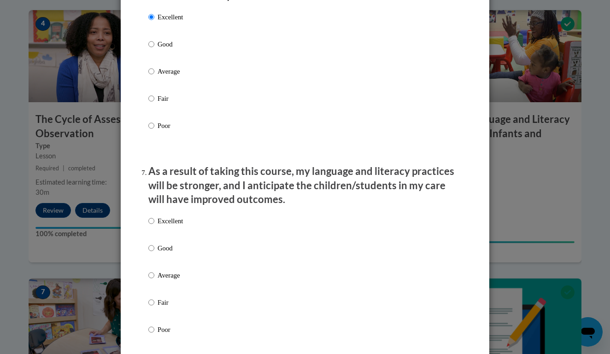
click at [152, 222] on input "Excellent" at bounding box center [151, 221] width 6 height 10
radio input "true"
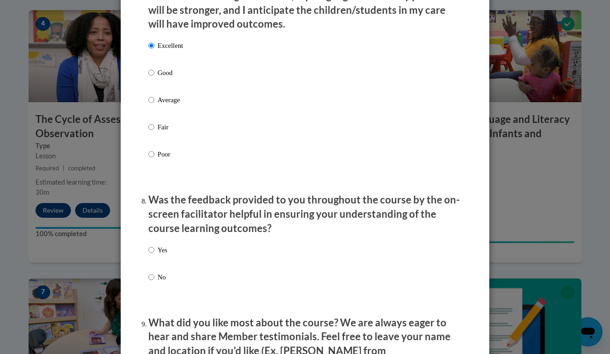
scroll to position [1271, 0]
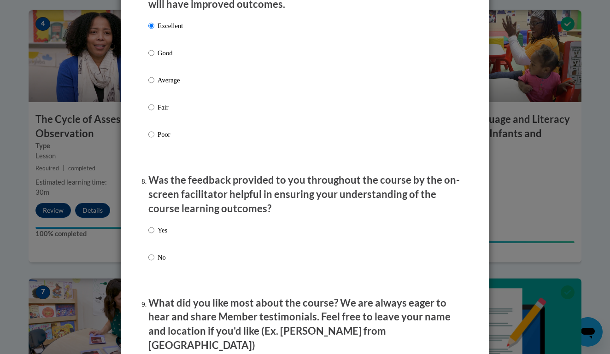
click at [155, 230] on label "Yes" at bounding box center [157, 237] width 19 height 25
click at [154, 230] on input "Yes" at bounding box center [151, 230] width 6 height 10
radio input "true"
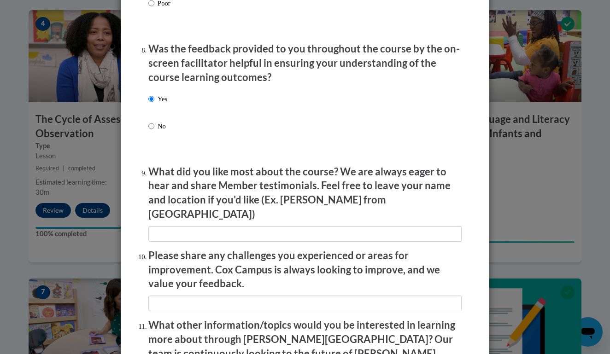
scroll to position [1418, 0]
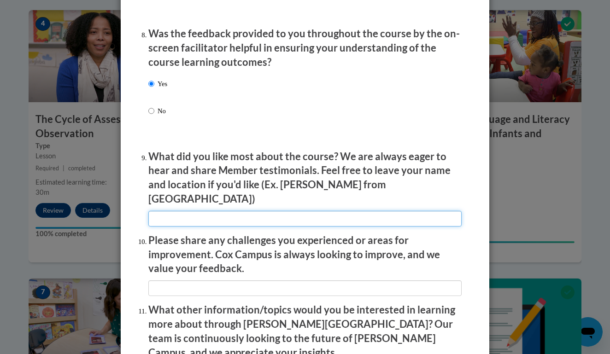
click at [170, 211] on input "textbox" at bounding box center [304, 219] width 313 height 16
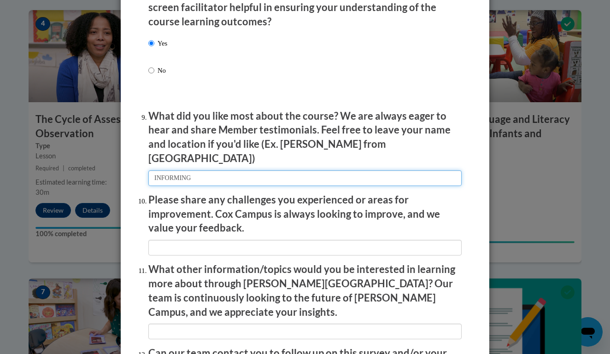
scroll to position [1471, 0]
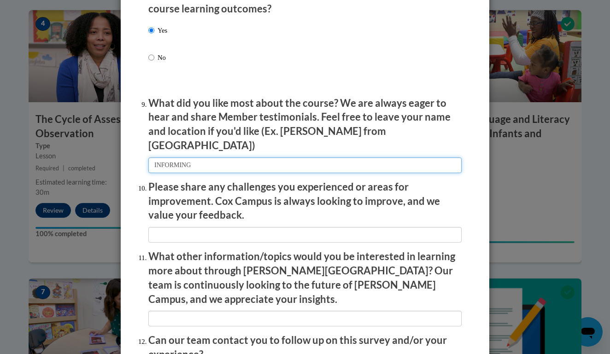
type input "INFORMING"
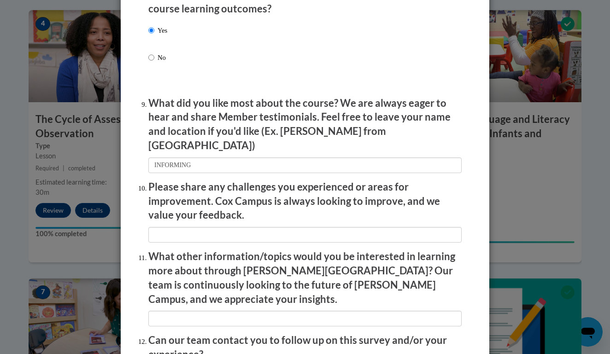
click at [177, 210] on li "Please share any challenges you experienced or areas for improvement. Cox Campu…" at bounding box center [304, 211] width 313 height 63
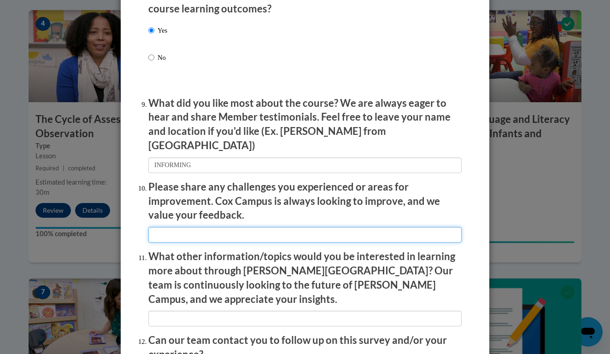
click at [177, 227] on input "textbox" at bounding box center [304, 235] width 313 height 16
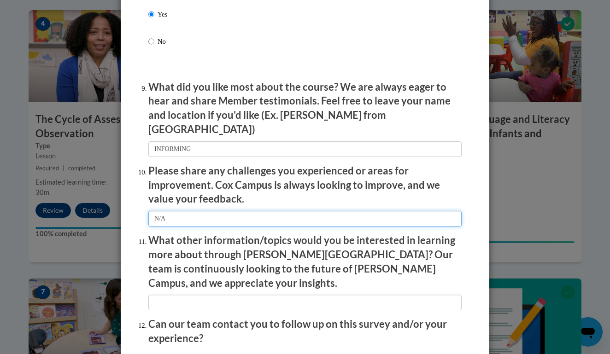
type input "N/A"
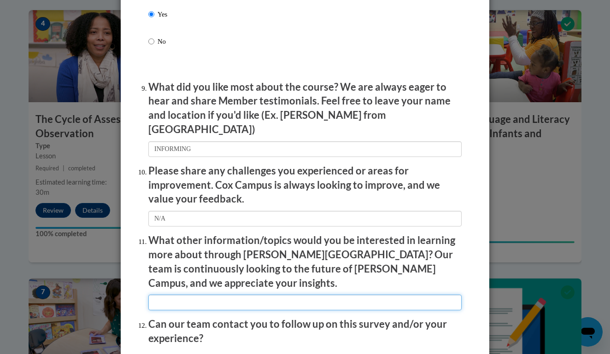
click at [196, 295] on input "textbox" at bounding box center [304, 303] width 313 height 16
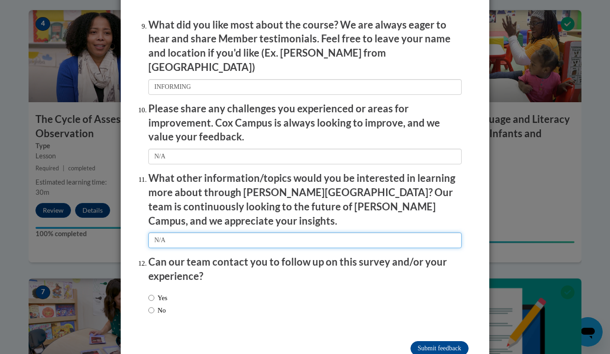
scroll to position [1549, 0]
type input "N/A"
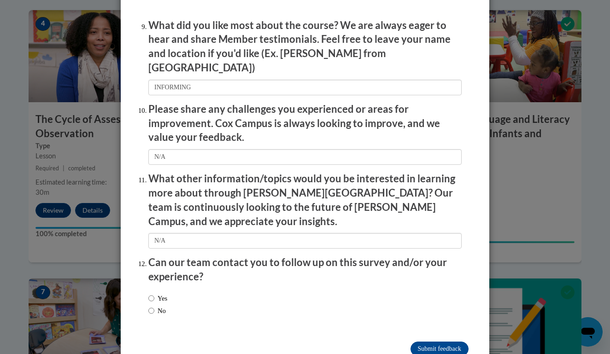
click at [164, 306] on label "No" at bounding box center [157, 311] width 18 height 10
click at [154, 306] on input "No" at bounding box center [151, 311] width 6 height 10
radio input "true"
click at [418, 342] on input "Submit feedback" at bounding box center [439, 349] width 58 height 15
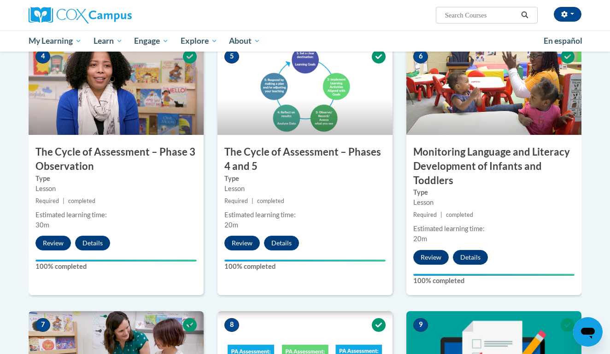
scroll to position [429, 0]
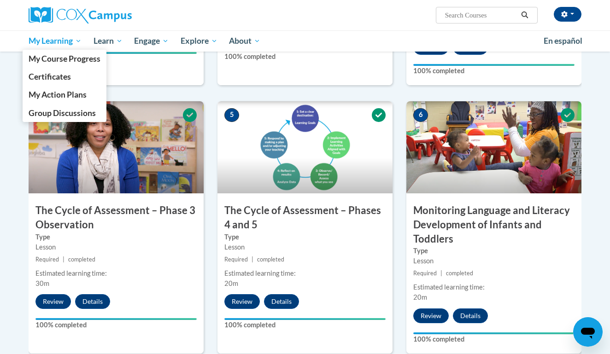
click at [61, 42] on span "My Learning" at bounding box center [55, 40] width 53 height 11
click at [62, 58] on span "My Course Progress" at bounding box center [65, 59] width 72 height 10
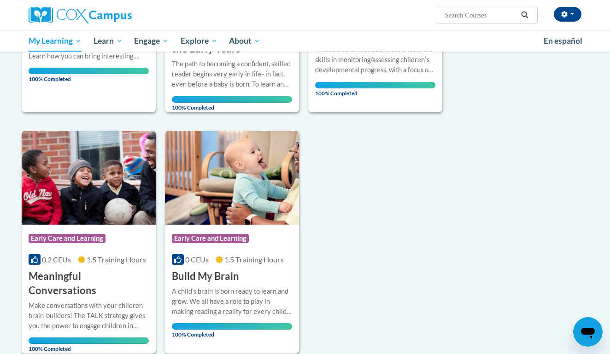
scroll to position [309, 0]
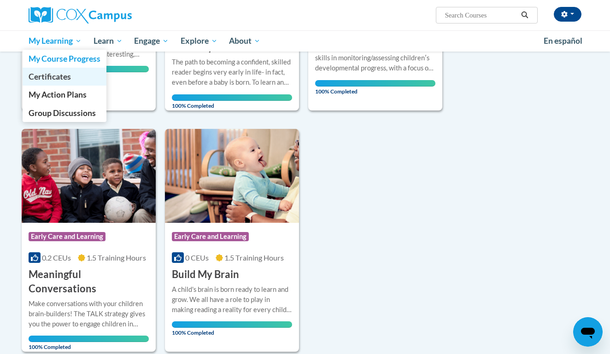
click at [70, 80] on span "Certificates" at bounding box center [50, 77] width 42 height 10
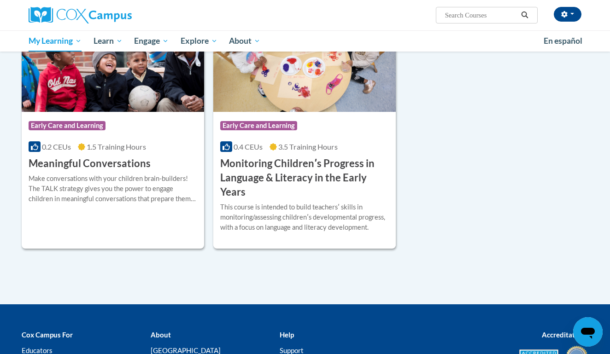
scroll to position [451, 0]
